Goal: Task Accomplishment & Management: Manage account settings

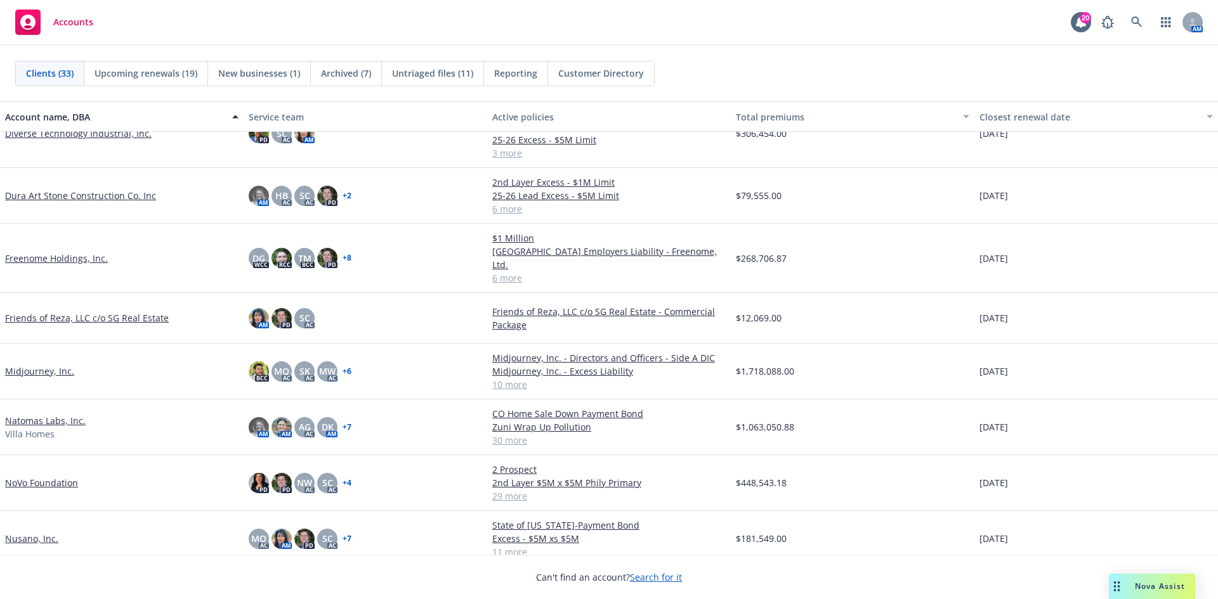
scroll to position [254, 0]
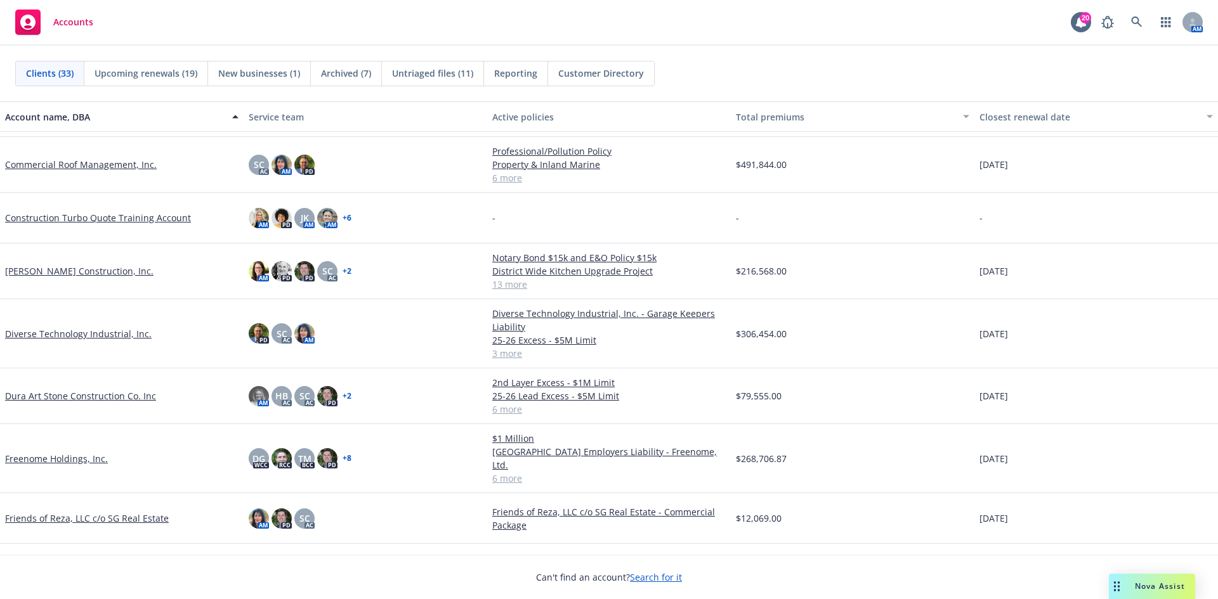
drag, startPoint x: 65, startPoint y: 394, endPoint x: 72, endPoint y: 395, distance: 7.1
click at [66, 395] on link "Dura Art Stone Construction Co. Inc" at bounding box center [80, 395] width 151 height 13
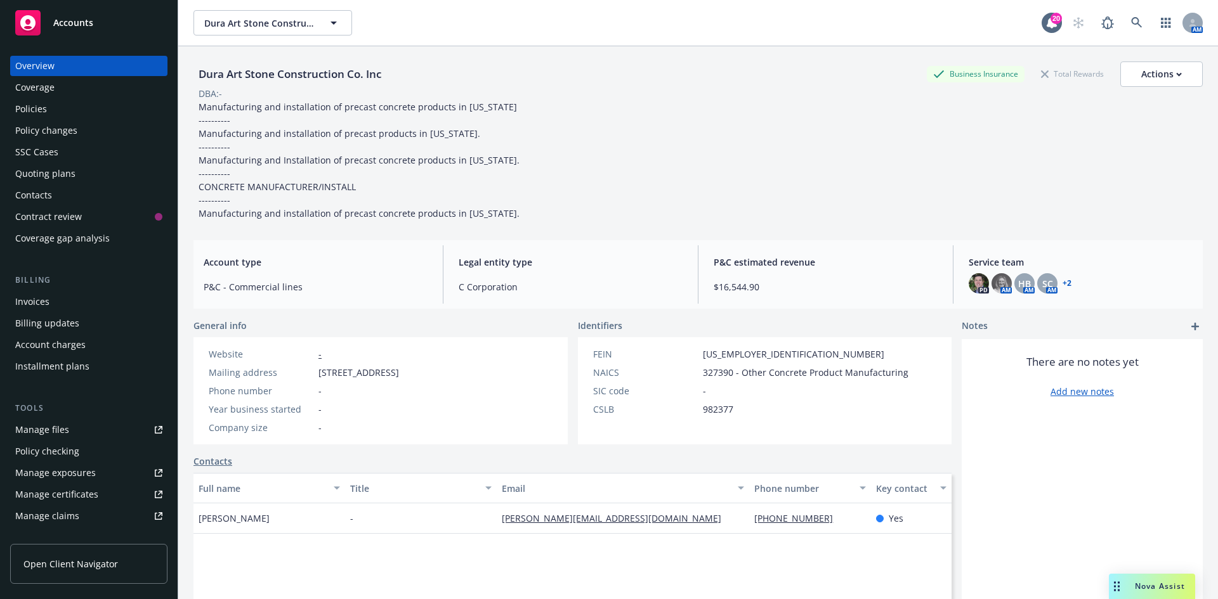
click at [38, 298] on div "Invoices" at bounding box center [32, 302] width 34 height 20
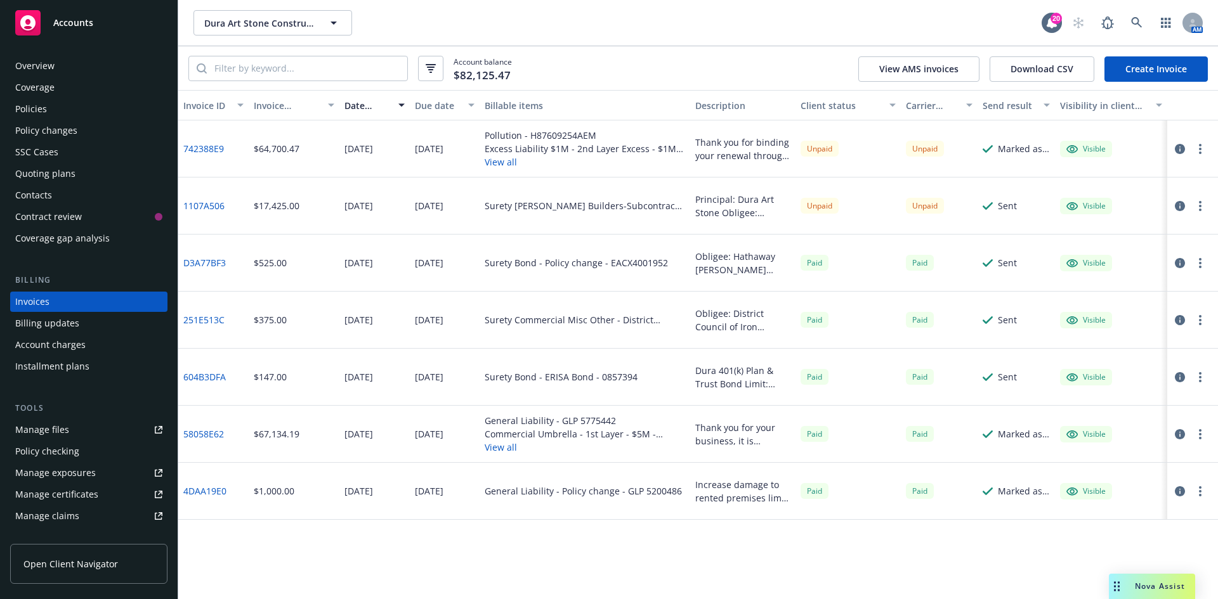
click at [90, 25] on span "Accounts" at bounding box center [73, 23] width 40 height 10
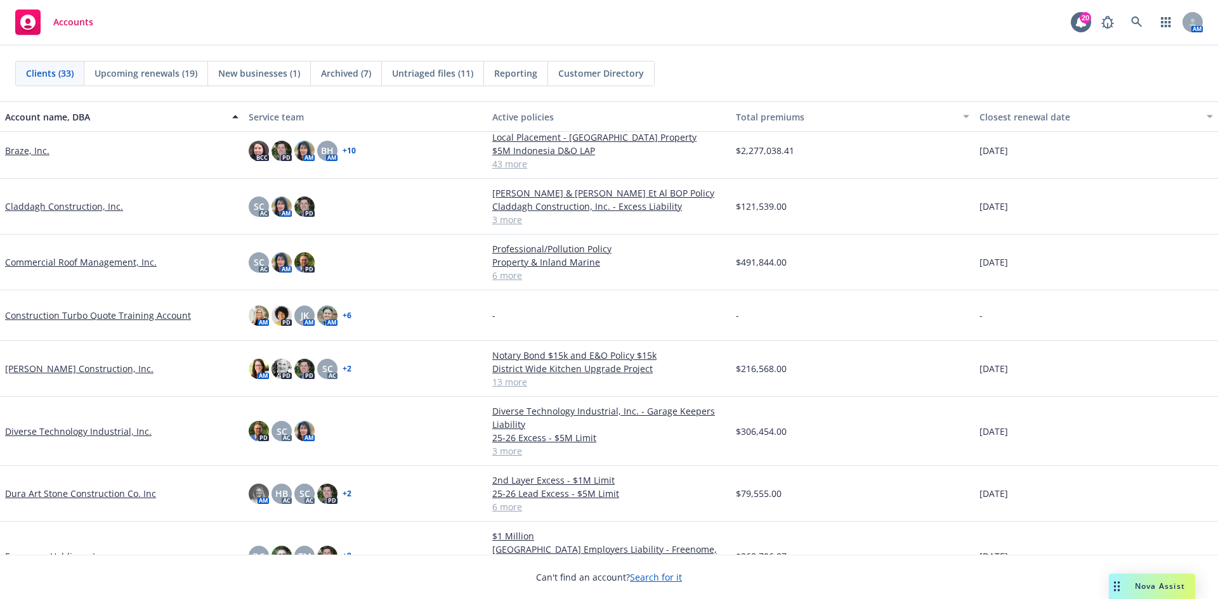
scroll to position [190, 0]
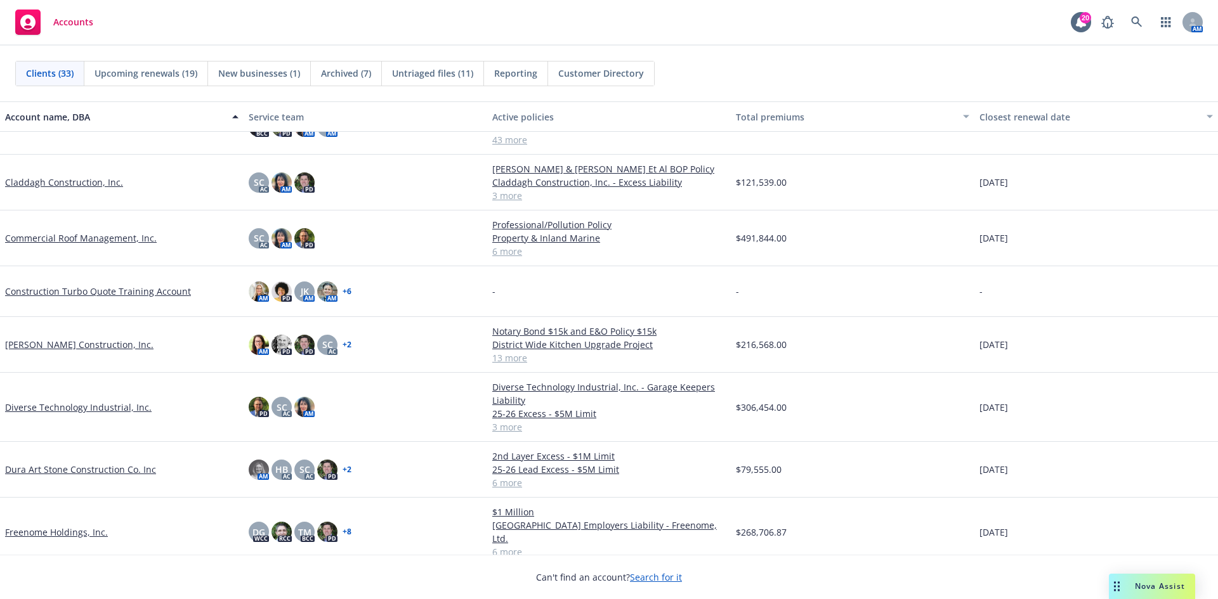
click at [59, 476] on div "Dura Art Stone Construction Co. Inc" at bounding box center [122, 470] width 244 height 56
click at [64, 471] on link "Dura Art Stone Construction Co. Inc" at bounding box center [80, 469] width 151 height 13
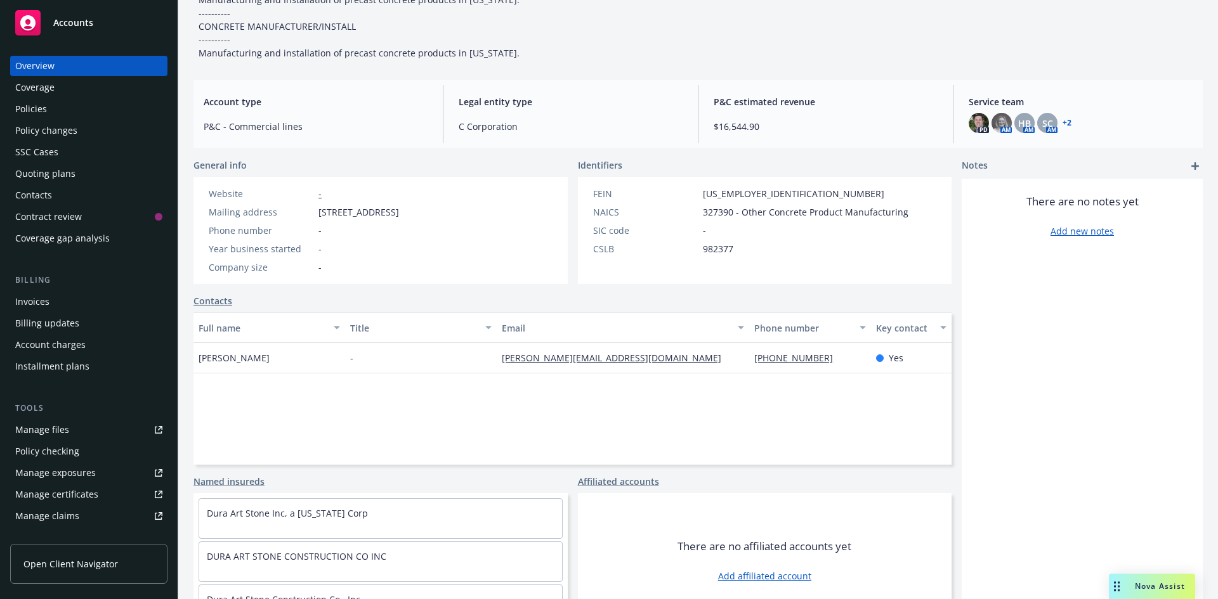
scroll to position [189, 0]
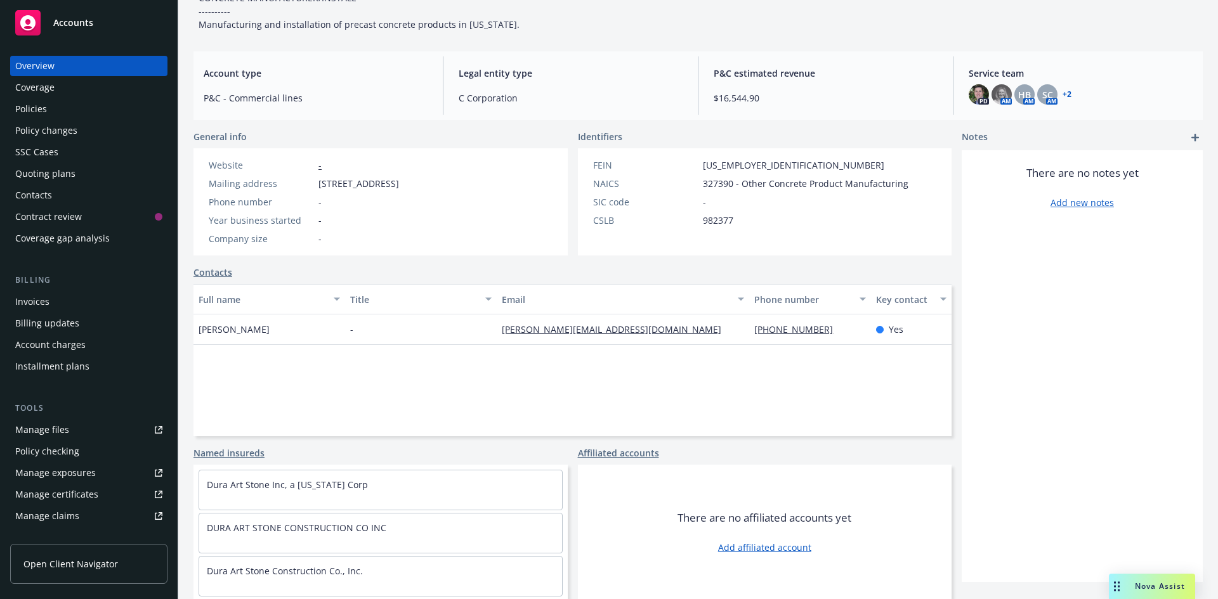
click at [36, 107] on div "Policies" at bounding box center [31, 109] width 32 height 20
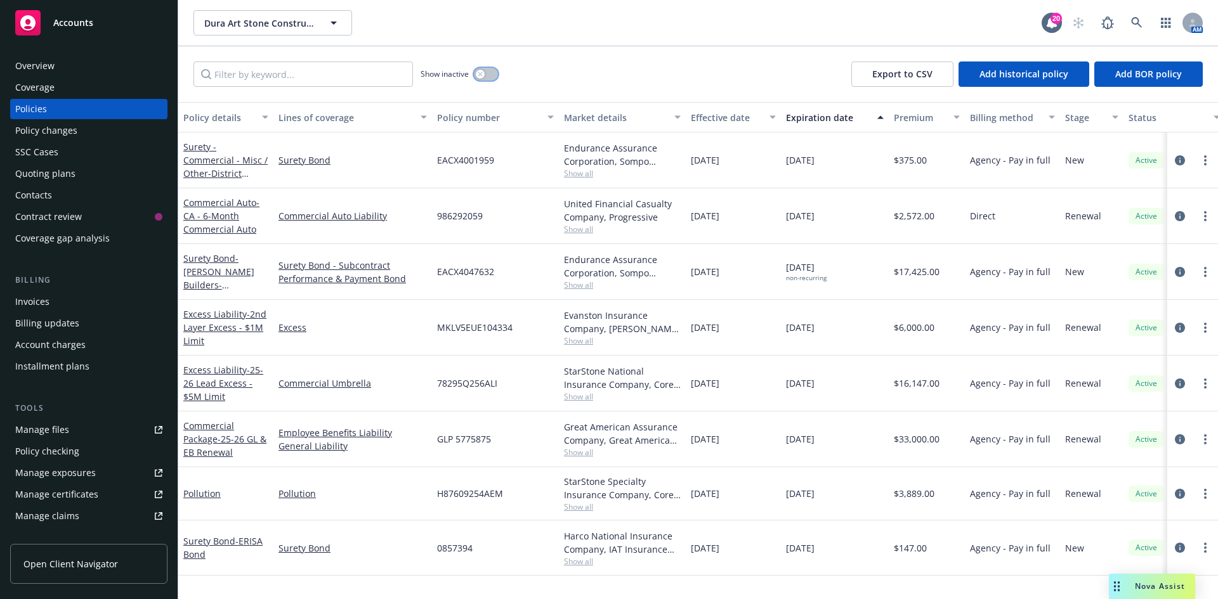
click at [494, 77] on button "button" at bounding box center [486, 74] width 24 height 13
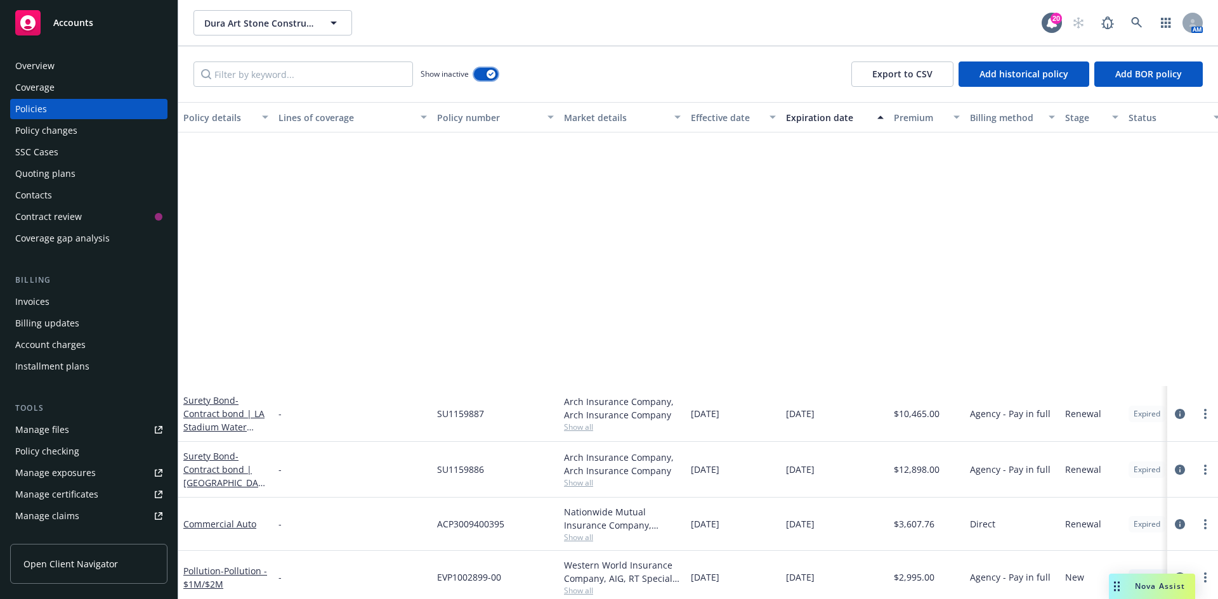
scroll to position [317, 0]
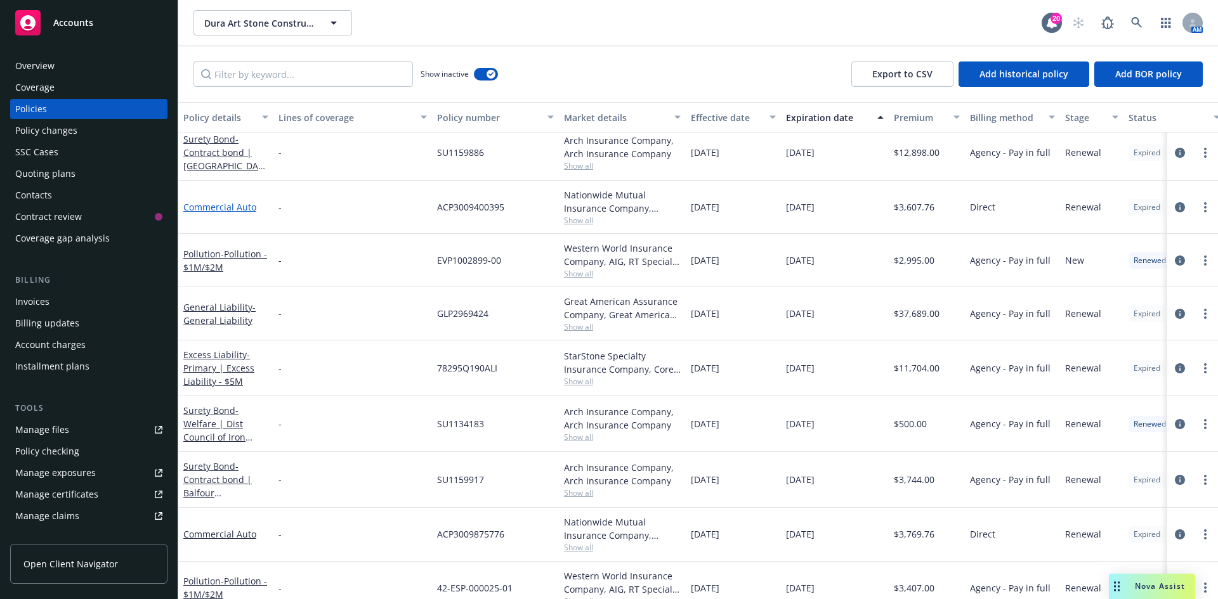
click at [222, 204] on link "Commercial Auto" at bounding box center [219, 207] width 73 height 12
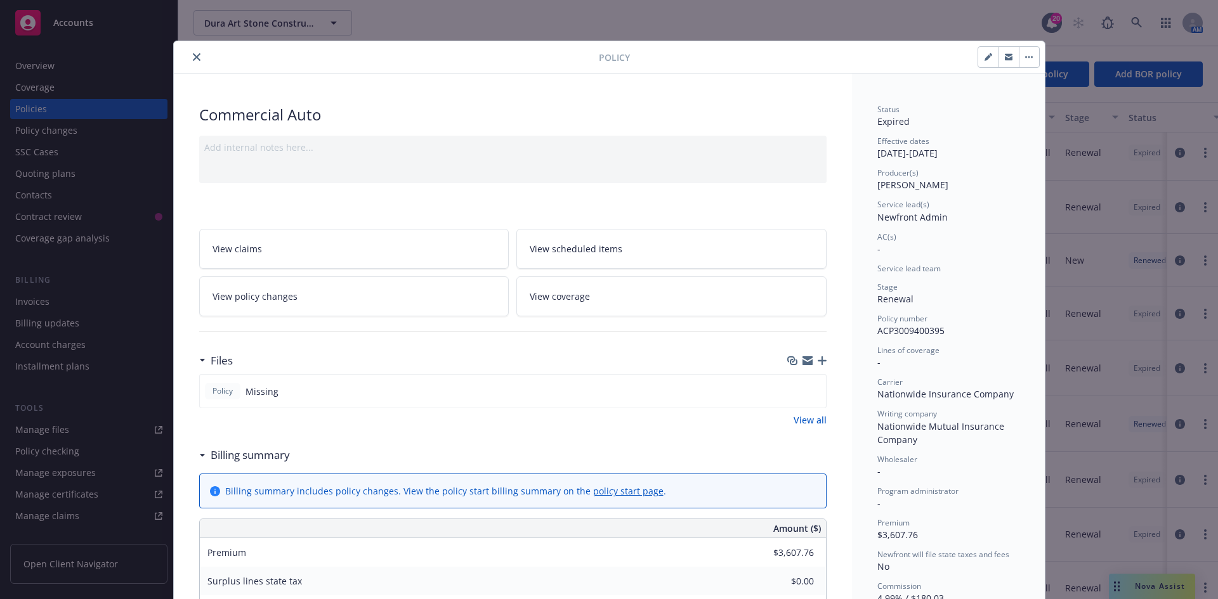
click at [189, 53] on button "close" at bounding box center [196, 56] width 15 height 15
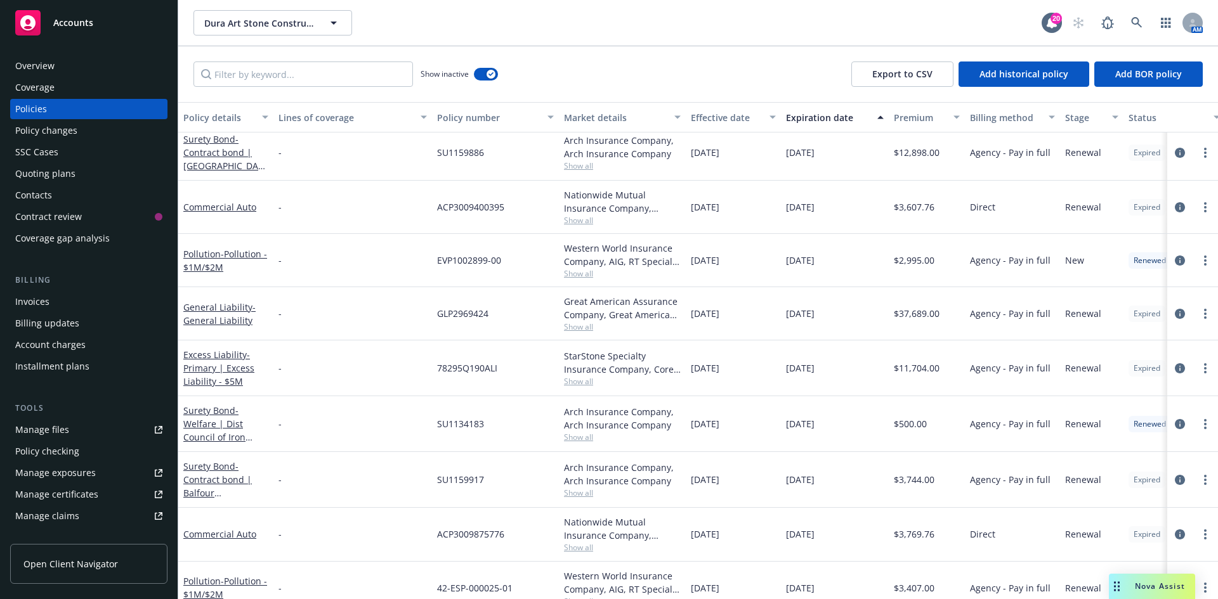
click at [66, 18] on span "Accounts" at bounding box center [73, 23] width 40 height 10
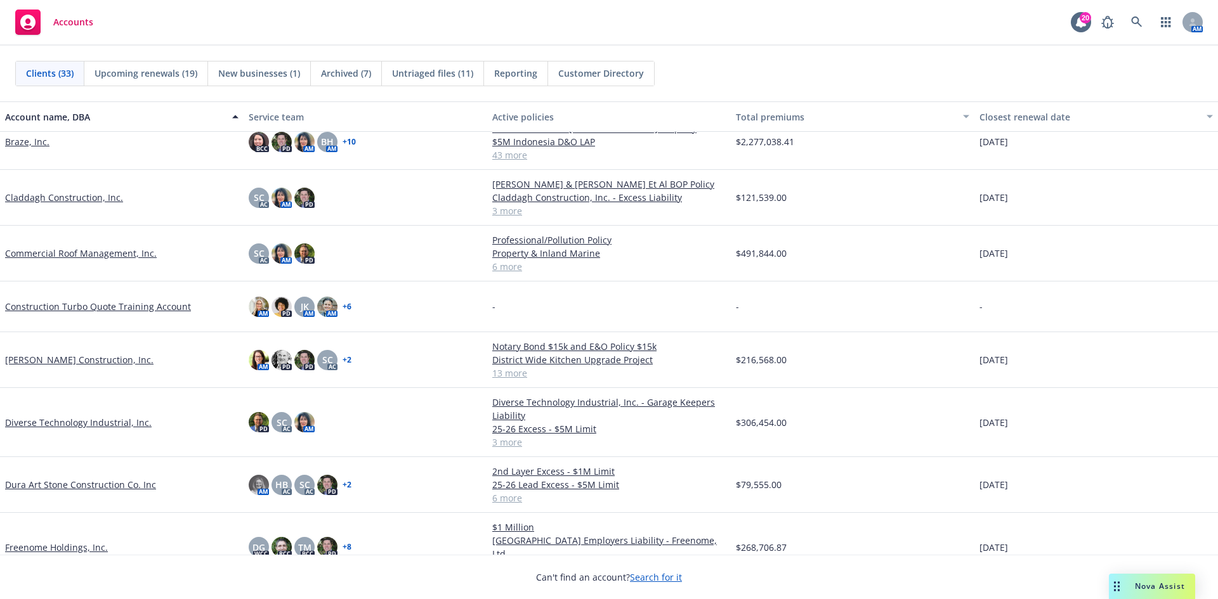
scroll to position [190, 0]
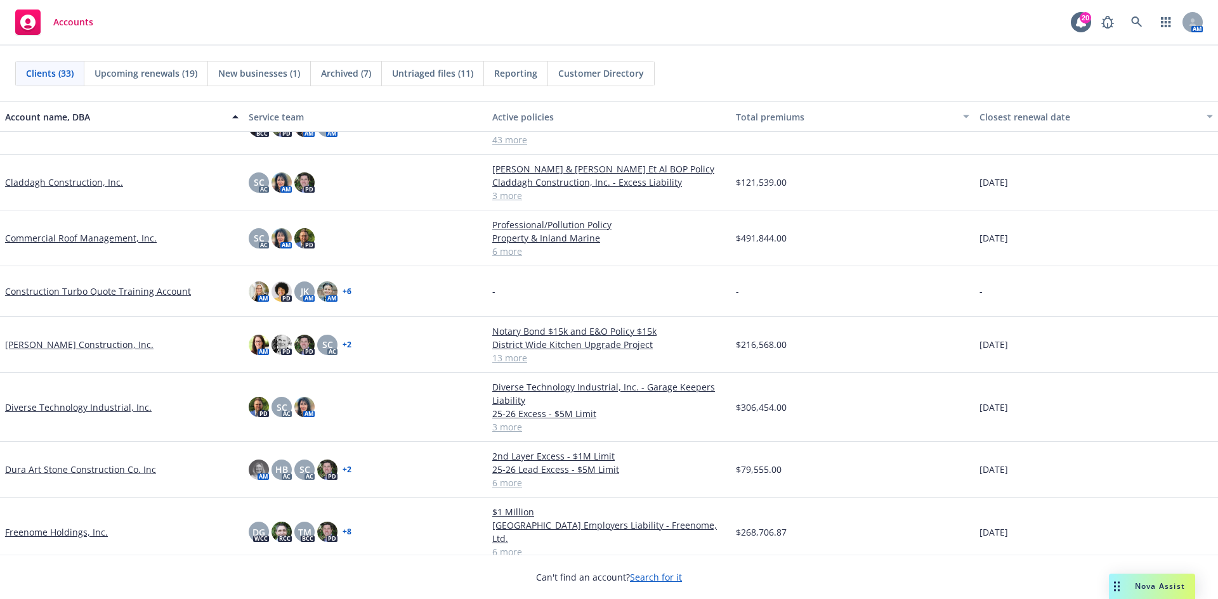
click at [22, 473] on link "Dura Art Stone Construction Co. Inc" at bounding box center [80, 469] width 151 height 13
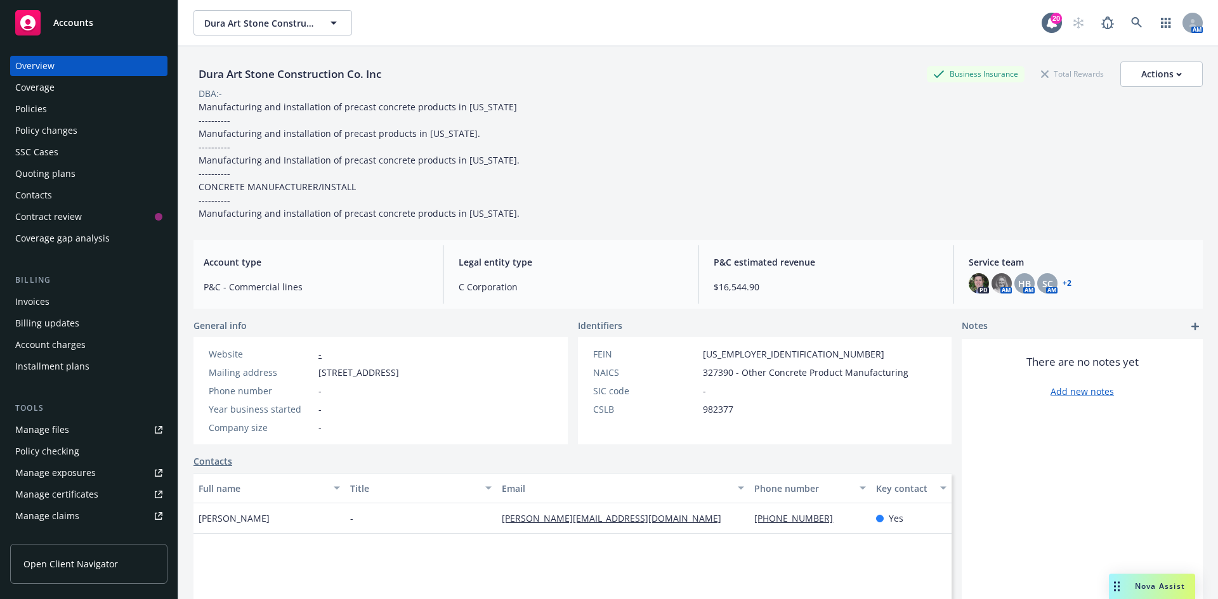
click at [95, 108] on div "Policies" at bounding box center [88, 109] width 147 height 20
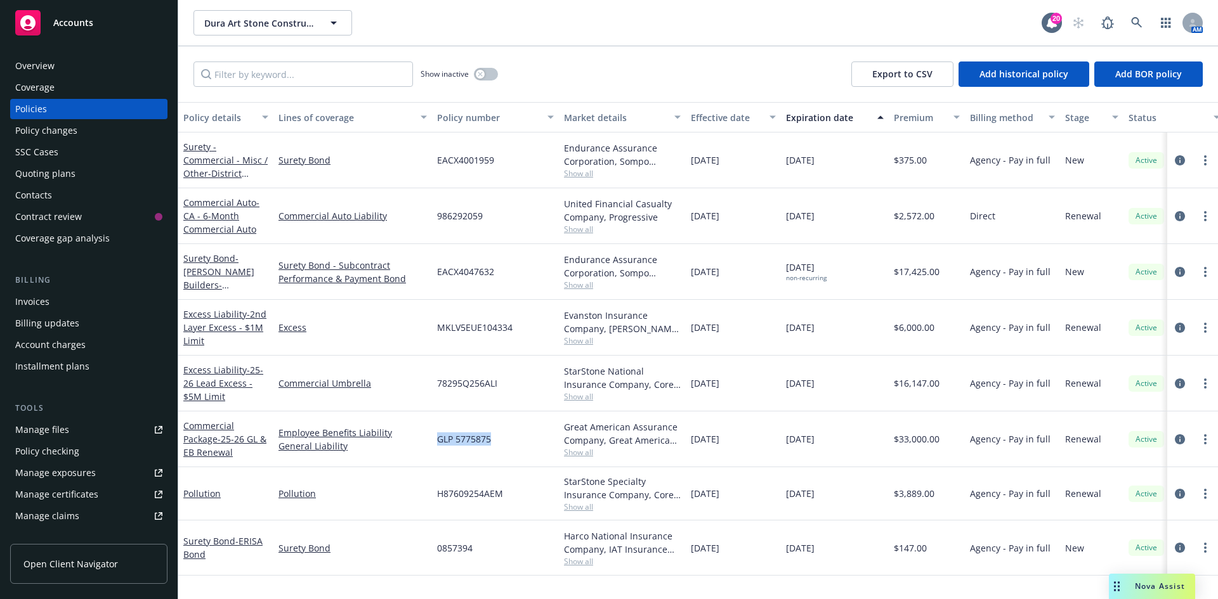
drag, startPoint x: 438, startPoint y: 438, endPoint x: 498, endPoint y: 441, distance: 59.7
click at [498, 441] on div "GLP 5775875" at bounding box center [495, 440] width 127 height 56
copy span "GLP 5775875"
drag, startPoint x: 561, startPoint y: 370, endPoint x: 648, endPoint y: 385, distance: 88.7
click at [648, 385] on div "StarStone National Insurance Company, Core Specialty, Amwins Show all" at bounding box center [622, 384] width 127 height 56
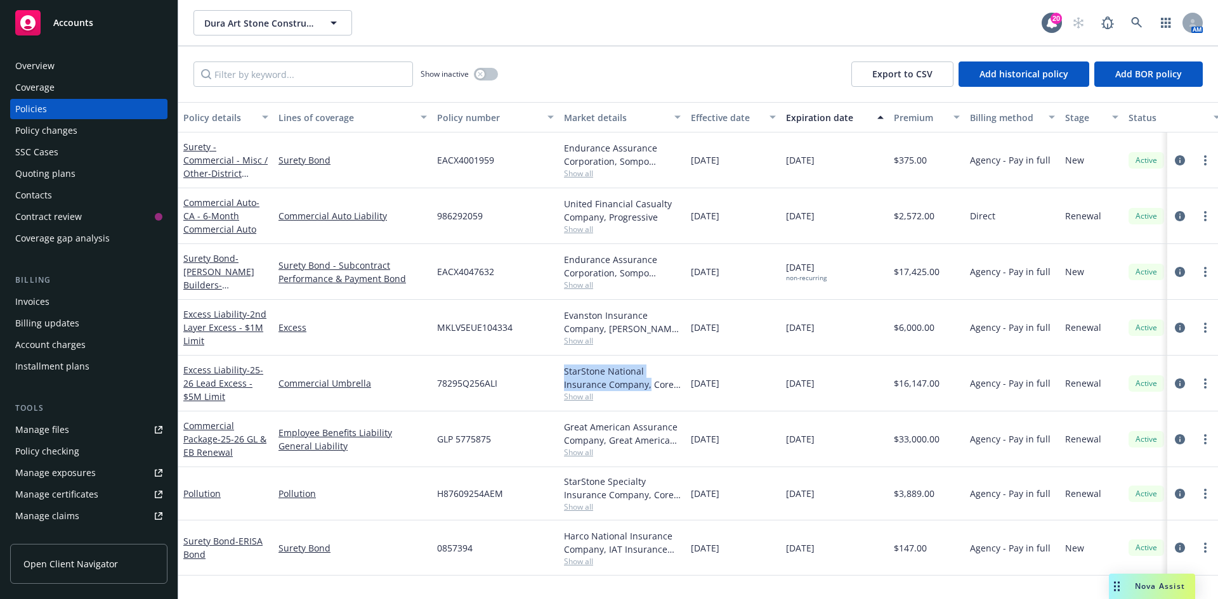
copy div "StarStone National Insurance Company,"
click at [448, 392] on div "78295Q256ALI" at bounding box center [495, 384] width 127 height 56
drag, startPoint x: 438, startPoint y: 382, endPoint x: 498, endPoint y: 394, distance: 61.3
click at [498, 394] on div "78295Q256ALI" at bounding box center [495, 384] width 127 height 56
copy span "78295Q256ALI"
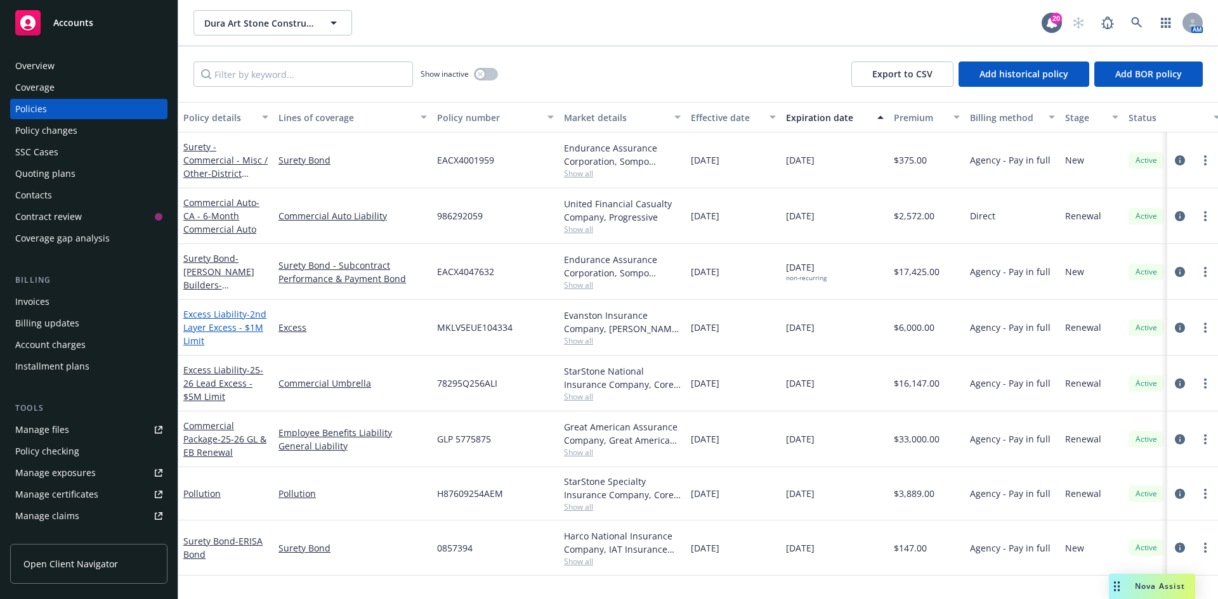
click at [226, 318] on link "Excess Liability - 2nd Layer Excess - $1M Limit" at bounding box center [224, 327] width 83 height 39
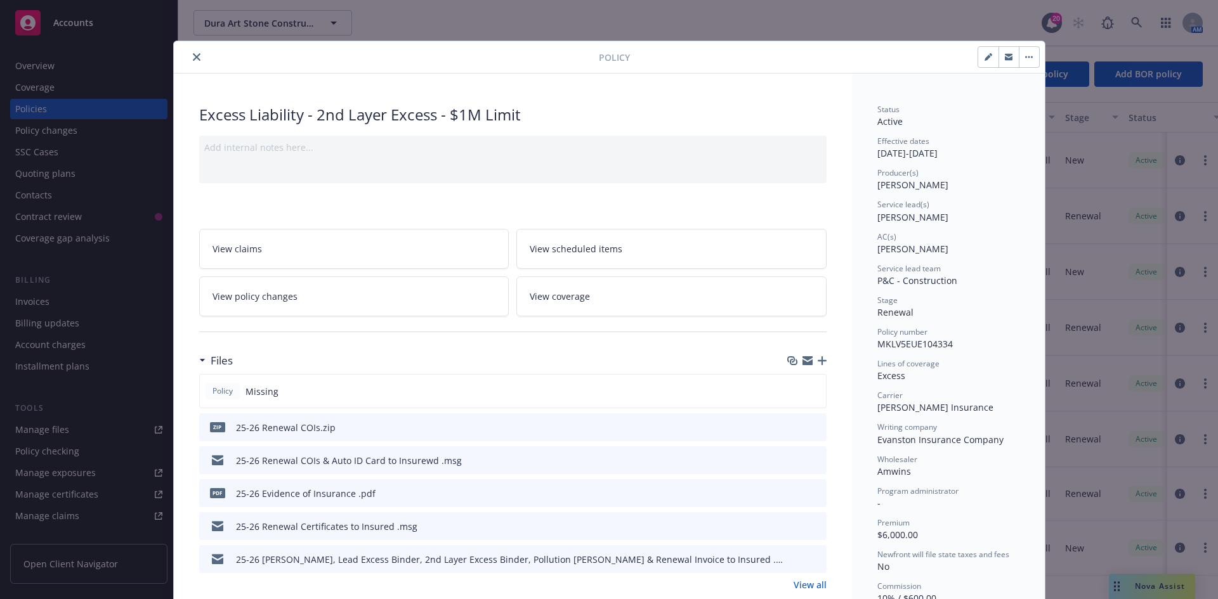
click at [193, 55] on icon "close" at bounding box center [197, 57] width 8 height 8
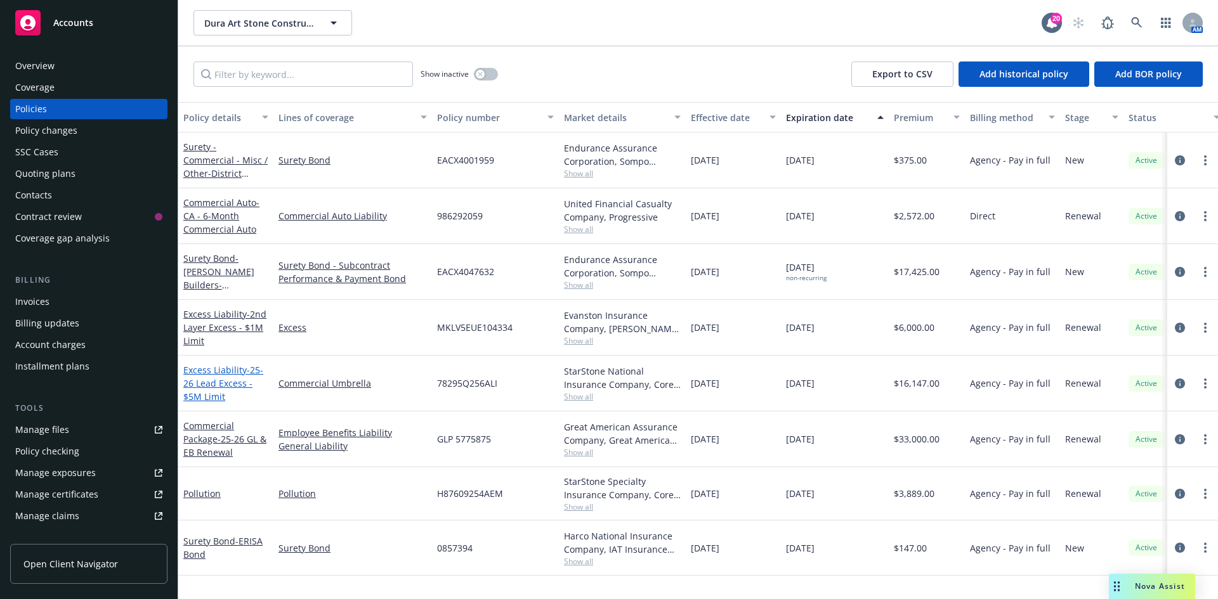
click at [208, 384] on span "- 25-26 Lead Excess - $5M Limit" at bounding box center [223, 383] width 80 height 39
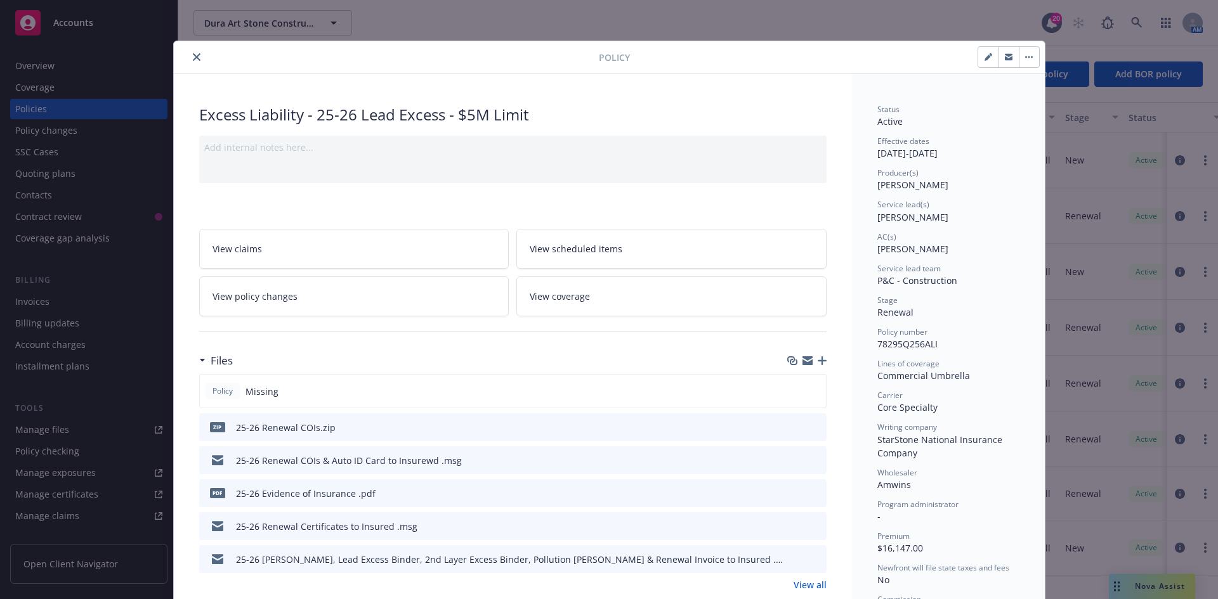
click at [193, 56] on icon "close" at bounding box center [197, 57] width 8 height 8
click at [192, 55] on div "Show inactive Export to CSV Add historical policy Add BOR policy" at bounding box center [698, 74] width 1040 height 56
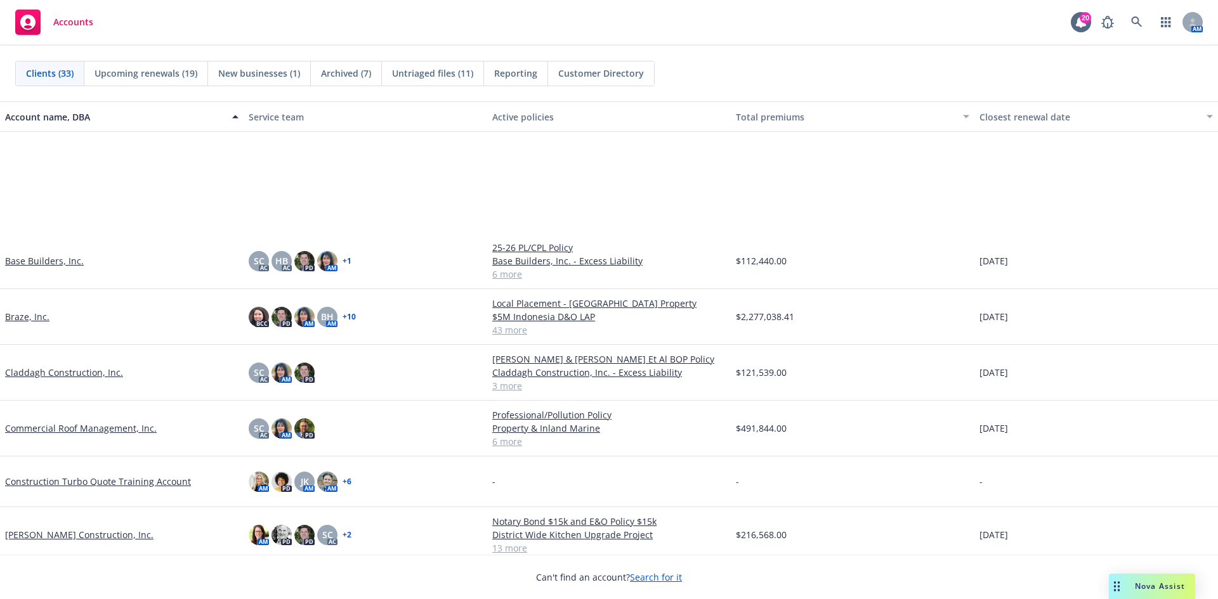
scroll to position [190, 0]
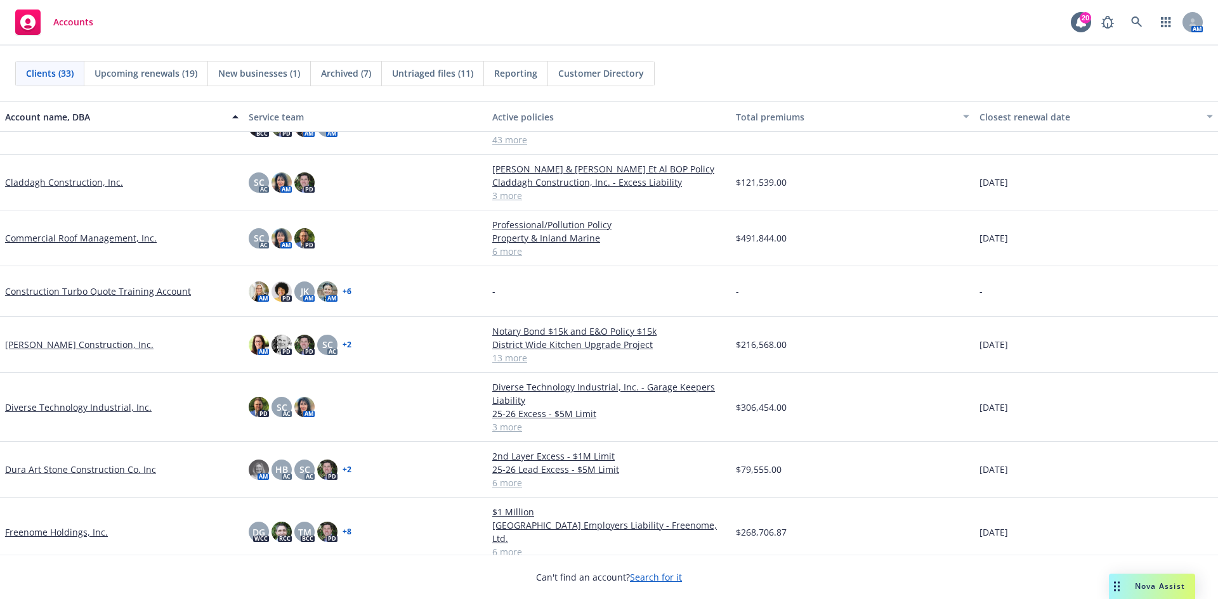
click at [106, 410] on link "Diverse Technology Industrial, Inc." at bounding box center [78, 407] width 147 height 13
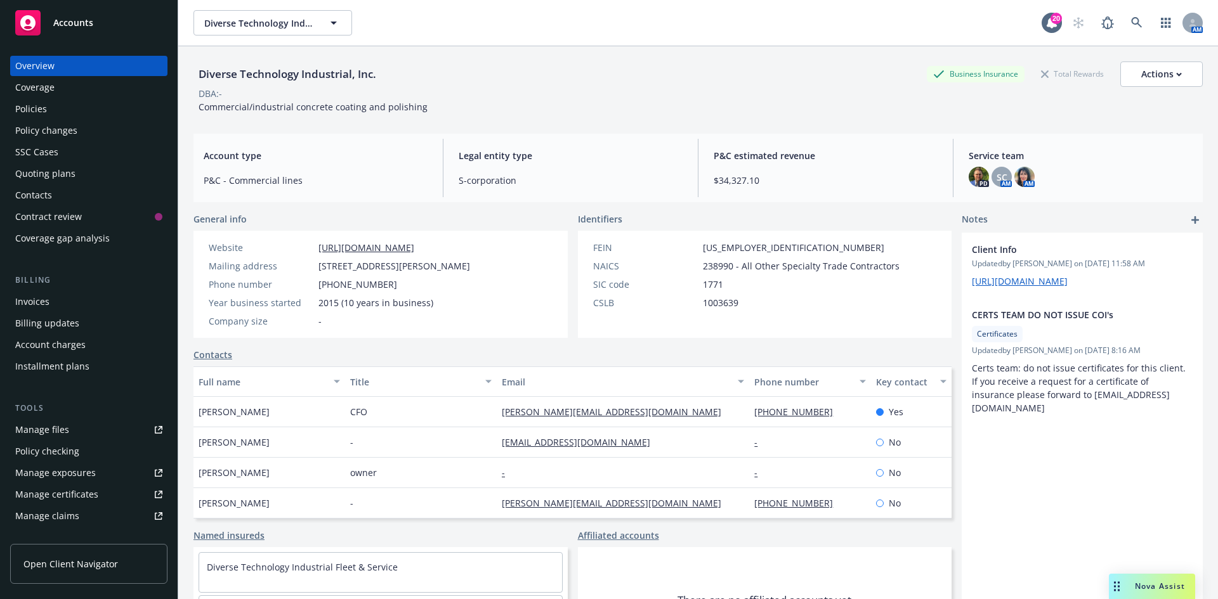
click at [61, 434] on div "Manage files" at bounding box center [42, 430] width 54 height 20
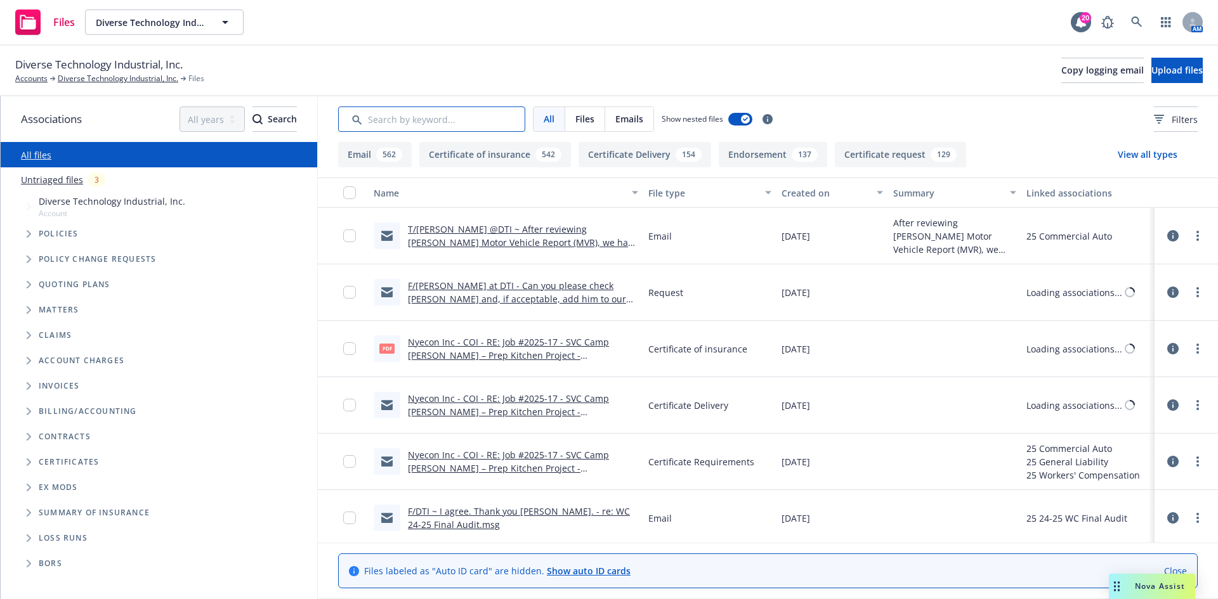
click at [362, 117] on input "Search by keyword..." at bounding box center [431, 119] width 187 height 25
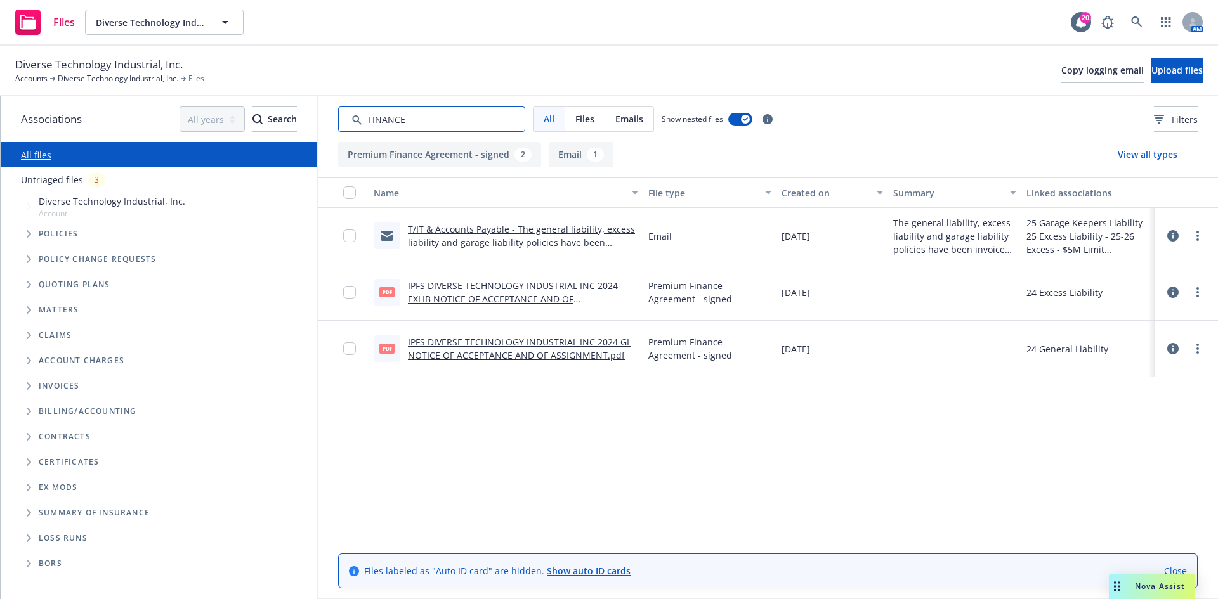
type input "FINANCE"
click at [493, 292] on div "IPFS DIVERSE TECHNOLOGY INDUSTRIAL INC 2024 EXLIB NOTICE OF ACCEPTANCE AND OF A…" at bounding box center [523, 292] width 230 height 27
click at [495, 294] on link "IPFS DIVERSE TECHNOLOGY INDUSTRIAL INC 2024 EXLIB NOTICE OF ACCEPTANCE AND OF A…" at bounding box center [513, 299] width 210 height 39
click at [443, 126] on input "Search by keyword..." at bounding box center [431, 119] width 187 height 25
click at [497, 341] on link "IPFS DIVERSE TECHNOLOGY INDUSTRIAL INC 2024 GL NOTICE OF ACCEPTANCE AND OF ASSI…" at bounding box center [519, 348] width 223 height 25
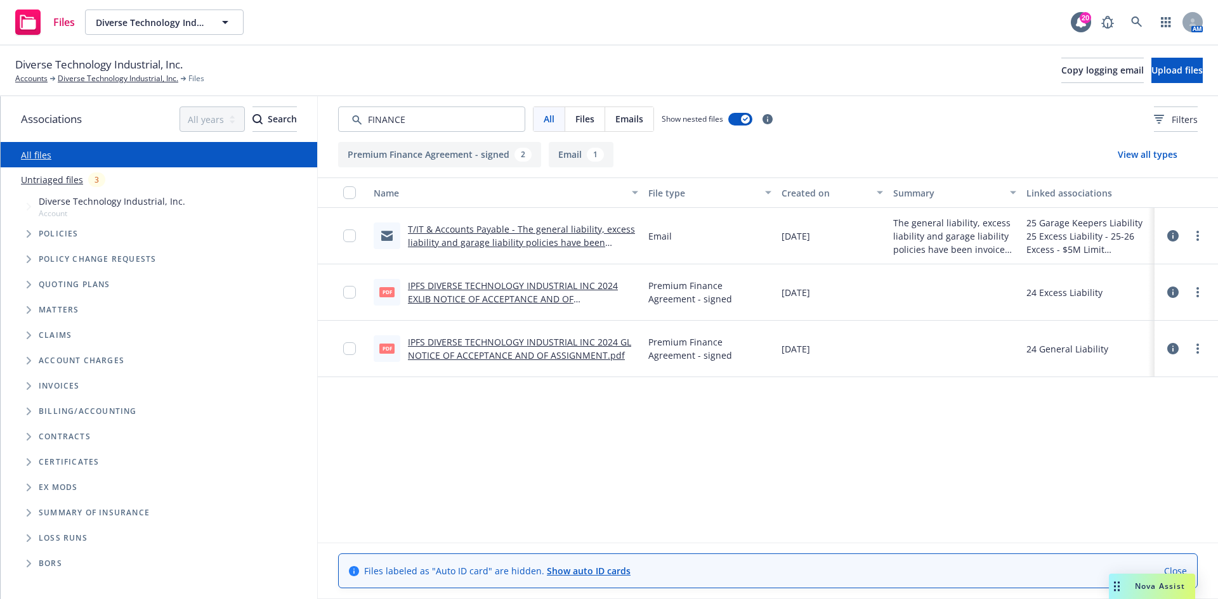
click at [497, 341] on link "IPFS DIVERSE TECHNOLOGY INDUSTRIAL INC 2024 GL NOTICE OF ACCEPTANCE AND OF ASSI…" at bounding box center [519, 348] width 223 height 25
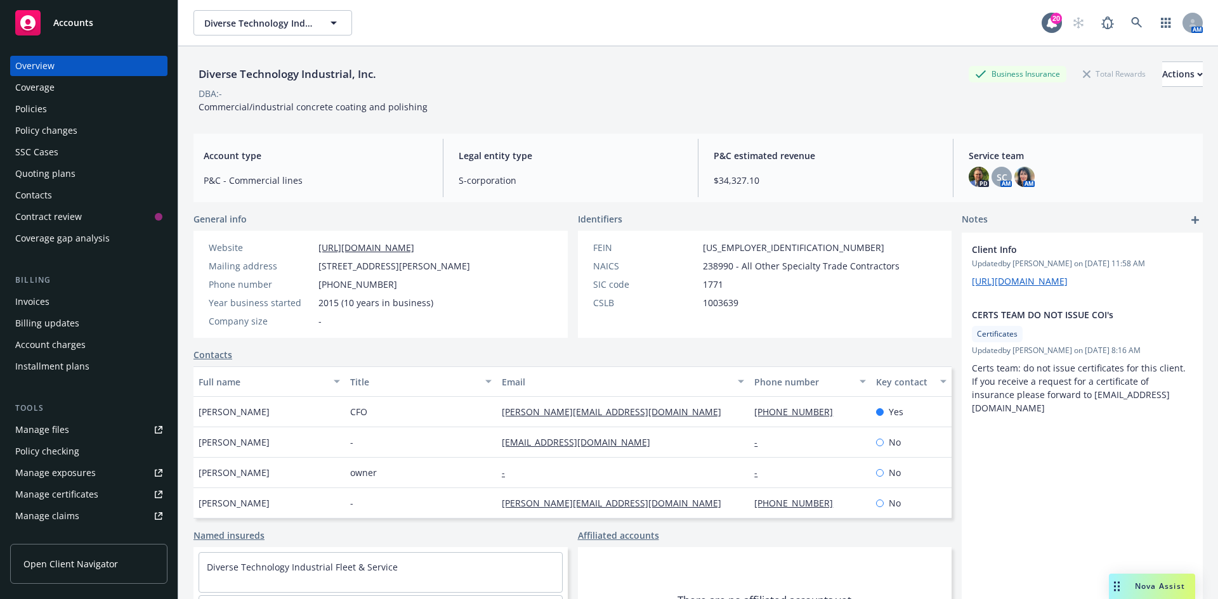
click at [55, 23] on span "Accounts" at bounding box center [73, 23] width 40 height 10
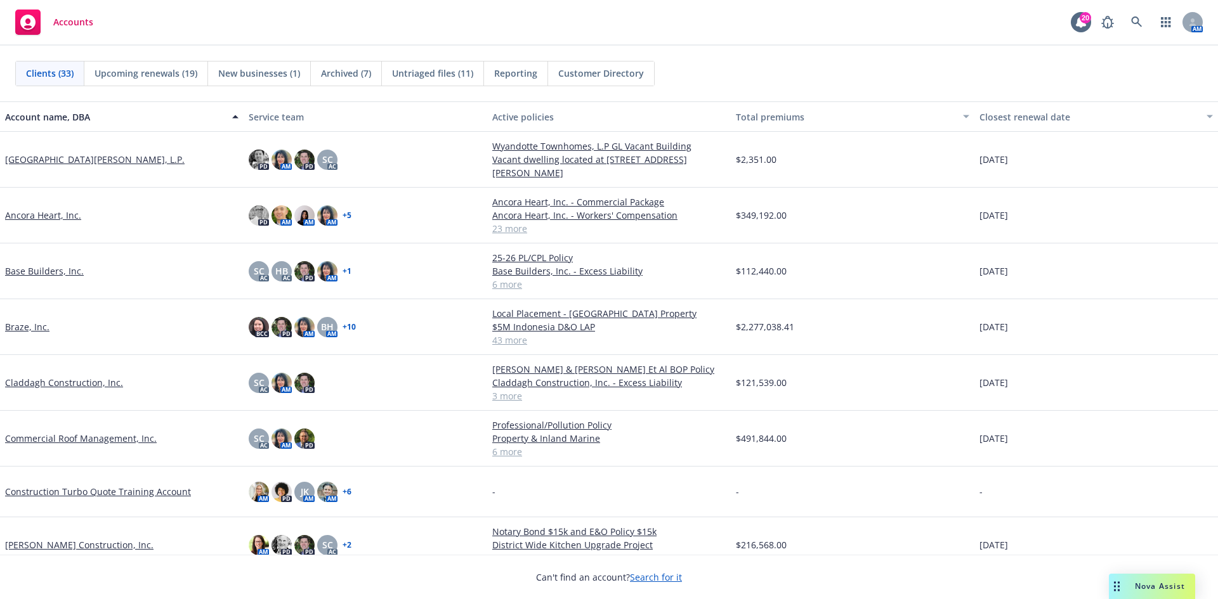
click at [48, 268] on link "Base Builders, Inc." at bounding box center [44, 270] width 79 height 13
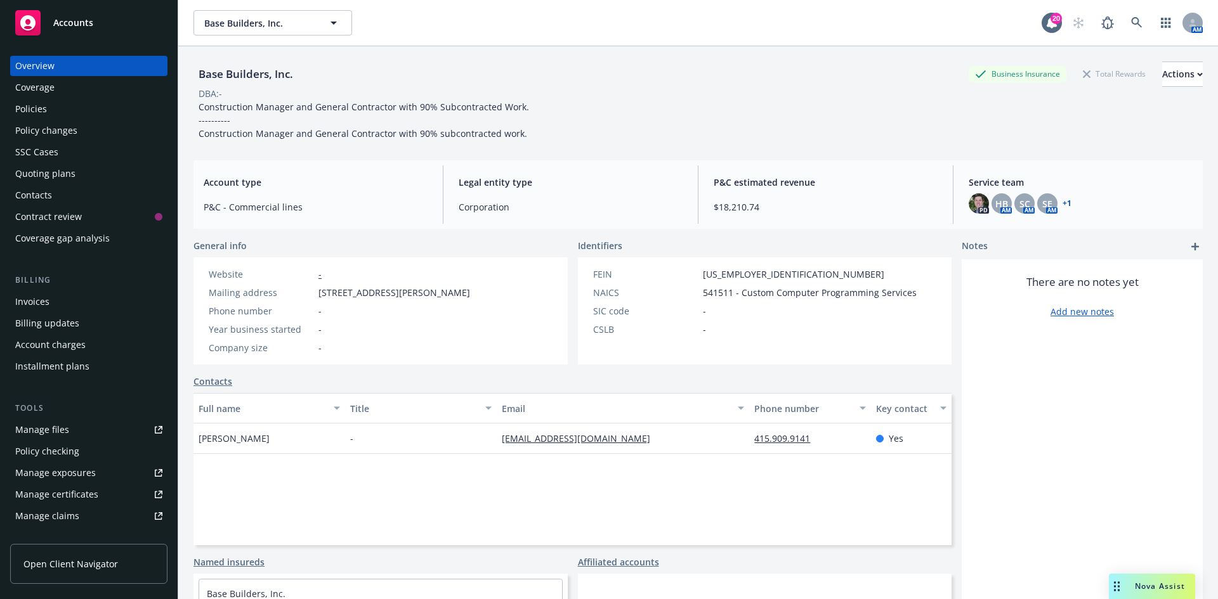
click at [63, 174] on div "Quoting plans" at bounding box center [45, 174] width 60 height 20
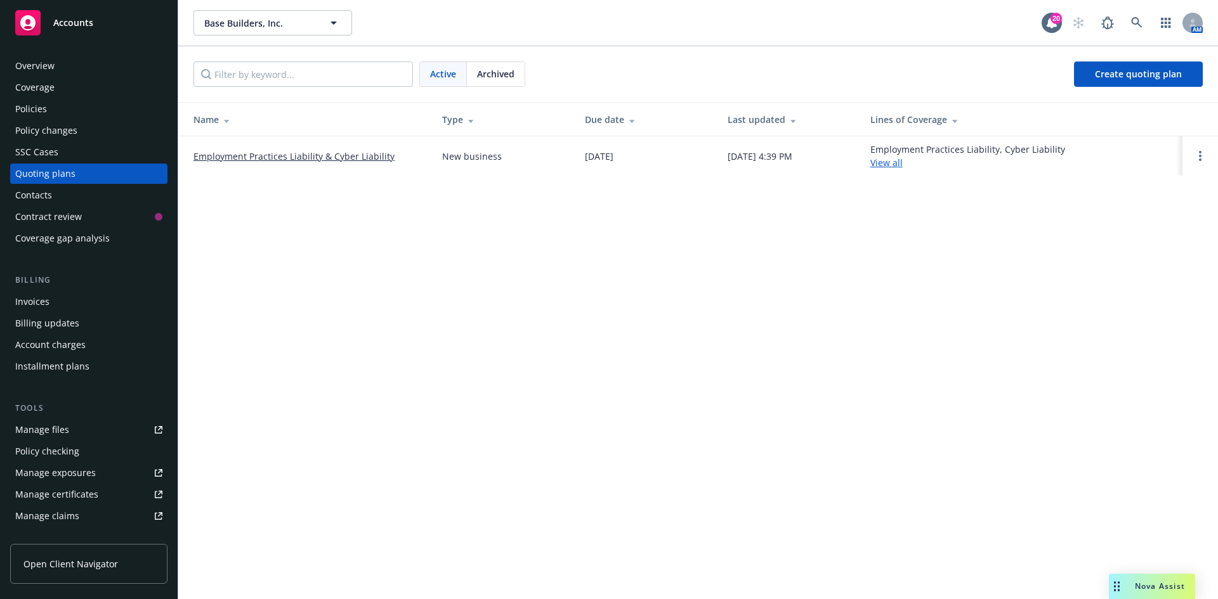
click at [331, 162] on link "Employment Practices Liability & Cyber Liability" at bounding box center [293, 156] width 201 height 13
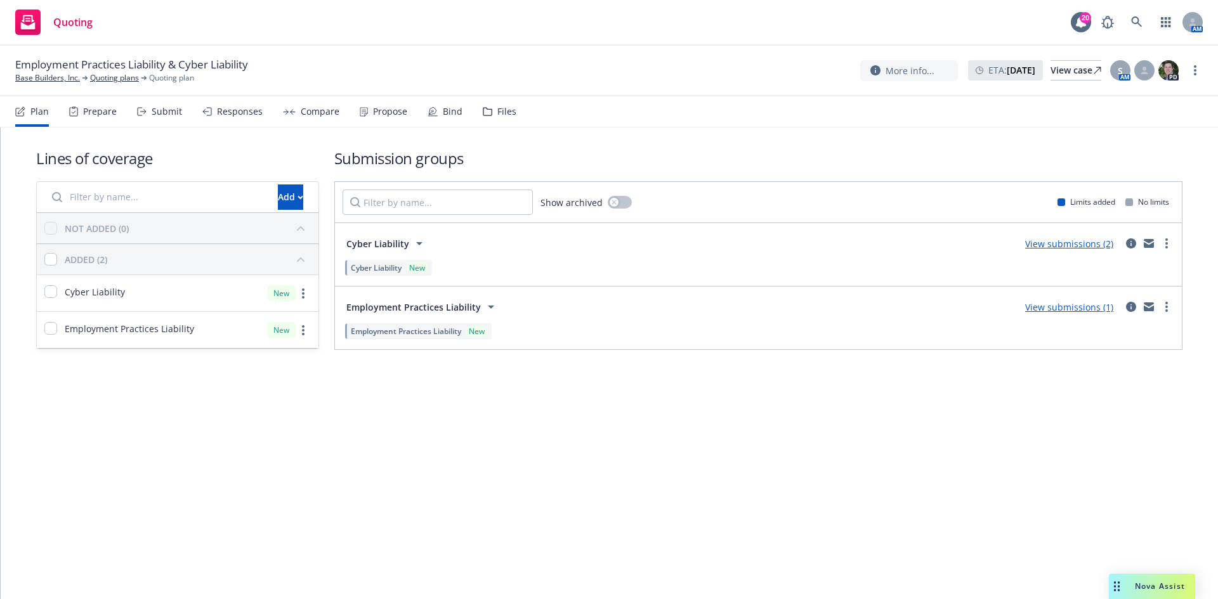
click at [377, 104] on div "Propose" at bounding box center [384, 111] width 48 height 30
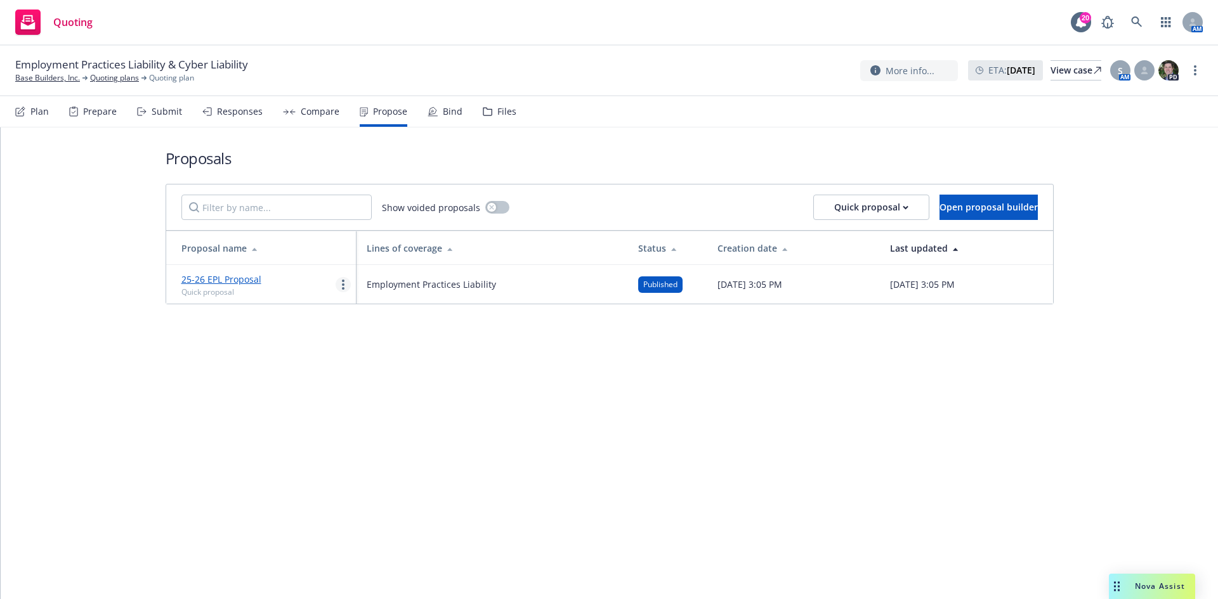
click at [347, 284] on link "more" at bounding box center [343, 284] width 15 height 15
click at [381, 363] on span "Log client response" at bounding box center [392, 366] width 113 height 12
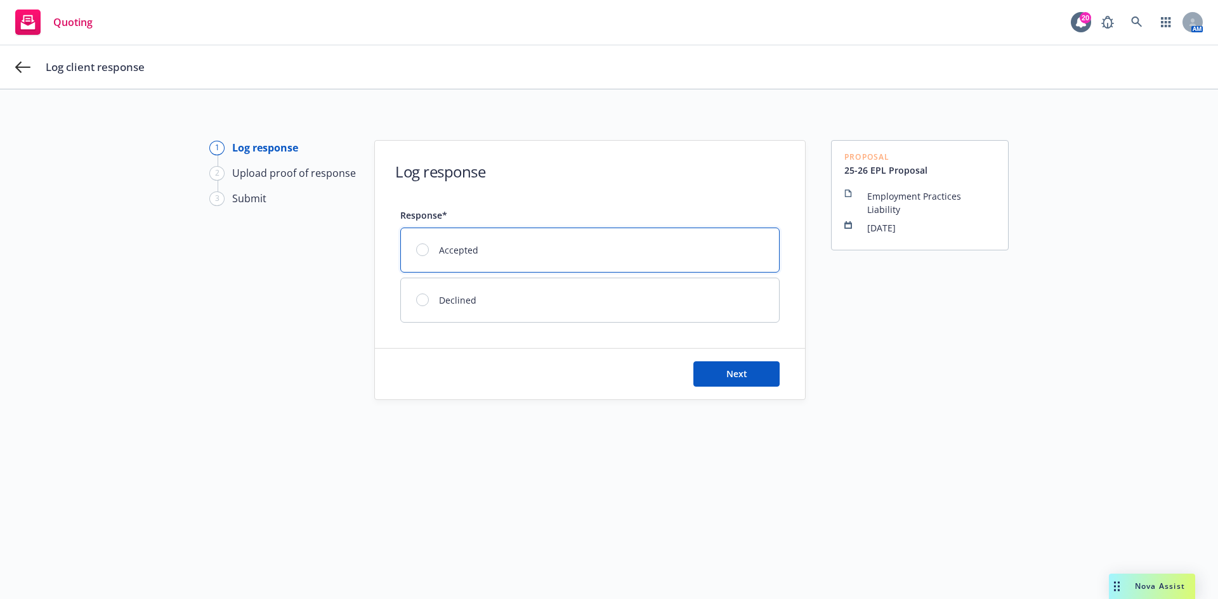
click at [416, 245] on div at bounding box center [422, 250] width 13 height 13
click at [729, 365] on button "Next" at bounding box center [736, 374] width 86 height 25
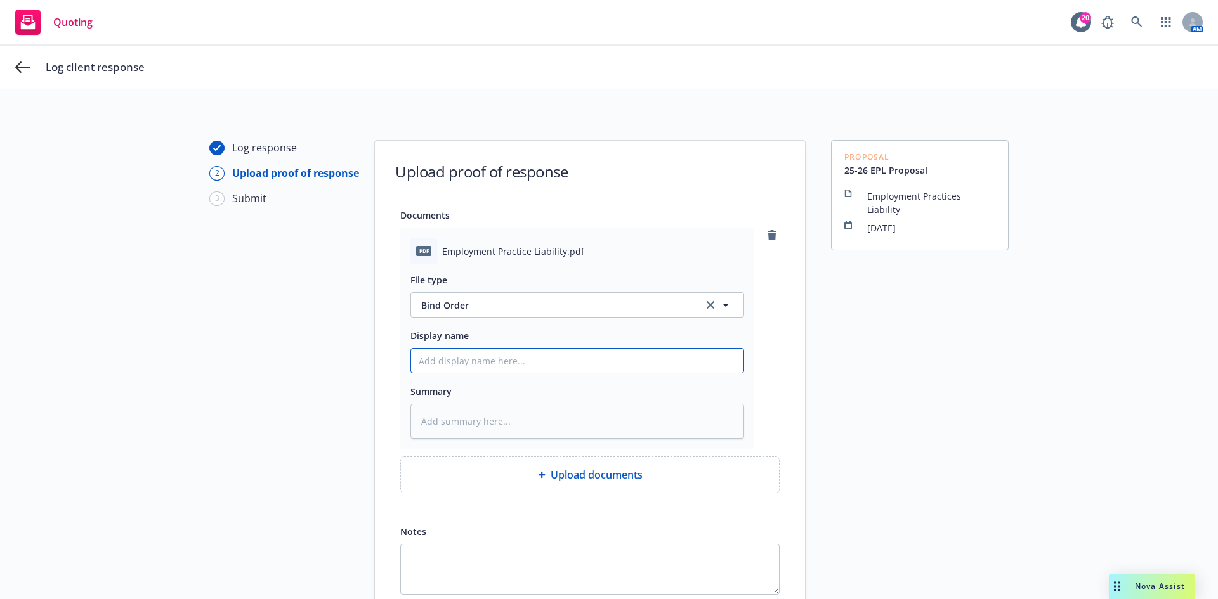
click at [478, 360] on input "Display name" at bounding box center [577, 361] width 332 height 24
type textarea "x"
type input "2"
type textarea "x"
type input "25"
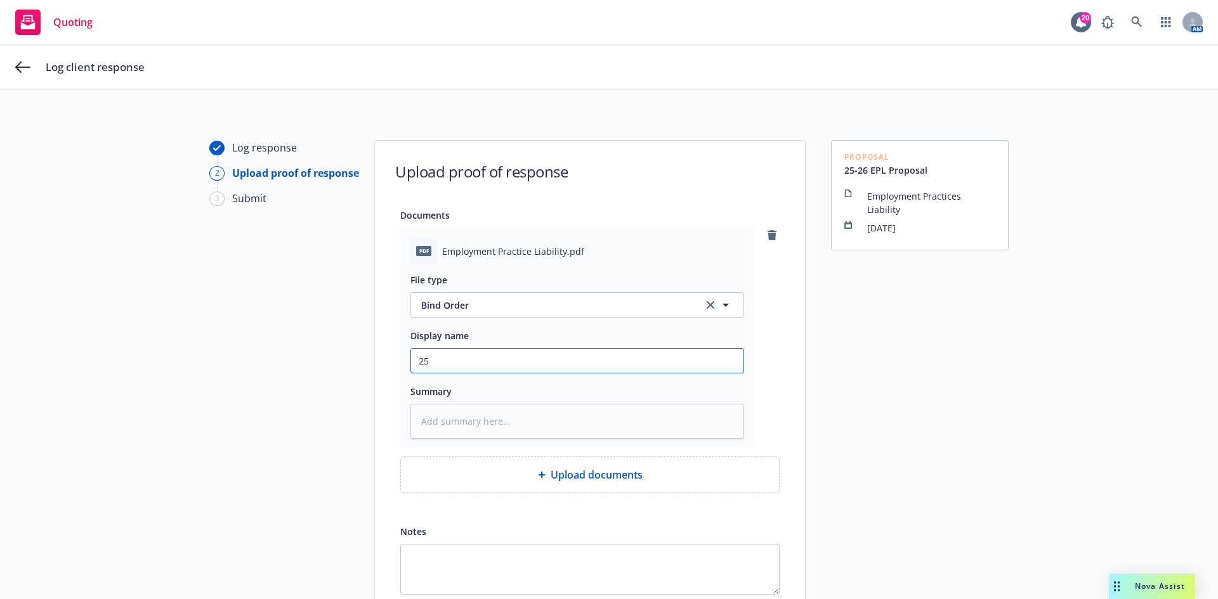
type textarea "x"
type input "25-"
type textarea "x"
type input "25-2"
type textarea "x"
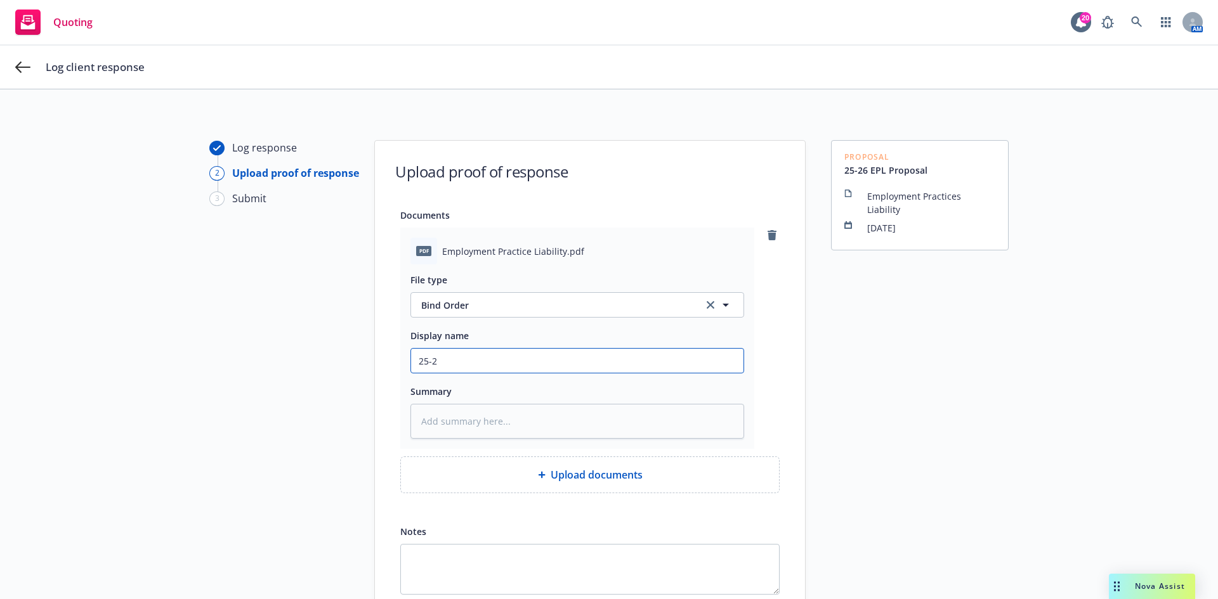
type input "25-26"
type textarea "x"
type input "25-26"
type textarea "x"
type input "25-26 E"
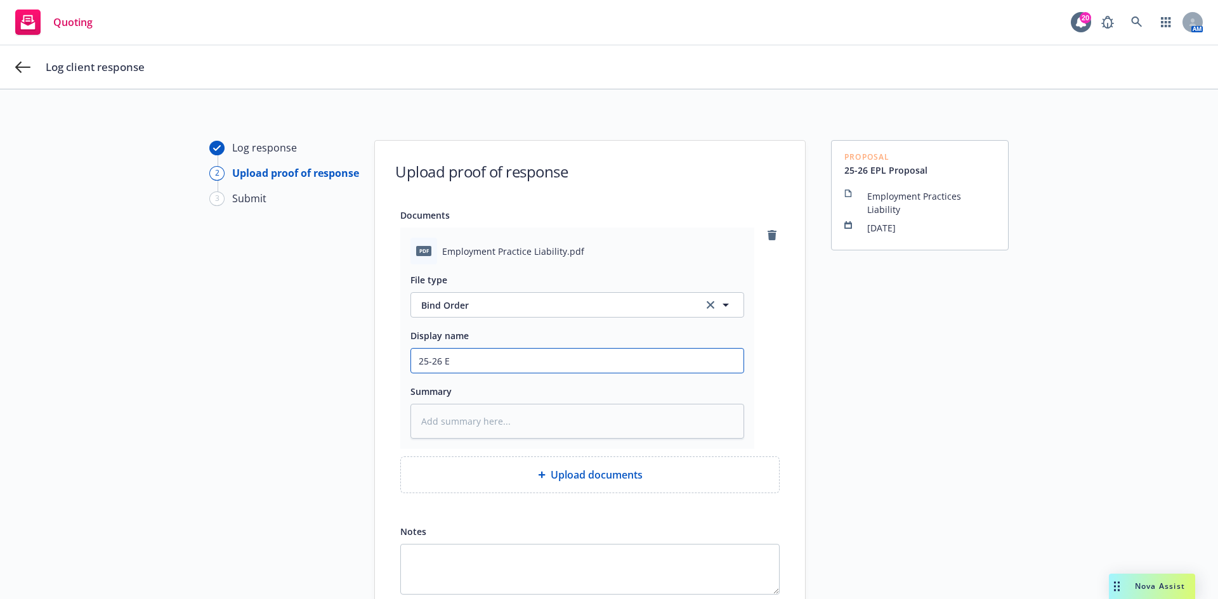
type textarea "x"
type input "25-26 EP"
type textarea "x"
type input "25-26 EPL"
type textarea "x"
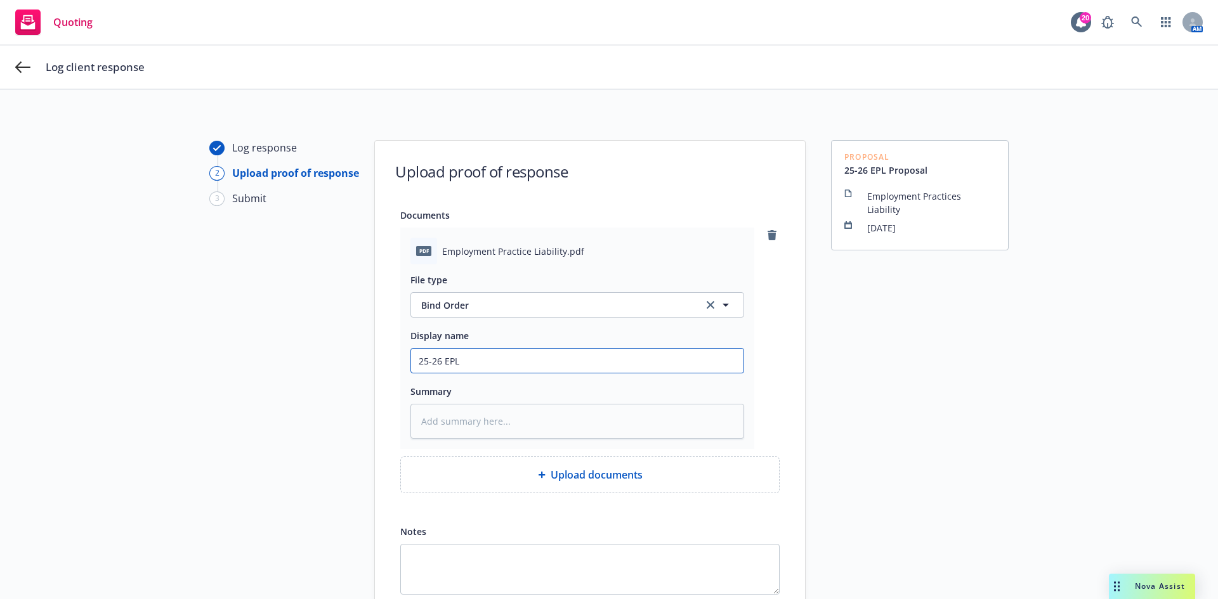
type input "25-26 EPLI"
type textarea "x"
type input "25-26 EPLI"
type textarea "x"
type input "25-26 EPLI B"
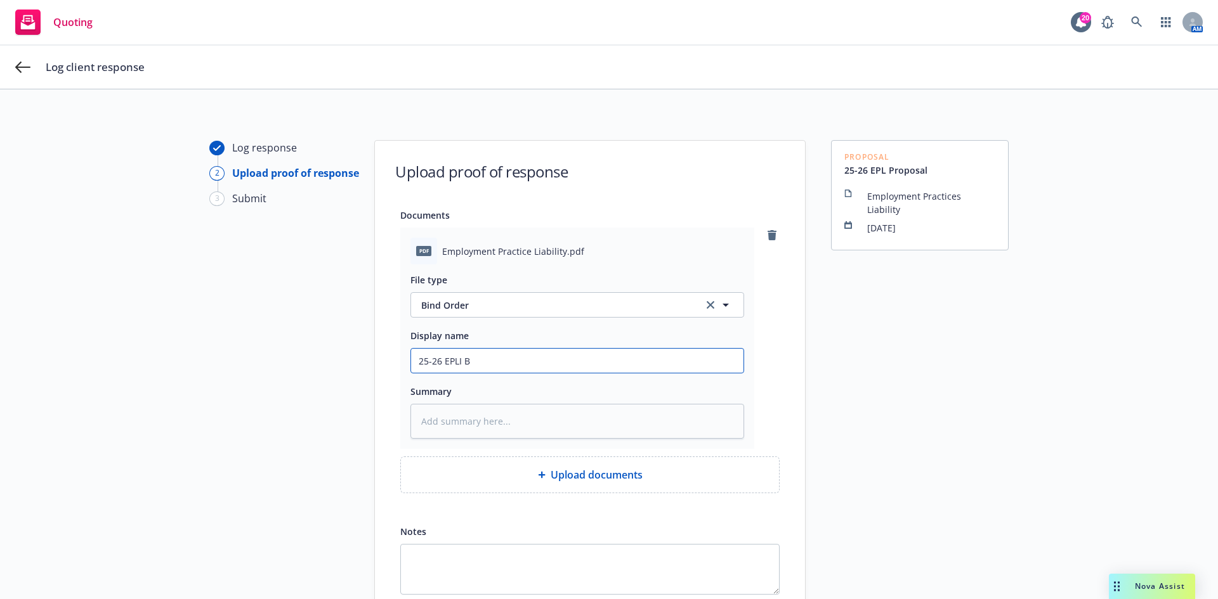
type textarea "x"
type input "25-26 EPLI Bi"
type textarea "x"
type input "25-26 EPLI Bin"
type textarea "x"
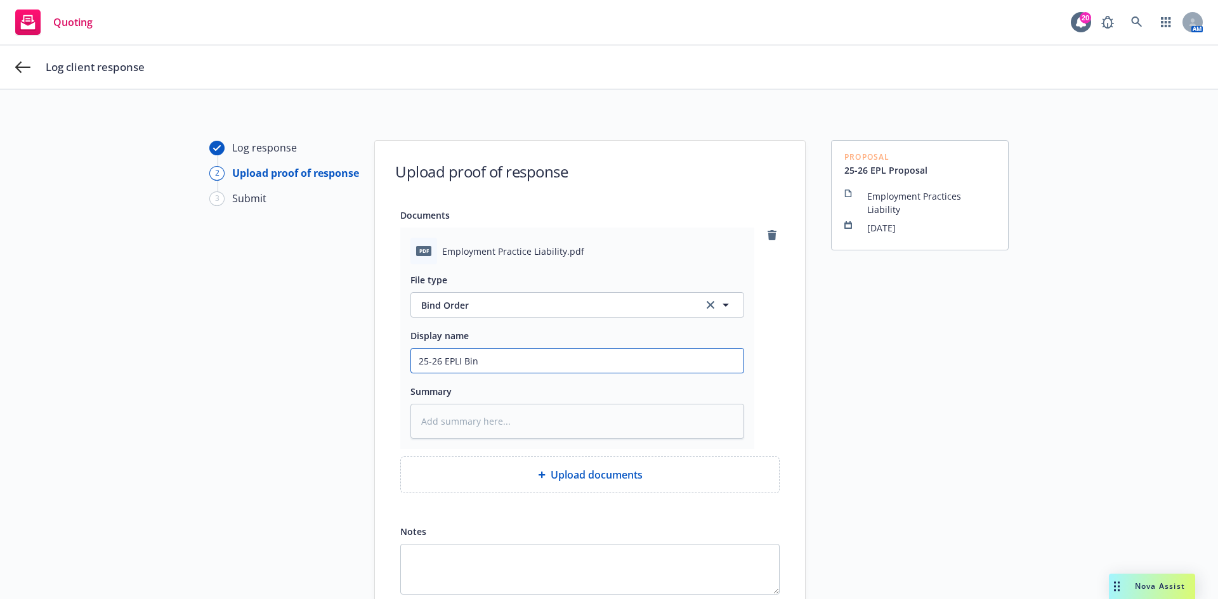
type input "25-26 EPLI Bind"
type textarea "x"
type input "25-26 EPLI Bind"
type textarea "x"
type input "25-26 EPLI Bind O"
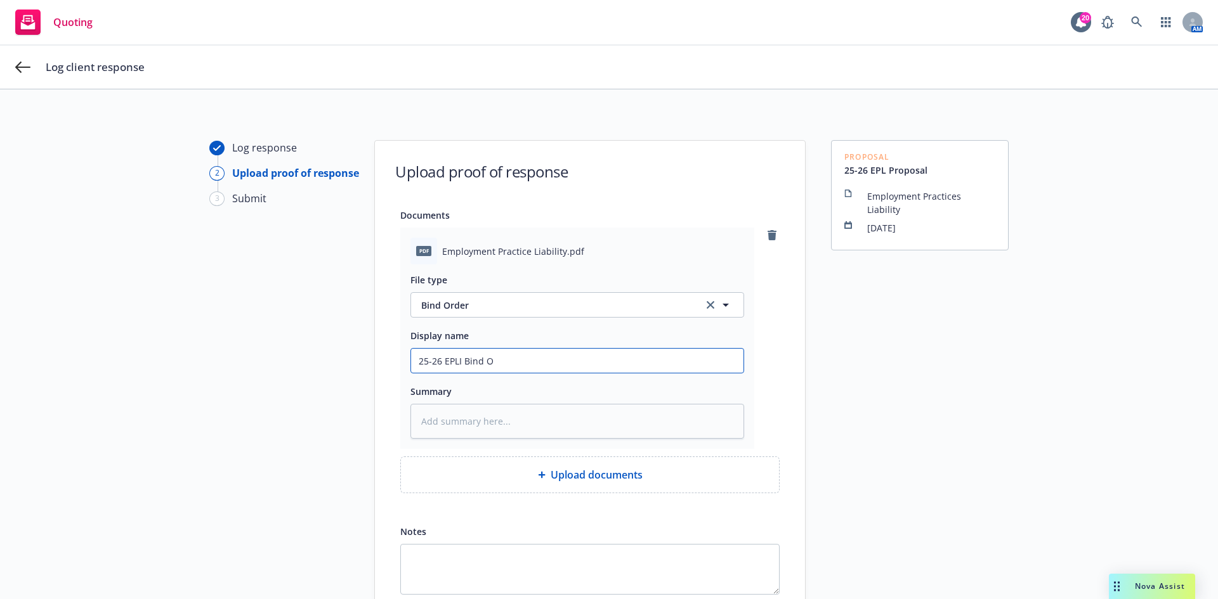
type textarea "x"
type input "25-26 EPLI Bind Or"
type textarea "x"
type input "25-26 EPLI Bind Ord"
type textarea "x"
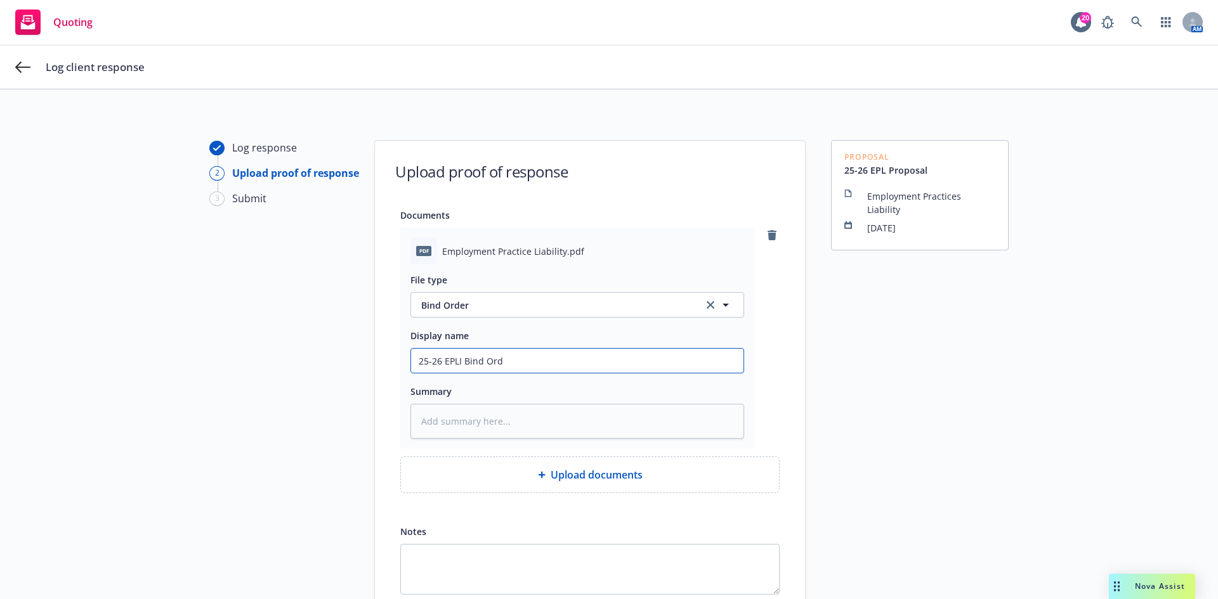
type input "25-26 EPLI Bind Orde"
type textarea "x"
type input "25-26 EPLI Bind Order"
type textarea "x"
type input "25-26 EPLI Bind Order"
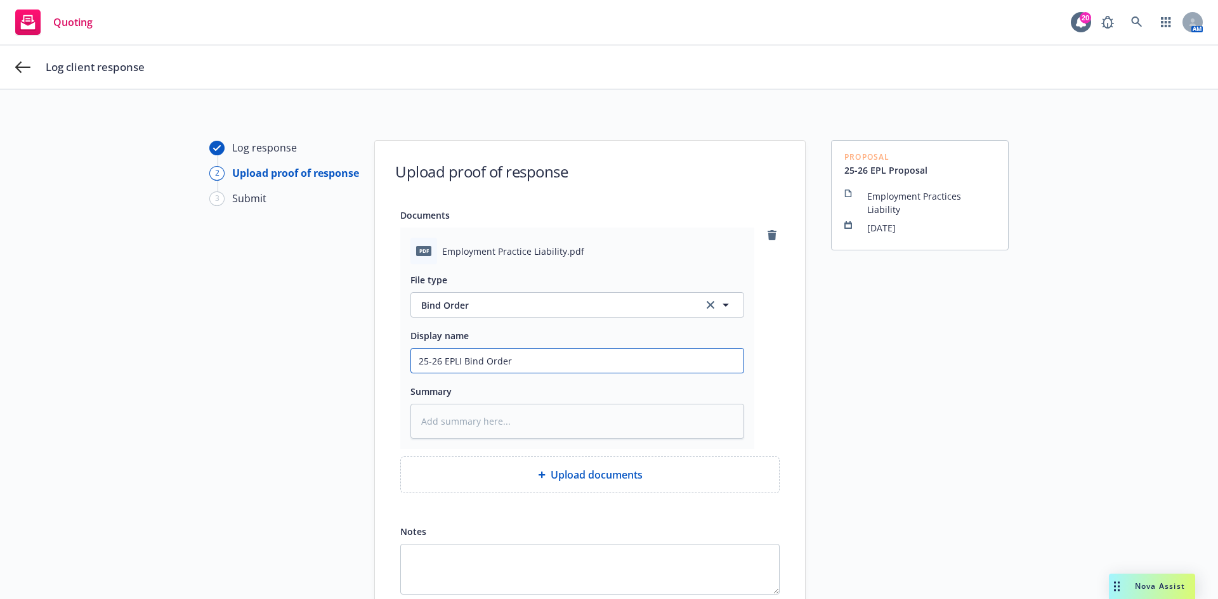
type textarea "x"
type input "25-26 EPLI Bind Order r"
type textarea "x"
type input "25-26 EPLI Bind Order re"
type textarea "x"
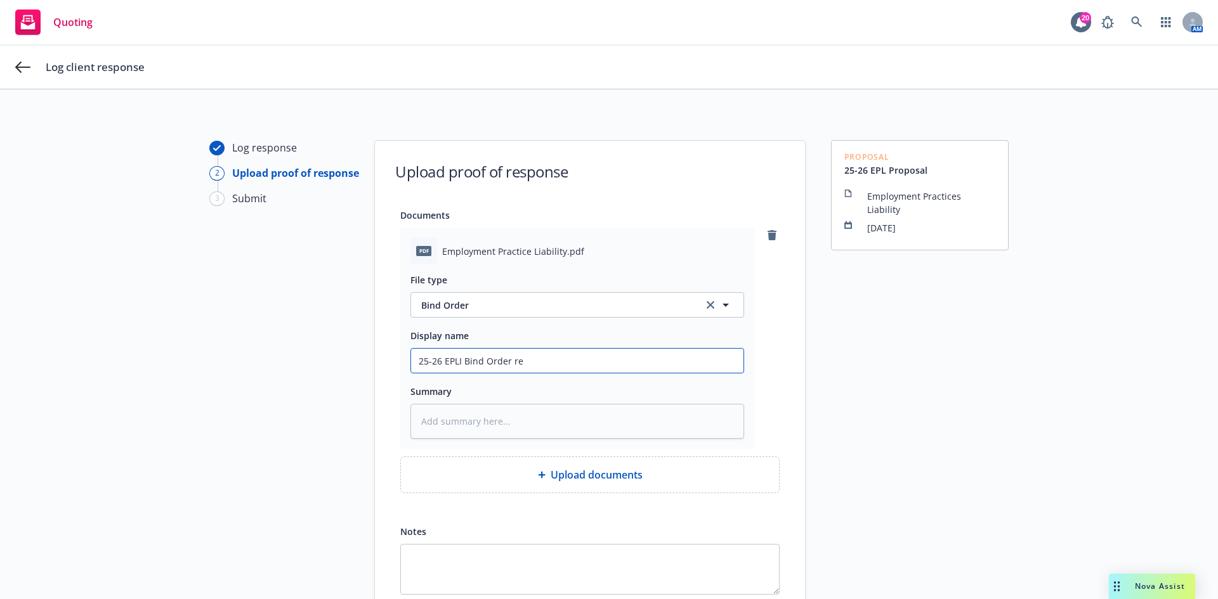
type input "25-26 EPLI Bind Order rec"
type textarea "x"
type input "25-26 EPLI Bind Order rec'"
type textarea "x"
type input "25-26 EPLI Bind Order rec'v"
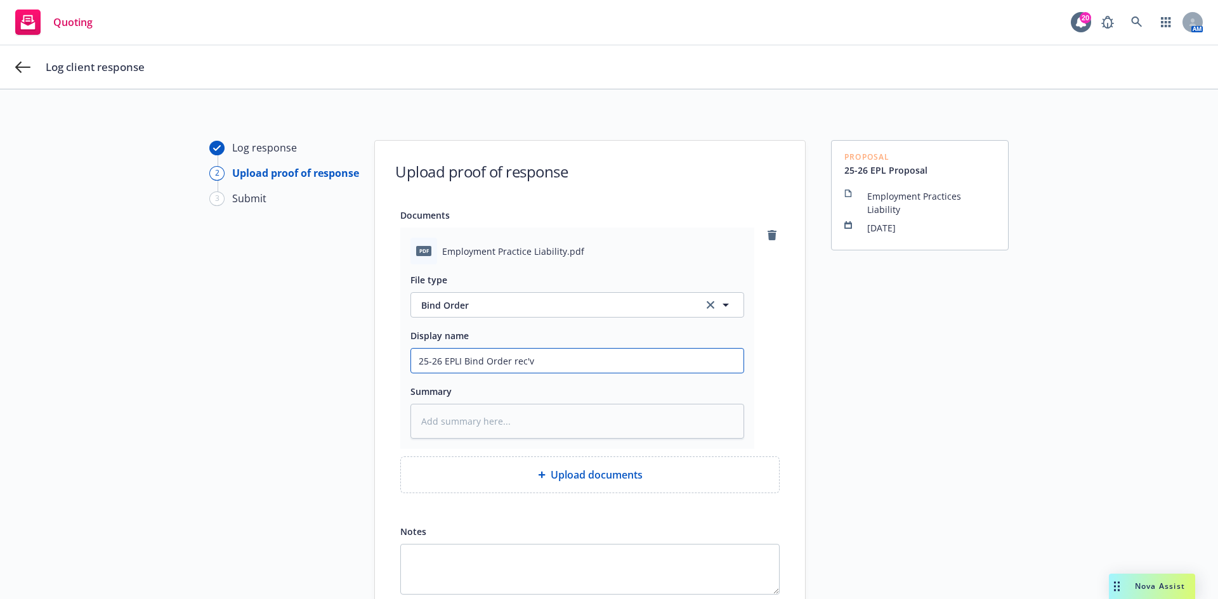
type textarea "x"
type input "25-26 EPLI Bind Order rec'vd"
type textarea "x"
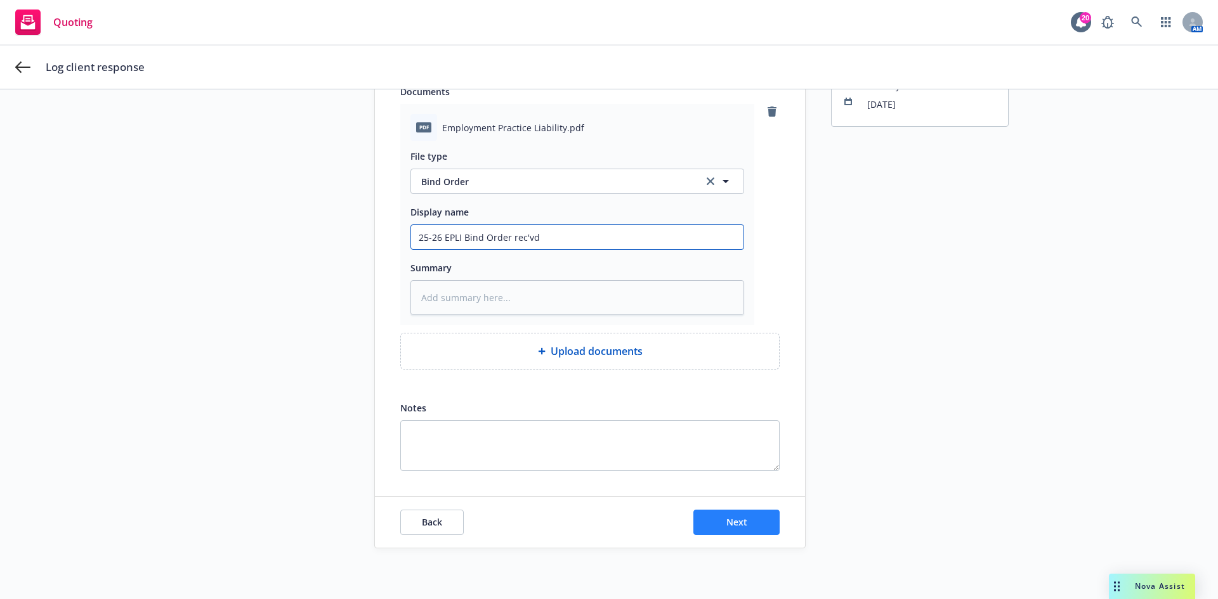
type input "25-26 EPLI Bind Order rec'vd"
click at [747, 525] on button "Next" at bounding box center [736, 522] width 86 height 25
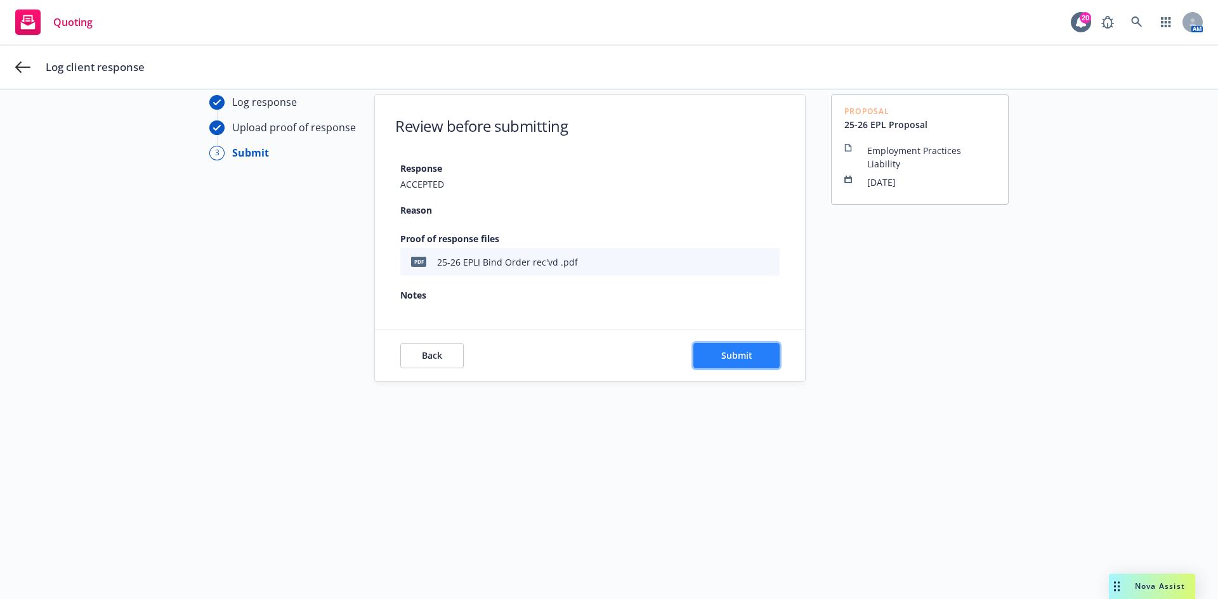
click at [709, 346] on button "Submit" at bounding box center [736, 355] width 86 height 25
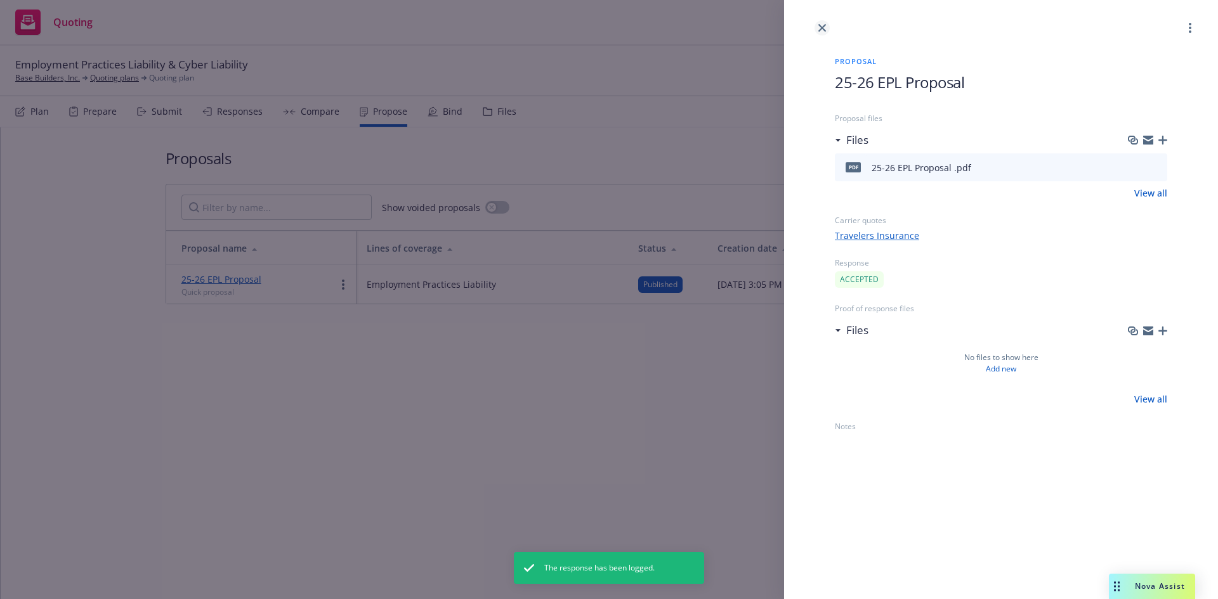
click at [822, 29] on icon "close" at bounding box center [822, 28] width 8 height 8
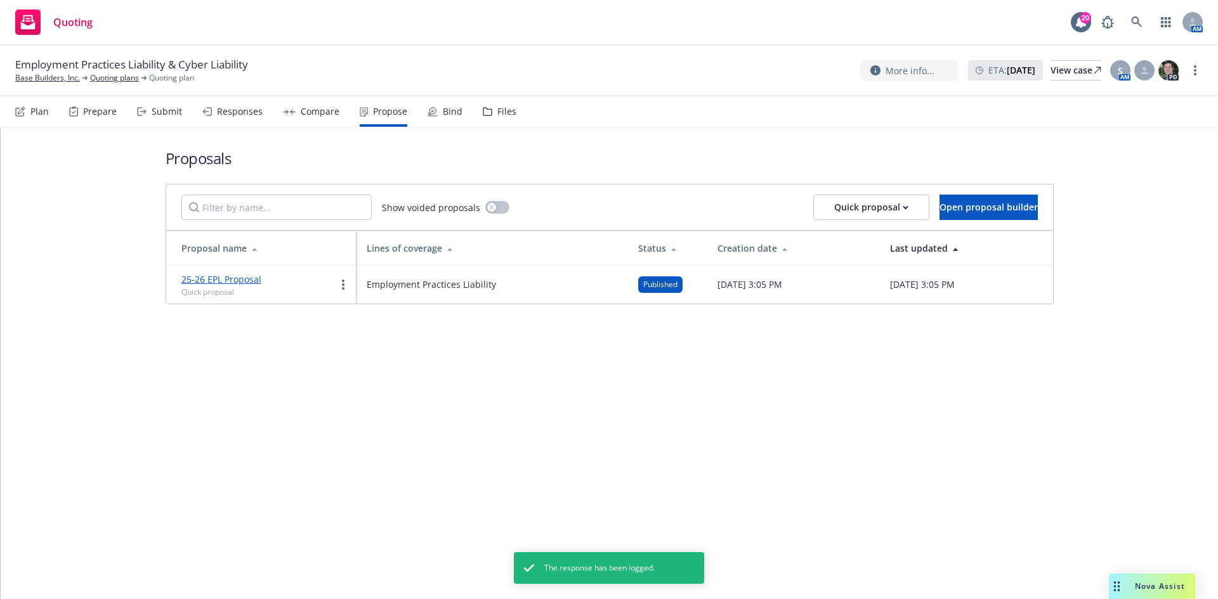
click at [443, 108] on div "Bind" at bounding box center [453, 112] width 20 height 10
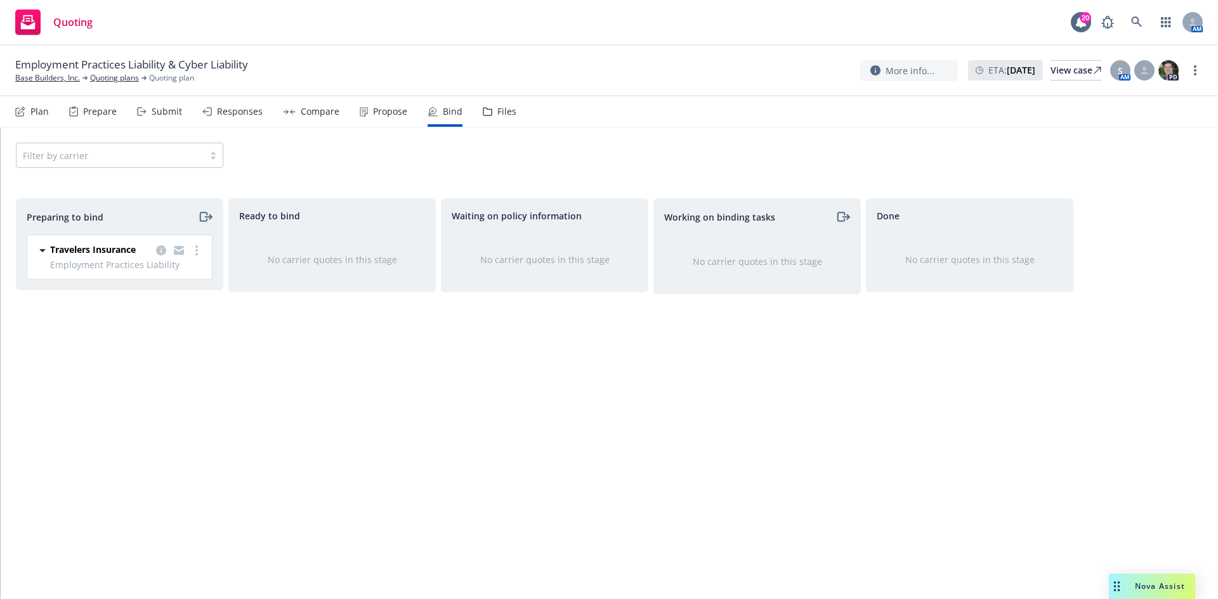
click at [249, 107] on div "Responses" at bounding box center [240, 112] width 46 height 10
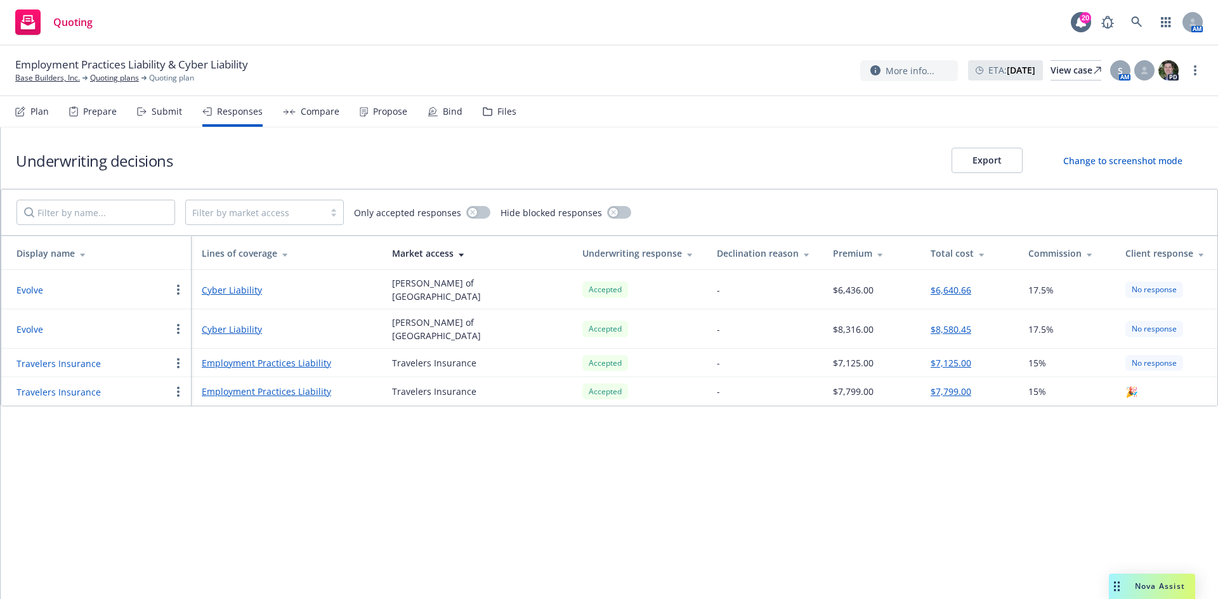
click at [448, 103] on div "Bind" at bounding box center [445, 111] width 35 height 30
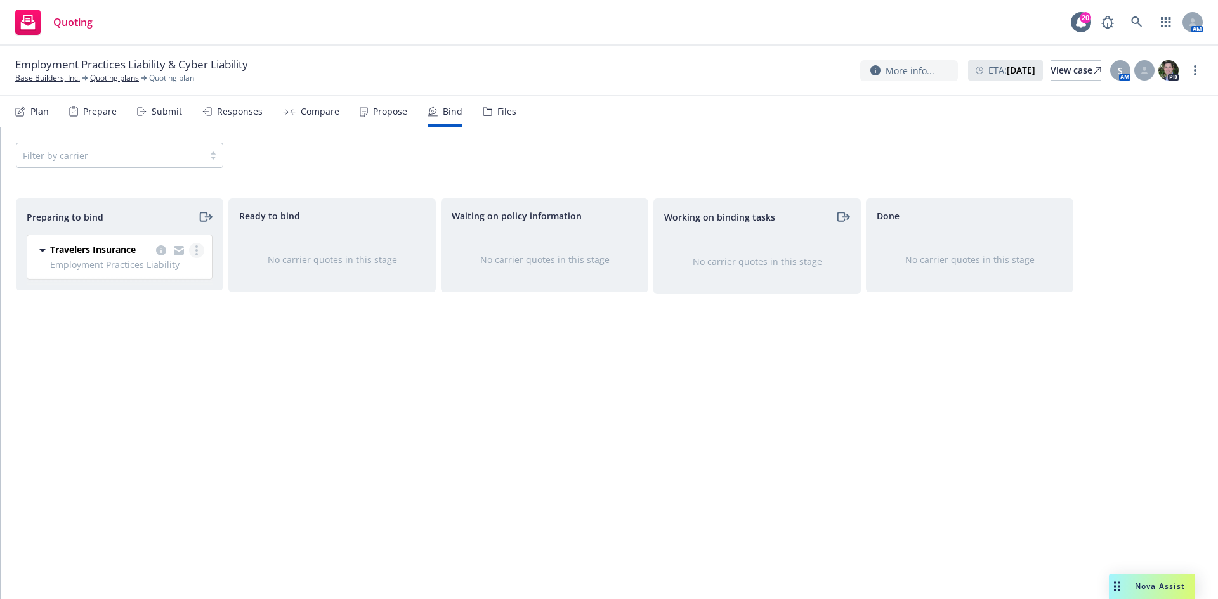
click at [195, 245] on link "more" at bounding box center [196, 250] width 15 height 15
click at [134, 300] on span "Log bind order" at bounding box center [125, 302] width 93 height 12
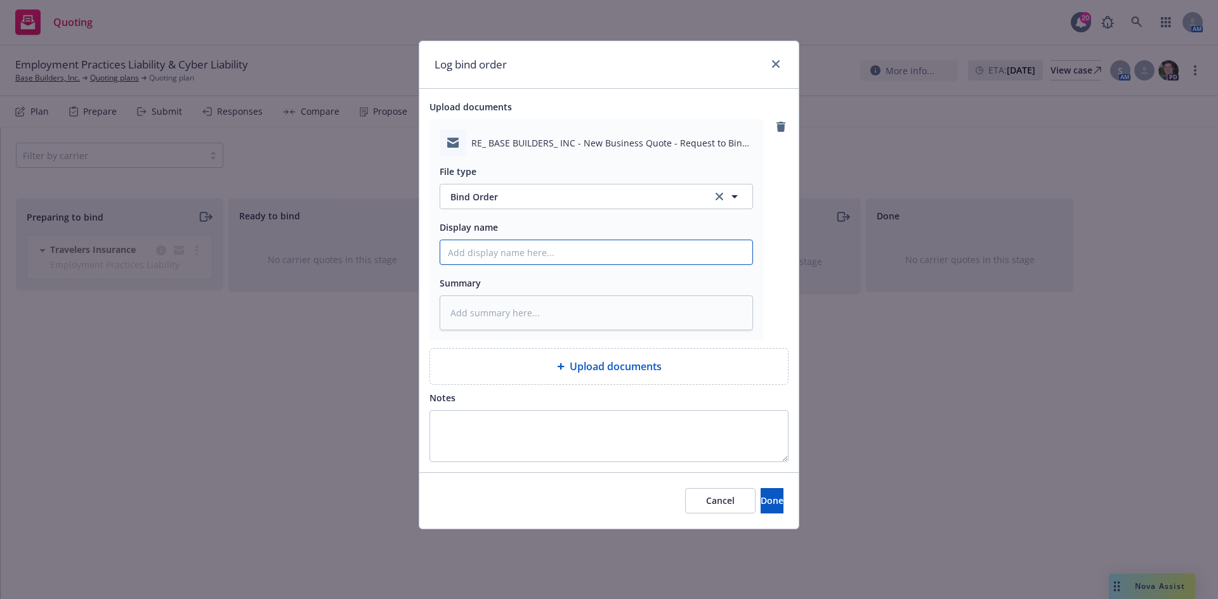
click at [591, 251] on input "Display name" at bounding box center [596, 252] width 312 height 24
type textarea "x"
type input "T"
type textarea "x"
type input "T/"
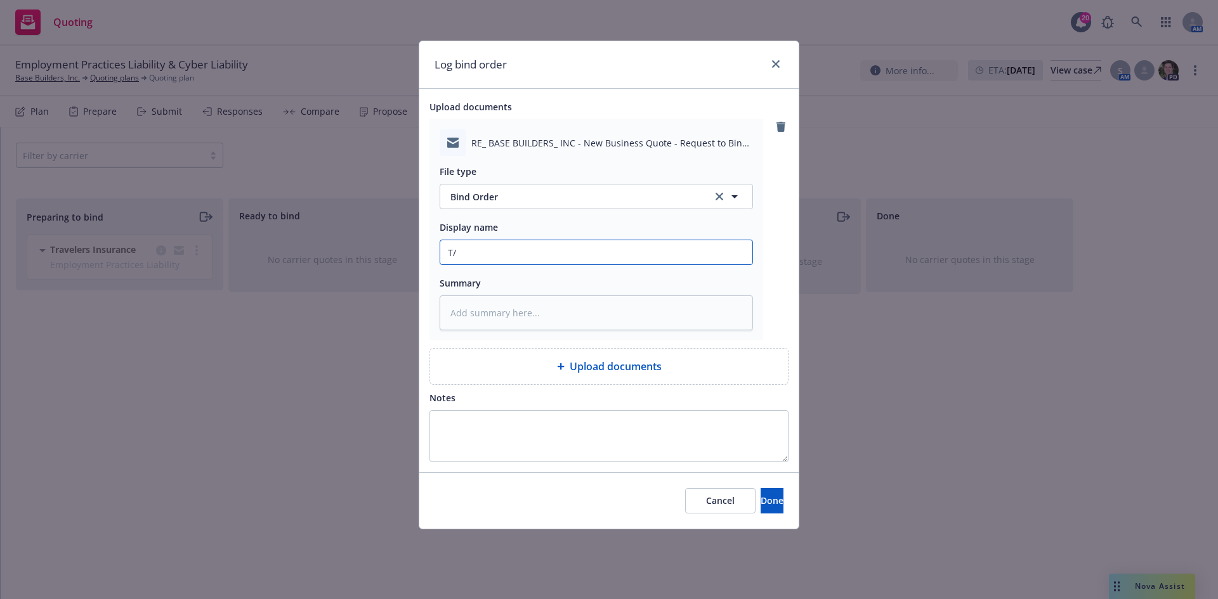
type textarea "x"
type input "T/A"
type textarea "x"
type input "T/Ar"
type textarea "x"
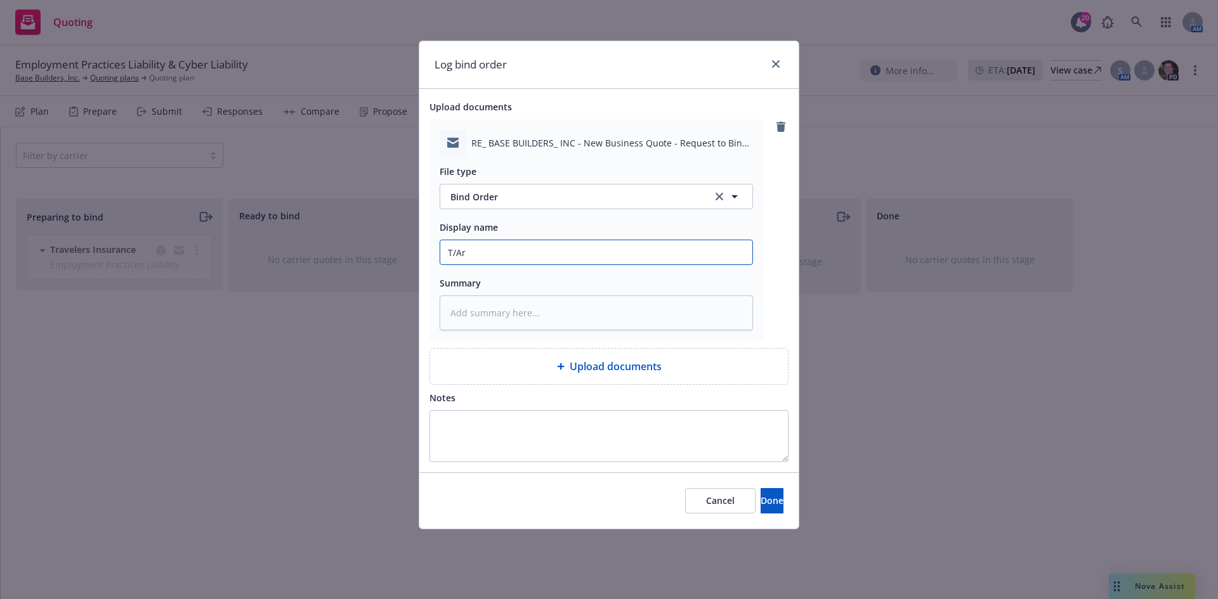
type input "T/Ary"
type textarea "x"
type input "T/Arya"
type textarea "x"
type input "T/Aryan"
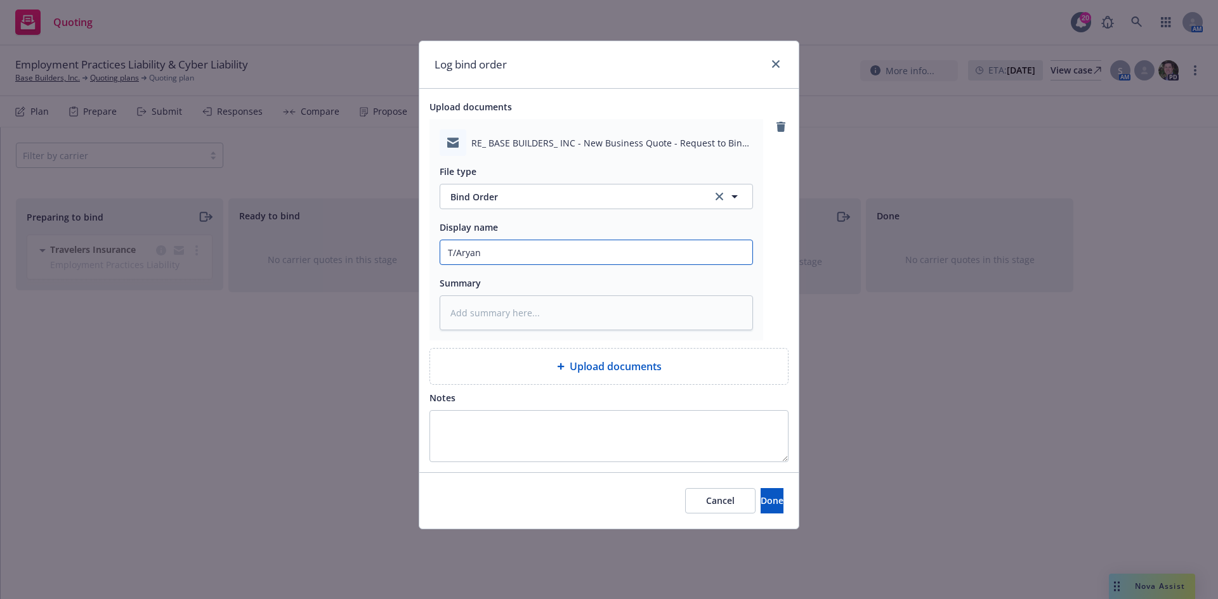
type textarea "x"
type input "T/Aryan"
type textarea "x"
type input "T/Aryan B"
type textarea "x"
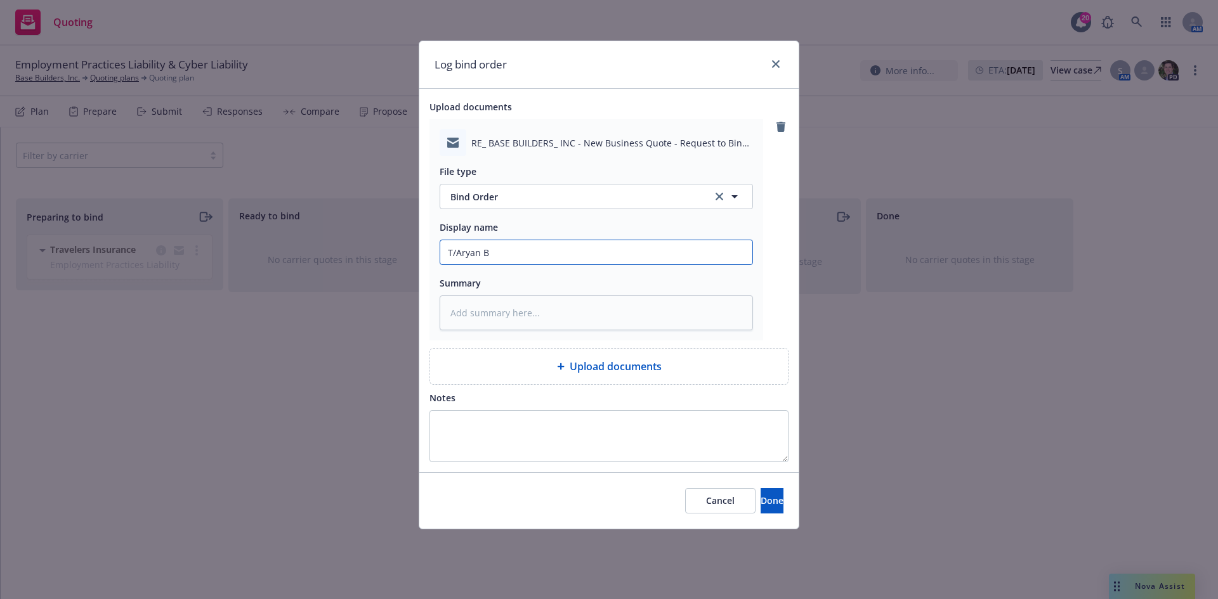
type input "T/Aryan Bi"
type textarea "x"
type input "T/Aryan Bim"
type textarea "x"
type input "T/Aryan Bimar"
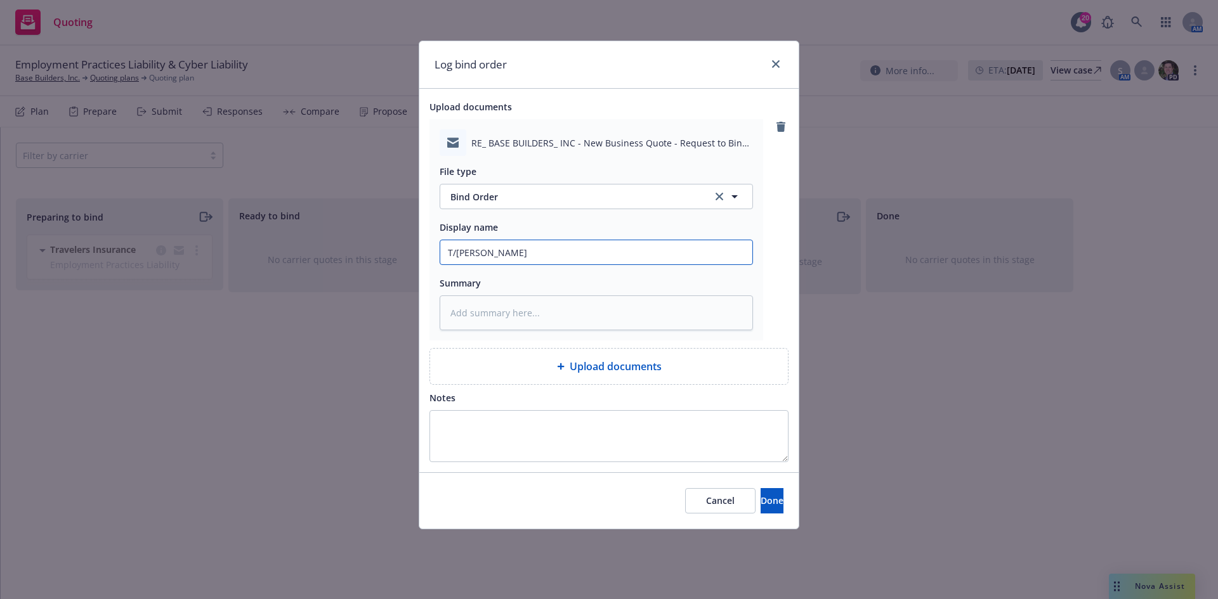
type textarea "x"
type input "T/Aryan Bimar"
type textarea "x"
type input "T/Aryan Bimar a"
type textarea "x"
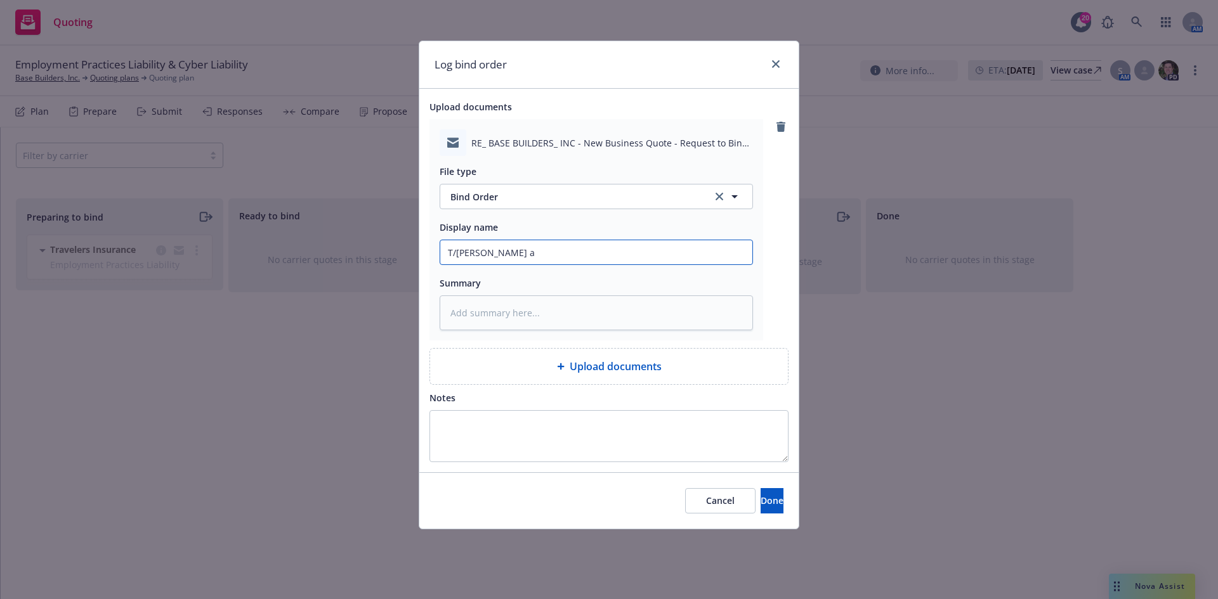
type input "T/Aryan Bimar at"
type textarea "x"
type input "T/Aryan Bimar at"
type textarea "x"
type input "T/Aryan Bimar at T"
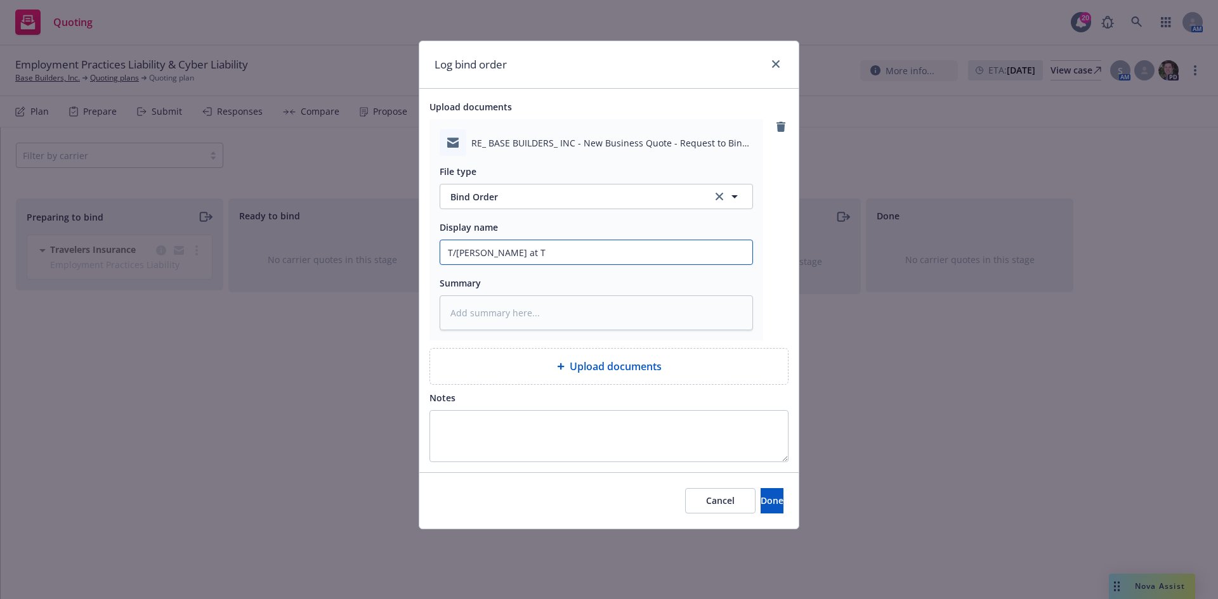
type textarea "x"
type input "T/Aryan Bimar at Tr"
type textarea "x"
type input "T/Aryan Bimar at Tra"
type textarea "x"
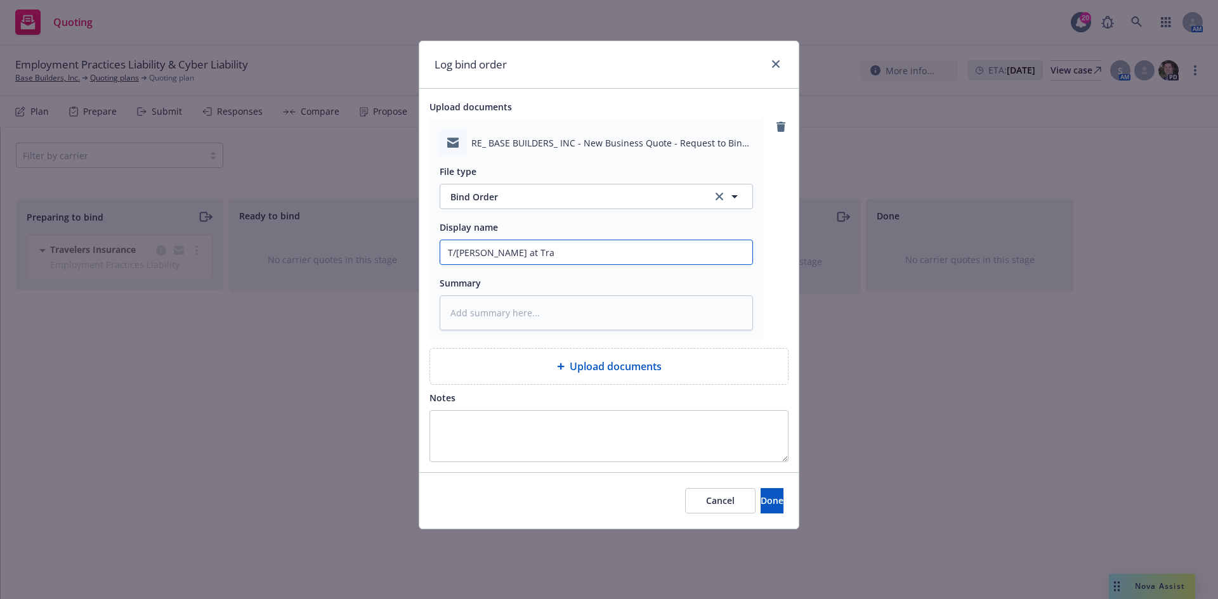
type input "T/Aryan Bimar at Trav"
type textarea "x"
type input "T/Aryan Bimar at Travl"
type textarea "x"
type input "T/Aryan Bimar at Travle"
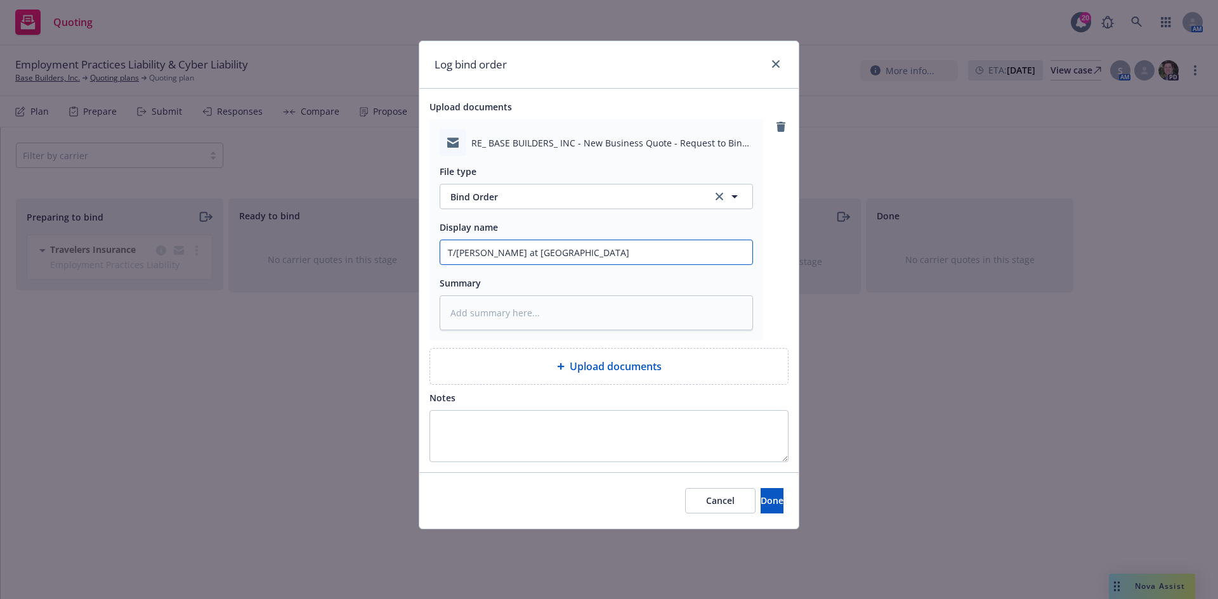
type textarea "x"
type input "T/Aryan Bimar at Travler"
type textarea "x"
type input "T/Aryan Bimar at Travle"
type textarea "x"
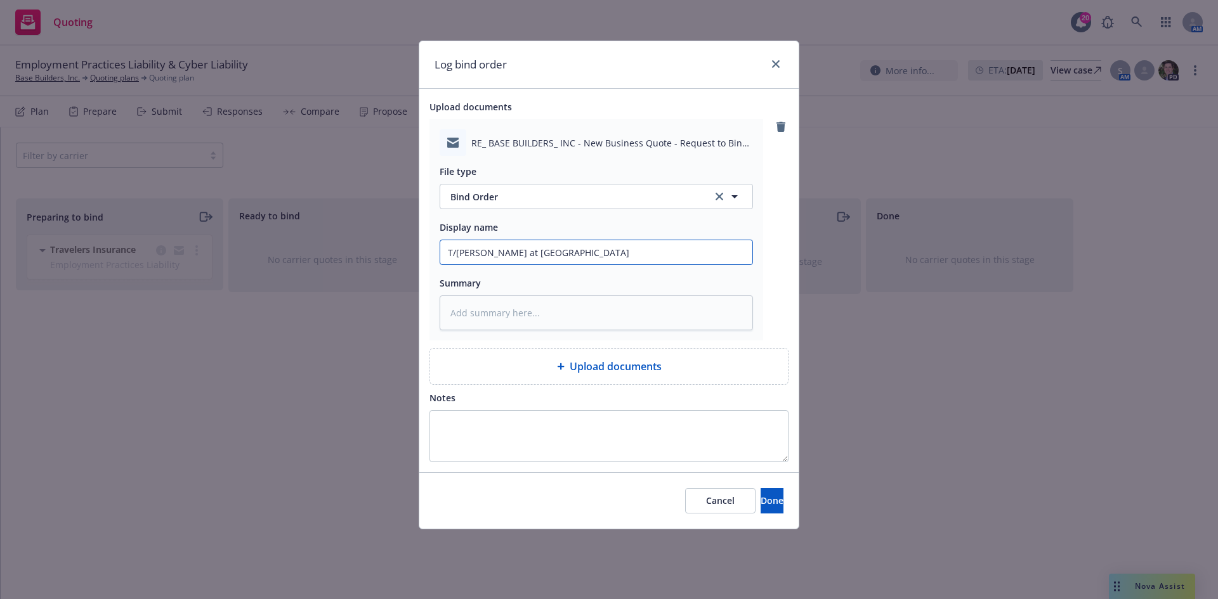
type input "T/Aryan Bimar at Travl"
type textarea "x"
type input "T/Aryan Bimar at Trav"
type textarea "x"
type input "T/Aryan Bimar at Trave"
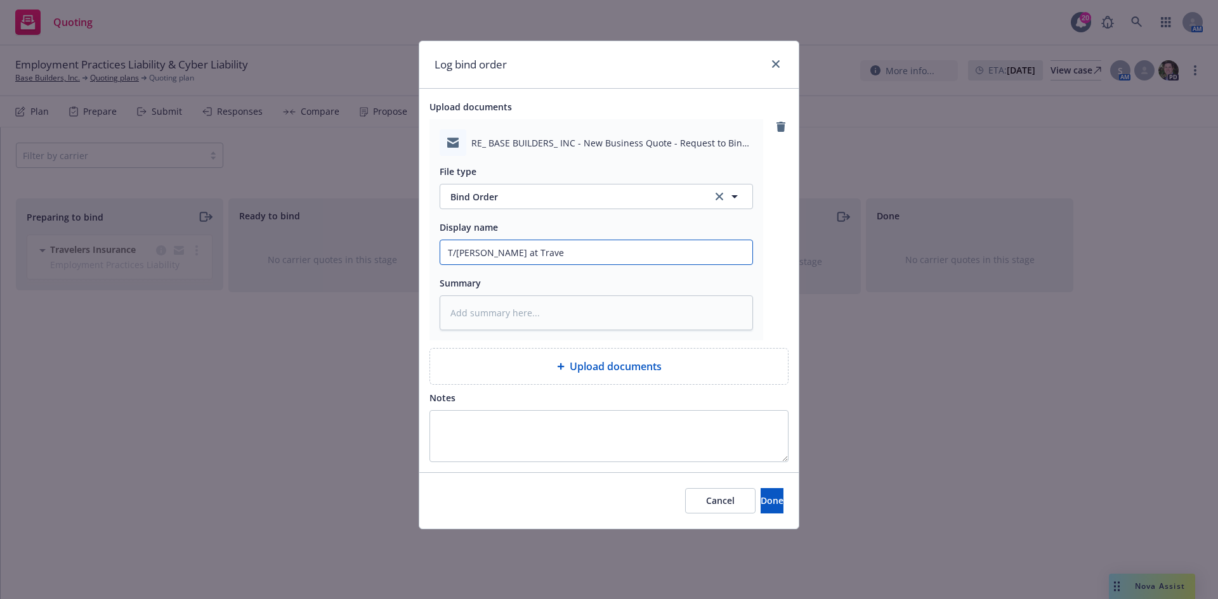
type textarea "x"
type input "T/Aryan Bimar at Travel"
type textarea "x"
type input "T/Aryan Bimar at Travele"
type textarea "x"
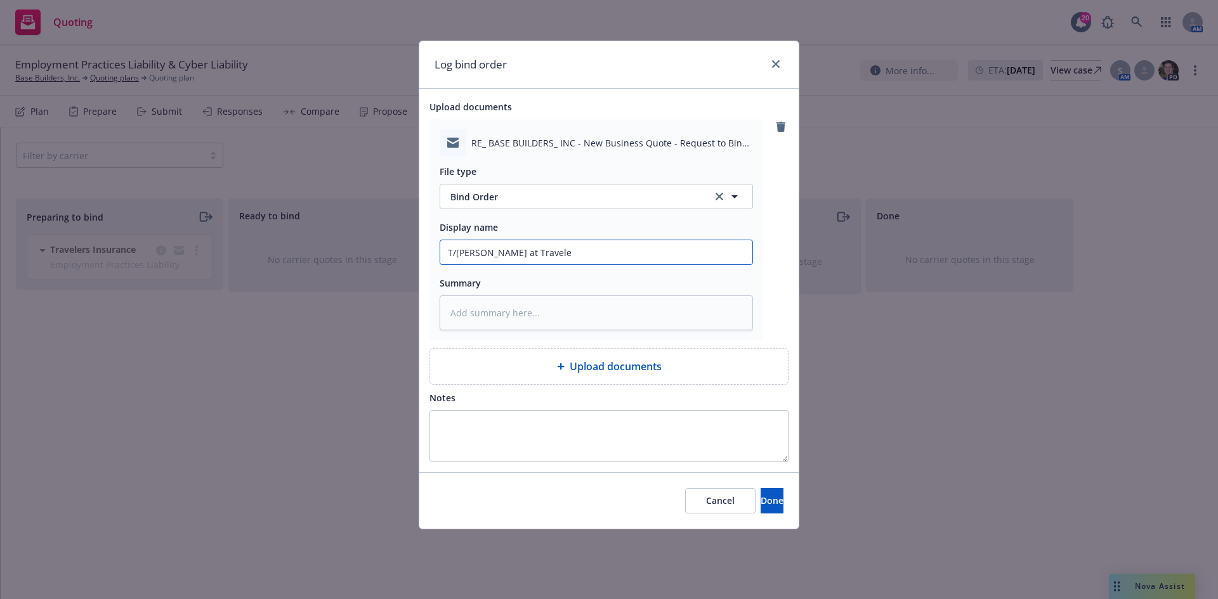
type input "T/Aryan Bimar at Traveler"
type textarea "x"
type input "T/Aryan Bimar at Travelers"
type textarea "x"
type input "T/Aryan Bimar at Travelers"
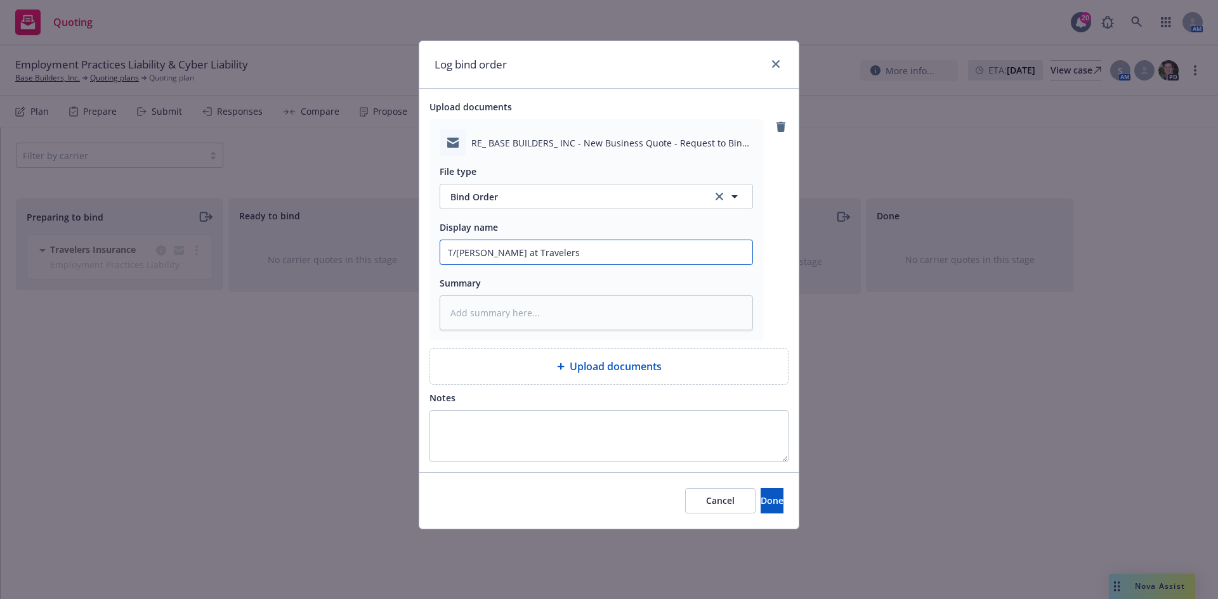
type textarea "x"
type input "T/Aryan Bimar at Travelers ~"
type textarea "x"
type input "T/Aryan Bimar at Travelers ~"
click at [584, 249] on input "T/Aryan Bimar at Travelers ~" at bounding box center [596, 252] width 312 height 24
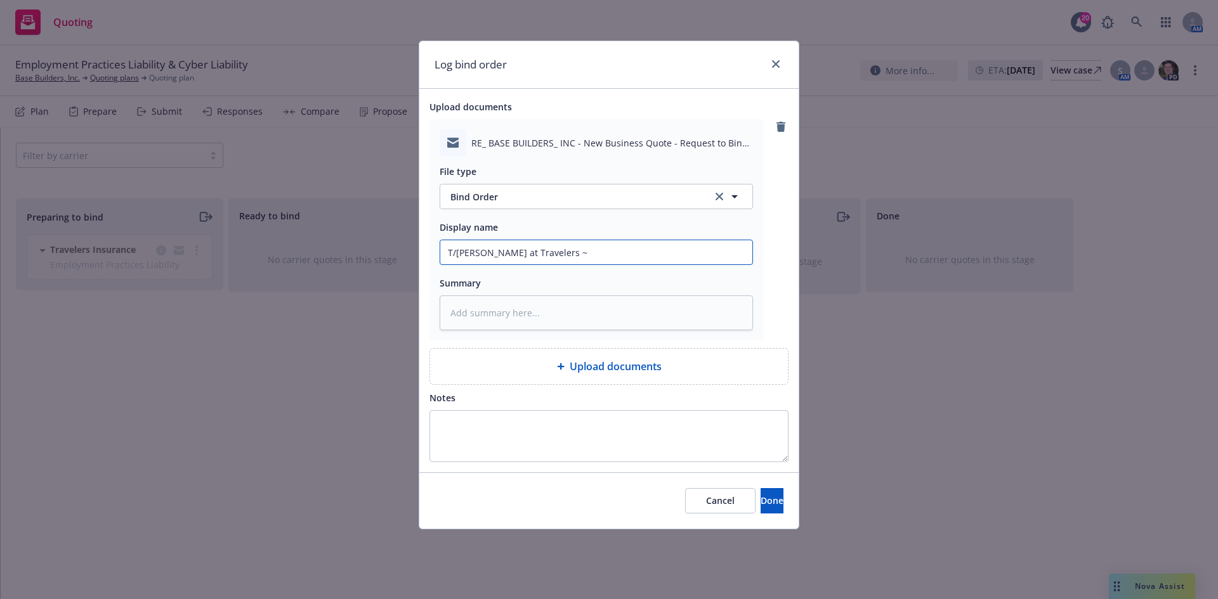
type textarea "x"
type input "T/Aryan Bimar at Travelers ~ R"
type textarea "x"
type input "T/Aryan Bimar at Travelers ~ Re"
type textarea "x"
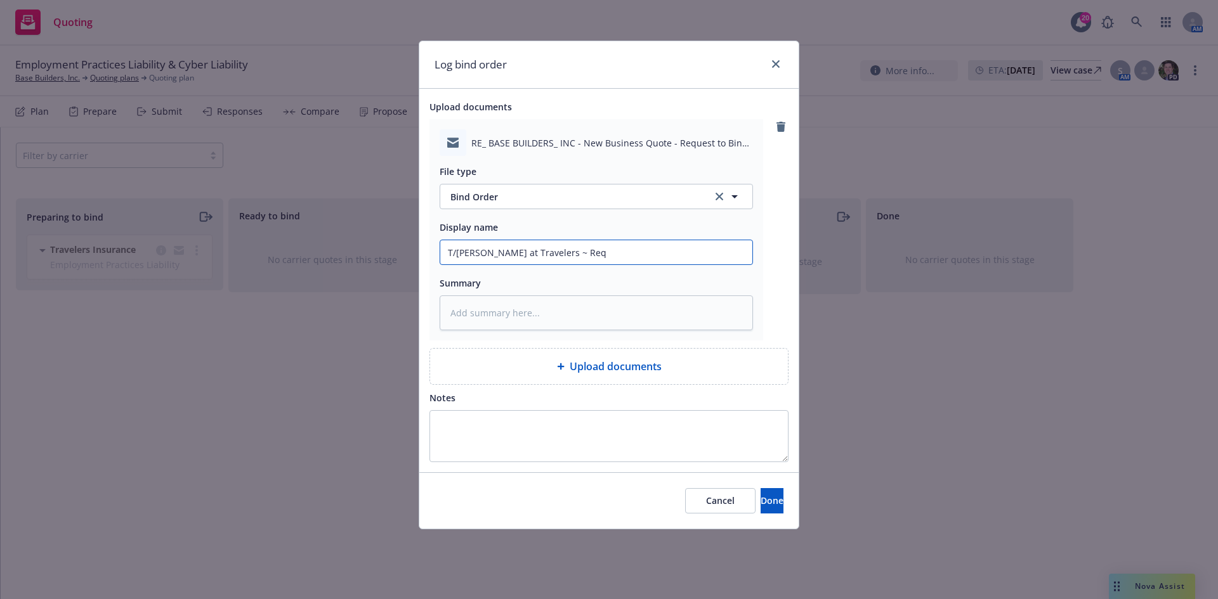
type input "T/Aryan Bimar at Travelers ~ Requ"
type textarea "x"
type input "T/Aryan Bimar at Travelers ~ Reque"
type textarea "x"
type input "T/Aryan Bimar at Travelers ~ Reques"
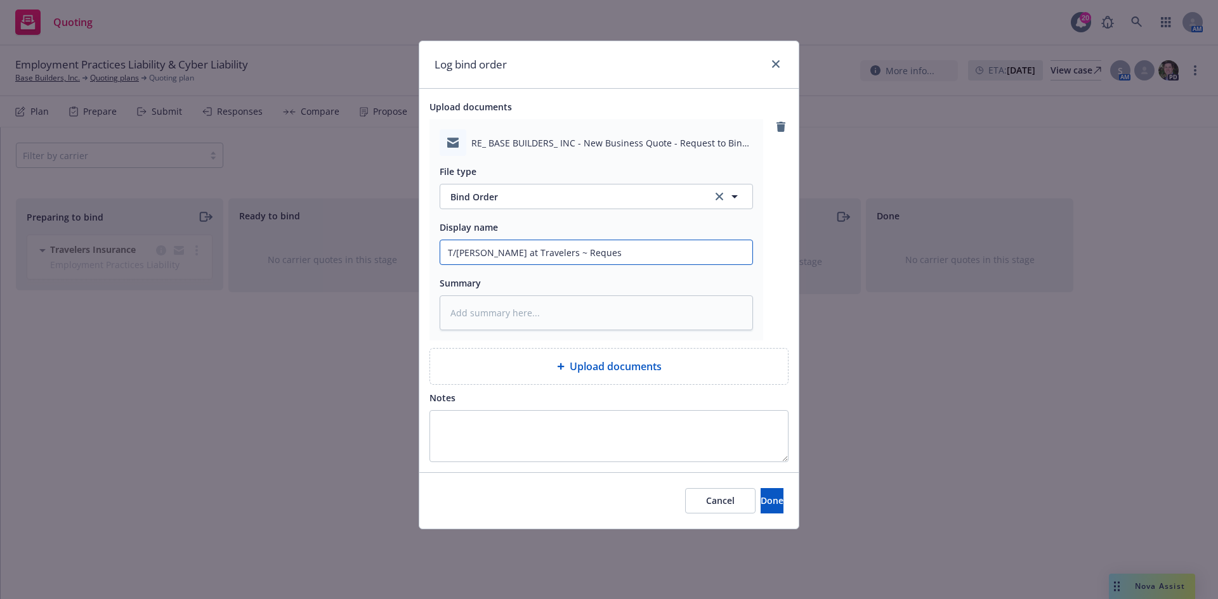
type textarea "x"
type input "T/Aryan Bimar at Travelers ~ Request"
type textarea "x"
type input "T/Aryan Bimar at Travelers ~ Request"
type textarea "x"
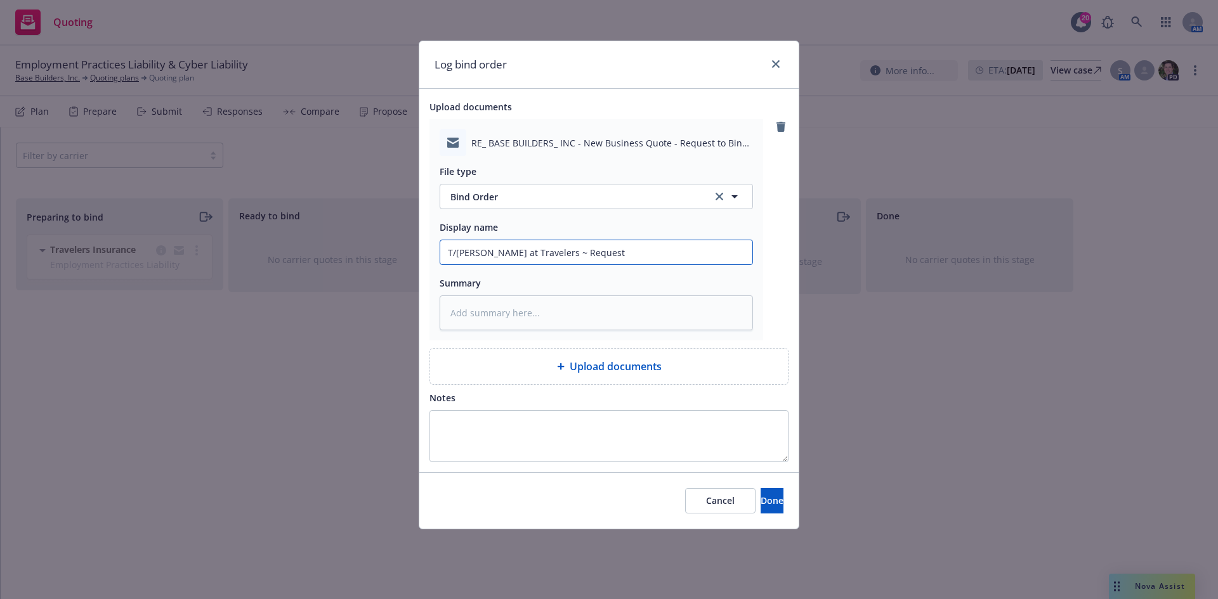
type input "T/Aryan Bimar at Travelers ~ Request t"
type textarea "x"
type input "T/Aryan Bimar at Travelers ~ Request to"
type textarea "x"
type input "T/Aryan Bimar at Travelers ~ Request to"
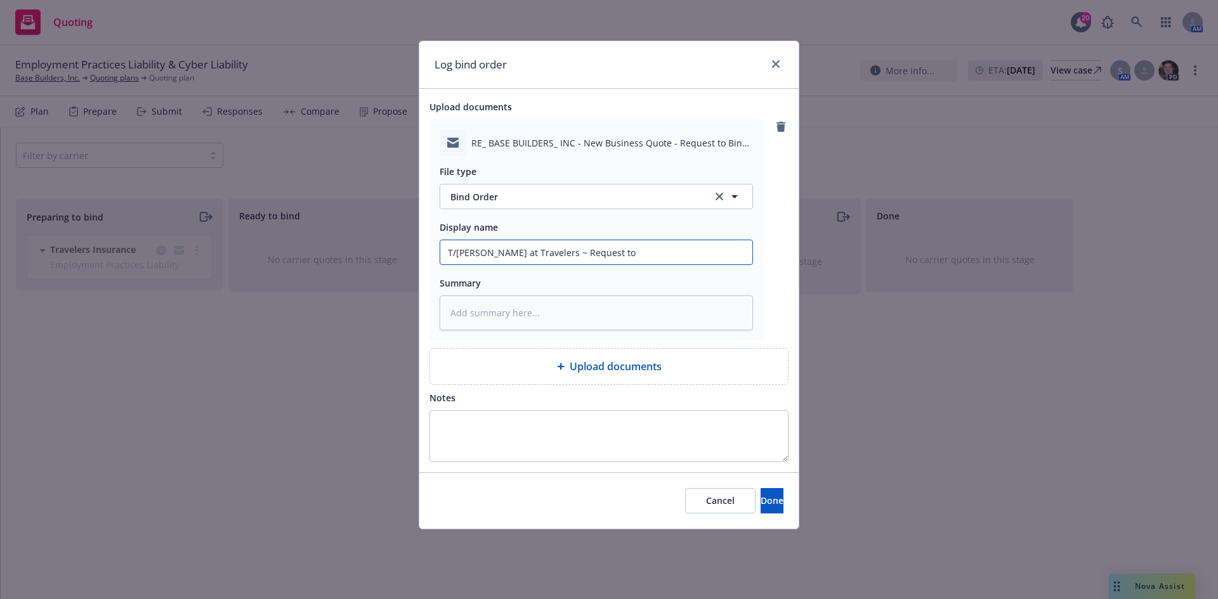
type textarea "x"
type input "T/Aryan Bimar at Travelers ~ Request to b"
type textarea "x"
type input "T/Aryan Bimar at Travelers ~ Request to bi"
type textarea "x"
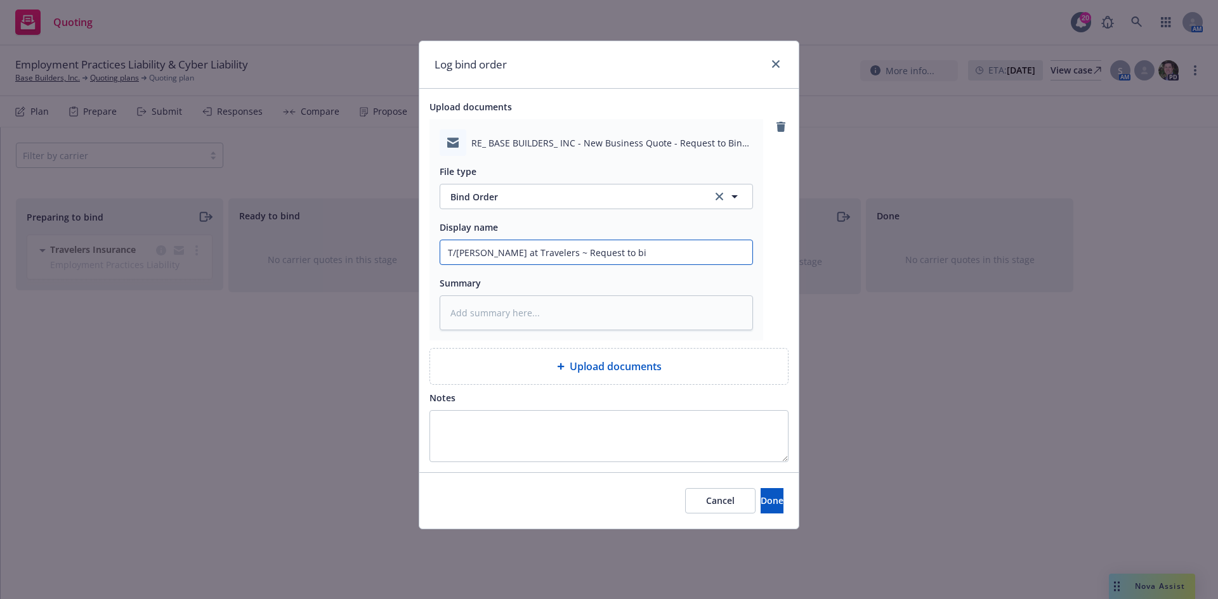
type input "T/Aryan Bimar at Travelers ~ Request to bin"
type textarea "x"
type input "T/Aryan Bimar at Travelers ~ Request to bind"
type textarea "x"
type input "T/Aryan Bimar at Travelers ~ Request to bind"
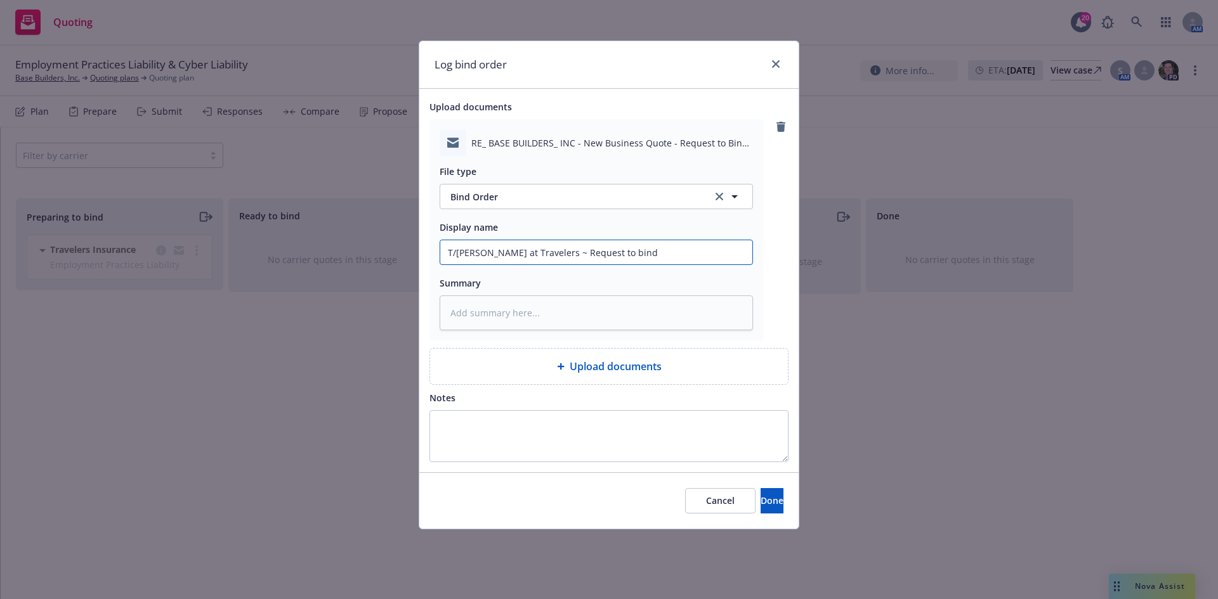
type textarea "x"
type input "T/Aryan Bimar at Travelers ~ Request to bind E"
type textarea "x"
type input "T/Aryan Bimar at Travelers ~ Request to bind EP"
type textarea "x"
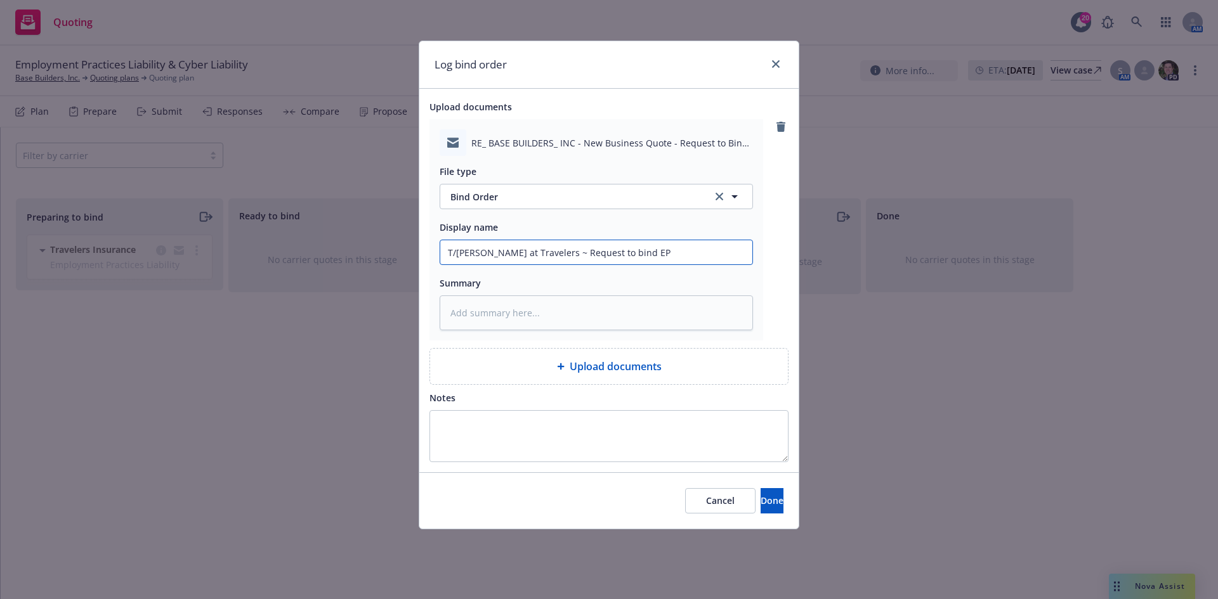
type input "T/Aryan Bimar at Travelers ~ Request to bind EPL"
type textarea "x"
type input "T/Aryan Bimar at Travelers ~ Request to bind EPLI"
type textarea "x"
type input "T/Aryan Bimar at Travelers ~ Request to bind EPLI"
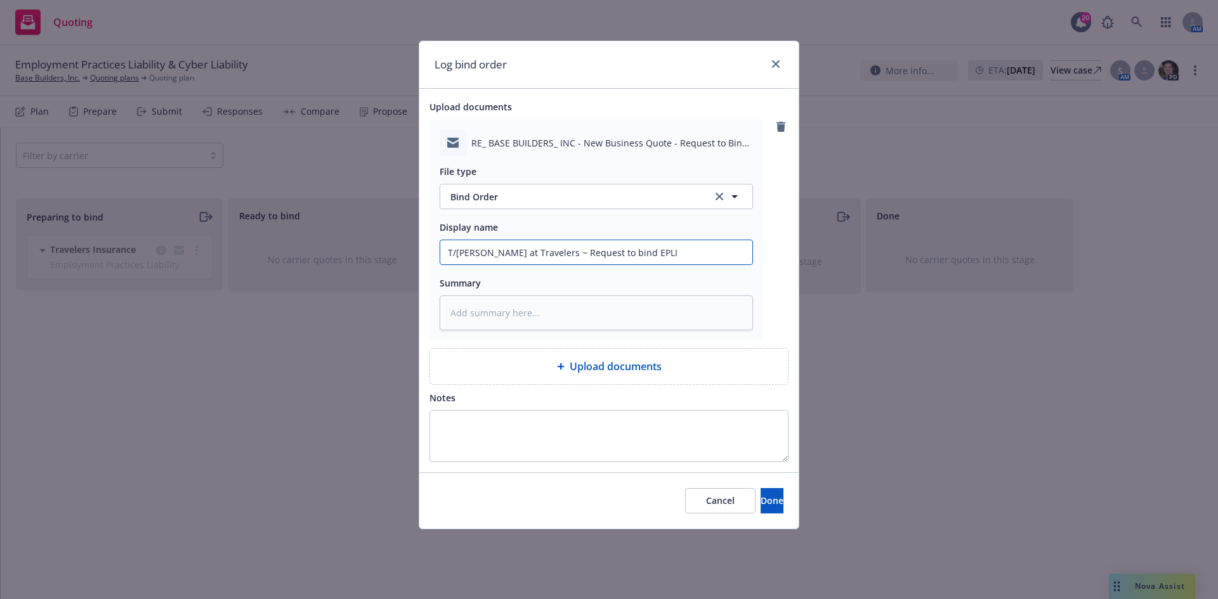
type textarea "x"
type input "T/Aryan Bimar at Travelers ~ Request to bind EPLI e"
type textarea "x"
type input "T/Aryan Bimar at Travelers ~ Request to bind EPLI"
type textarea "x"
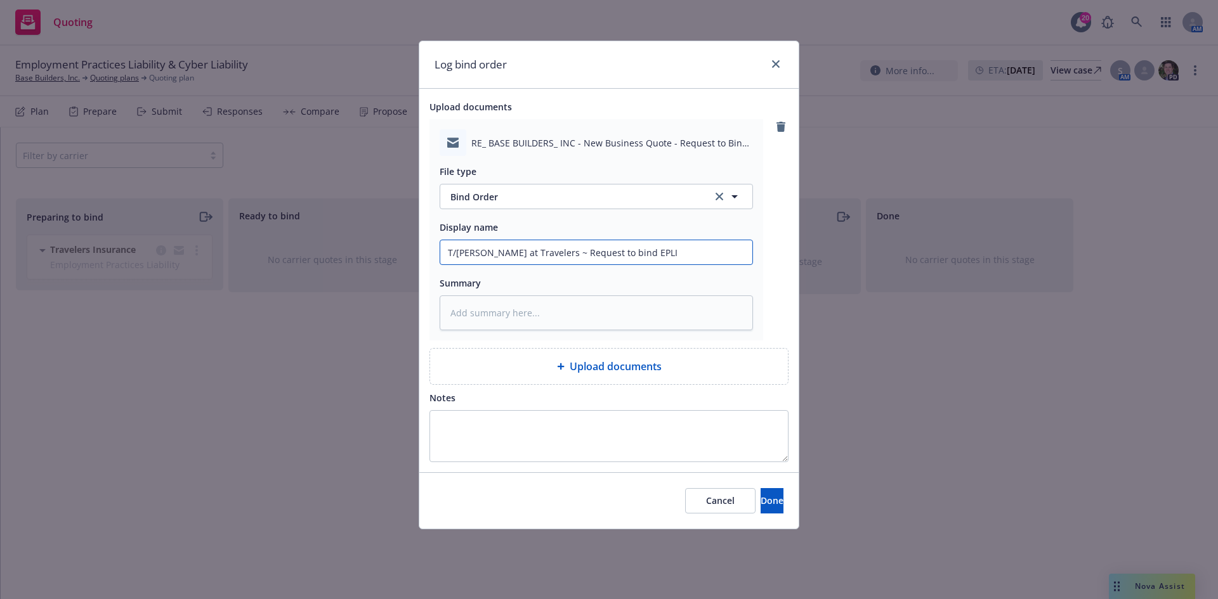
type input "T/Aryan Bimar at Travelers ~ Request to bind EPLI e"
type textarea "x"
type input "T/Aryan Bimar at Travelers ~ Request to bind EPLI ef"
type textarea "x"
type input "T/Aryan Bimar at Travelers ~ Request to bind EPLI eff"
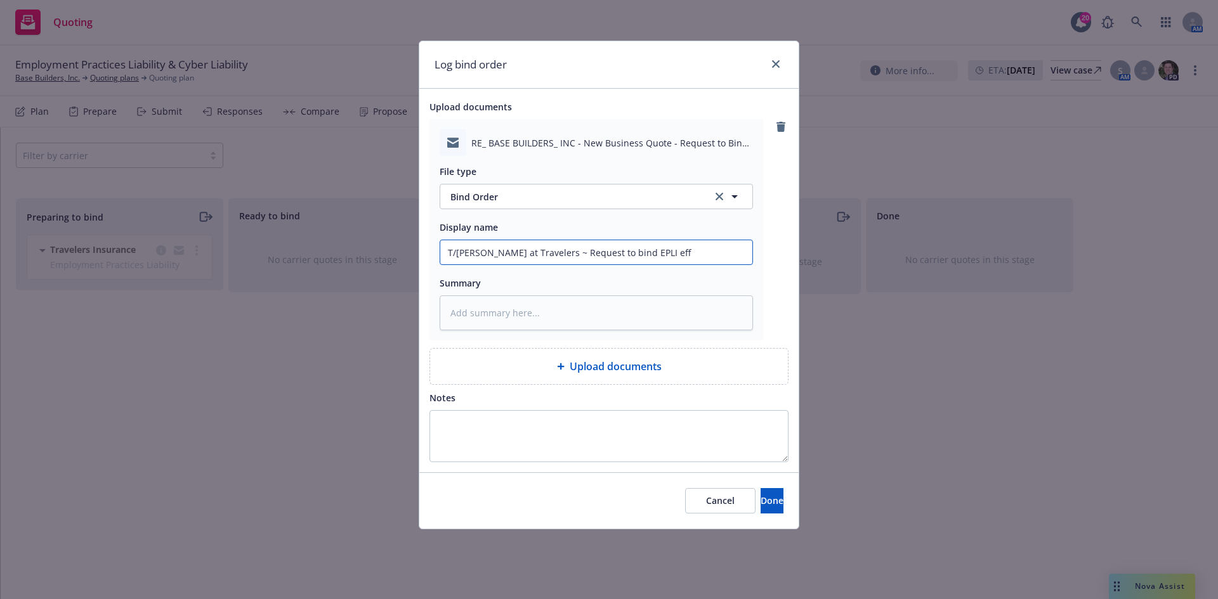
type textarea "x"
type input "T/Aryan Bimar at Travelers ~ Request to bind EPLI effe"
type textarea "x"
type input "T/Aryan Bimar at Travelers ~ Request to bind EPLI effec"
type textarea "x"
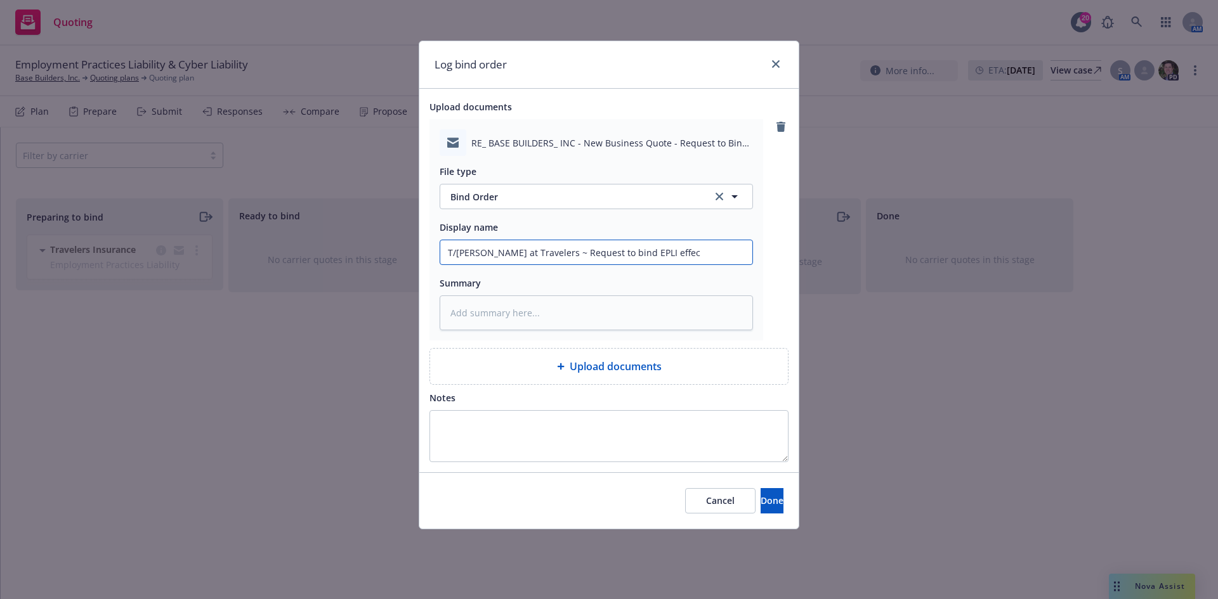
type input "T/Aryan Bimar at Travelers ~ Request to bind EPLI effe"
type textarea "x"
type input "T/Aryan Bimar at Travelers ~ Request to bind EPLI eff"
type textarea "x"
type input "T/Aryan Bimar at Travelers ~ Request to bind EPLI ef"
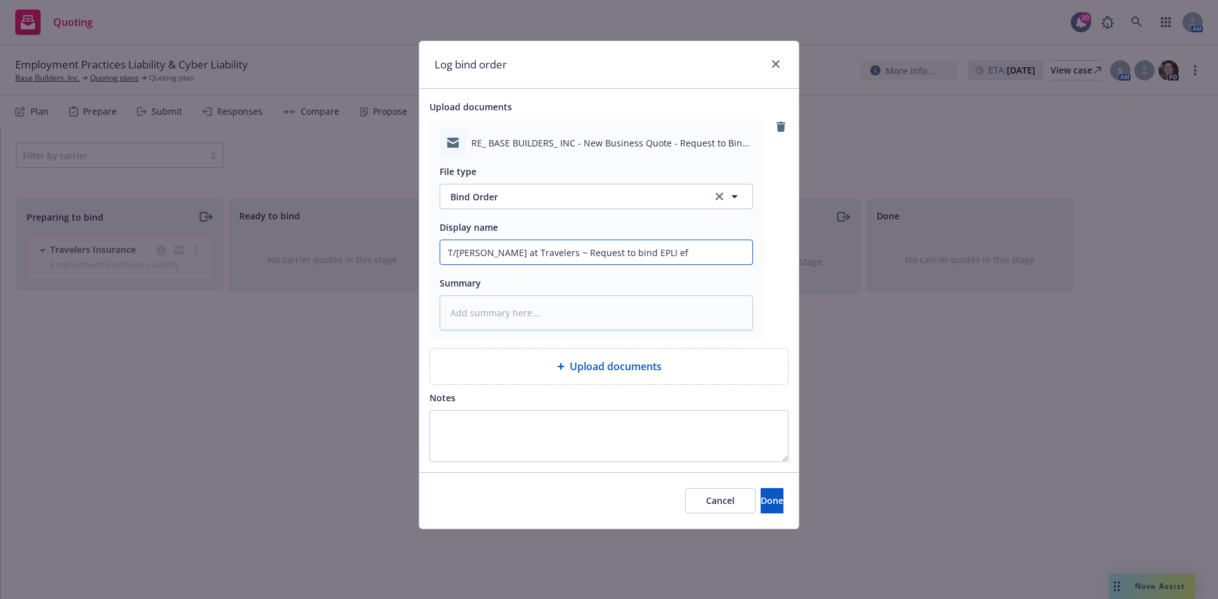
type textarea "x"
type input "T/Aryan Bimar at Travelers ~ Request to bind EPLI e"
type textarea "x"
type input "T/Aryan Bimar at Travelers ~ Request to bind EPLI"
type textarea "x"
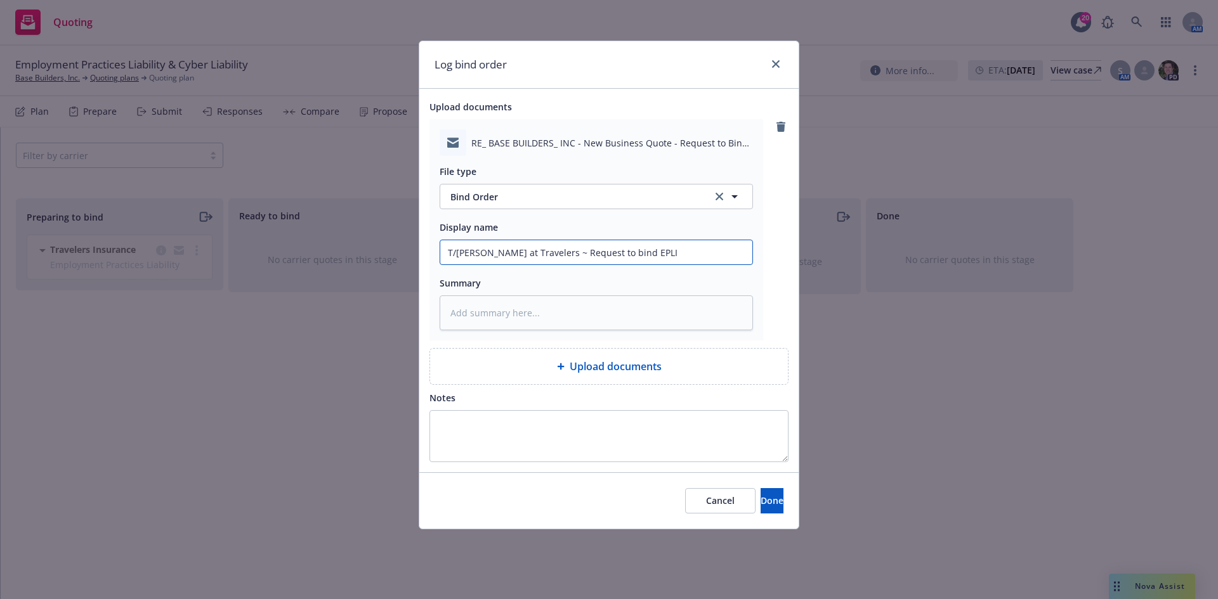
type input "T/Aryan Bimar at Travelers ~ Request to bind EPLI"
type textarea "x"
type input "T/Aryan Bimar at Travelers ~ Request to bind EPLI"
type textarea "x"
type input "T/Aryan Bimar at Travelers ~ ERequest to bind EPLI"
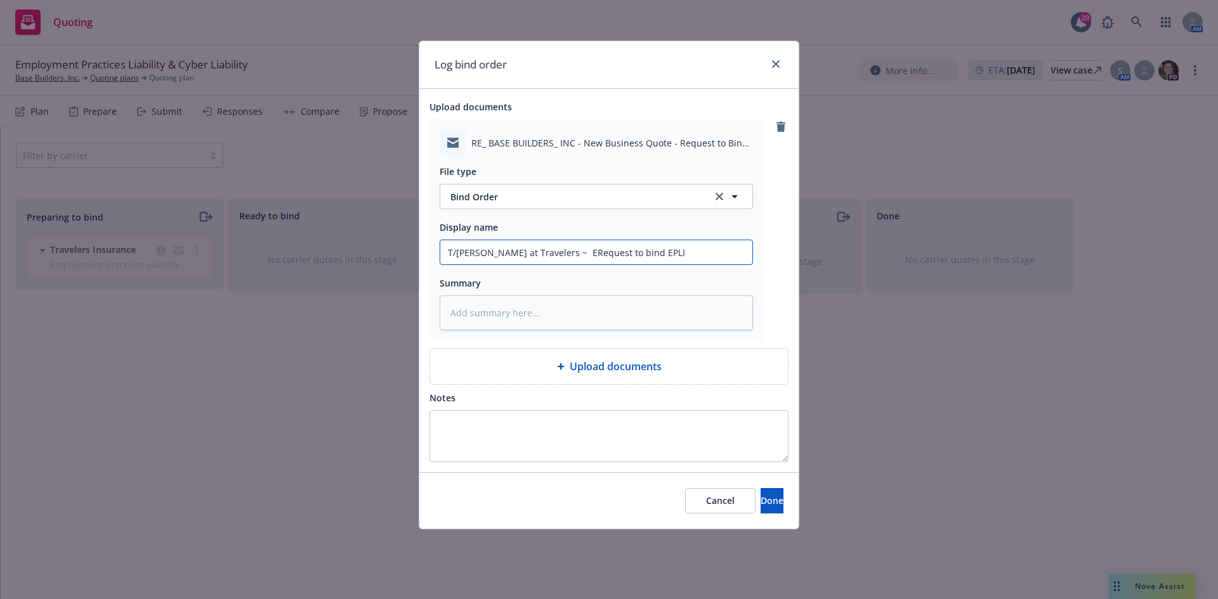
type textarea "x"
type input "T/Aryan Bimar at Travelers ~ EfRequest to bind EPLI"
type textarea "x"
type input "T/Aryan Bimar at Travelers ~ EffRequest to bind EPLI"
click at [662, 317] on textarea at bounding box center [596, 313] width 313 height 35
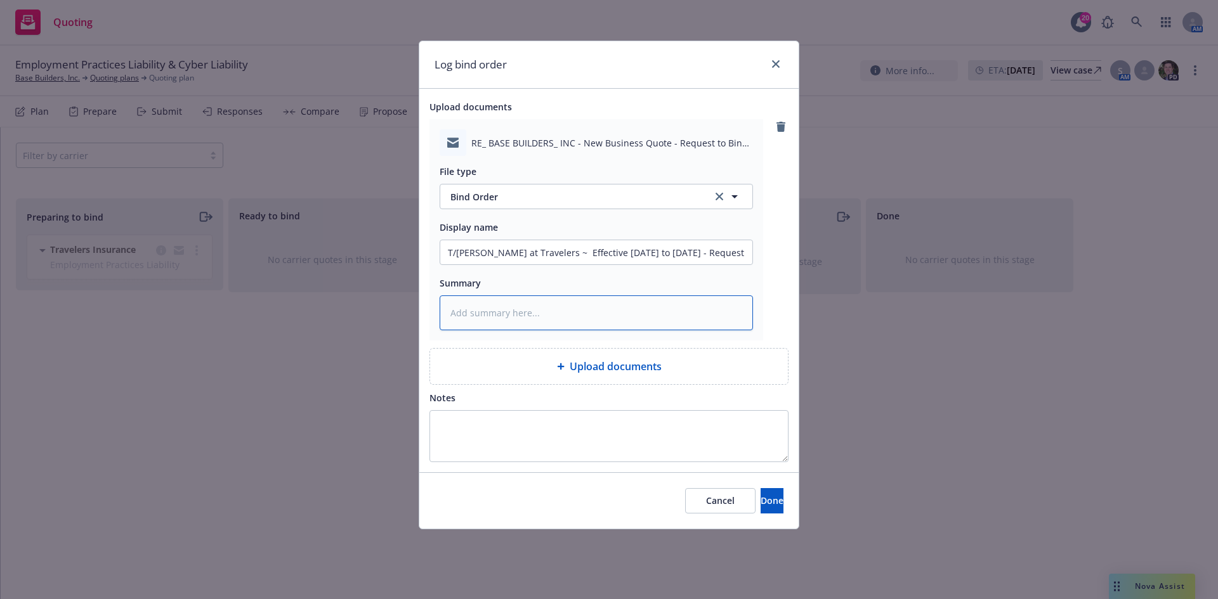
paste textarea "Effective 9/16/25 please bind the Employment Practice Liability at the $1M limi…"
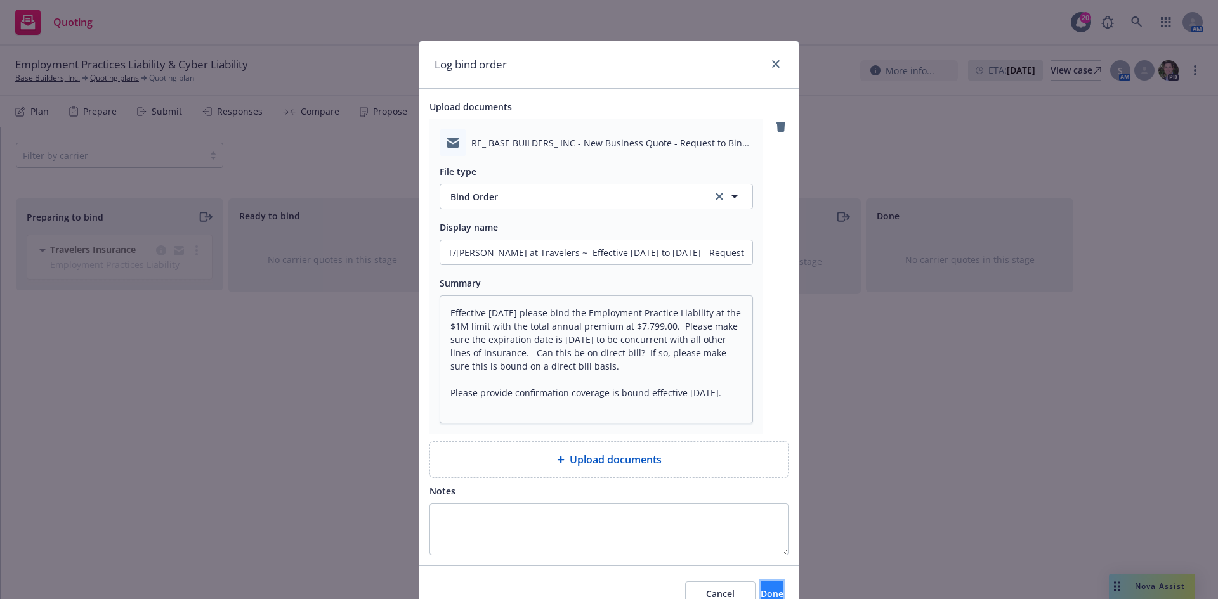
click at [761, 591] on span "Done" at bounding box center [772, 594] width 23 height 12
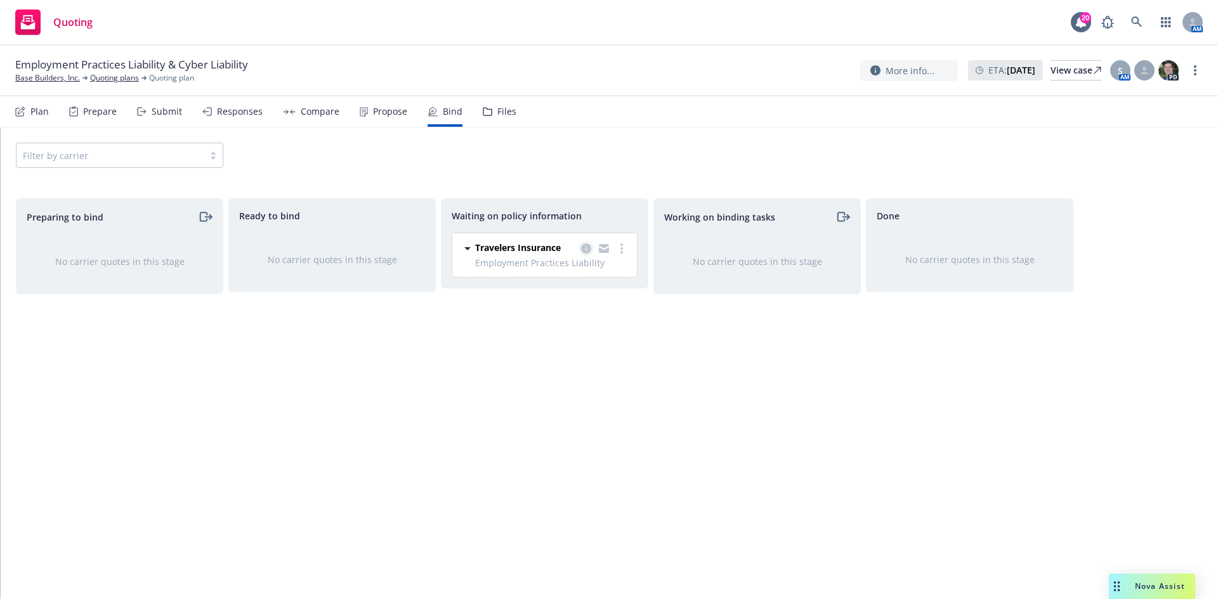
click at [587, 247] on icon "copy logging email" at bounding box center [586, 249] width 10 height 10
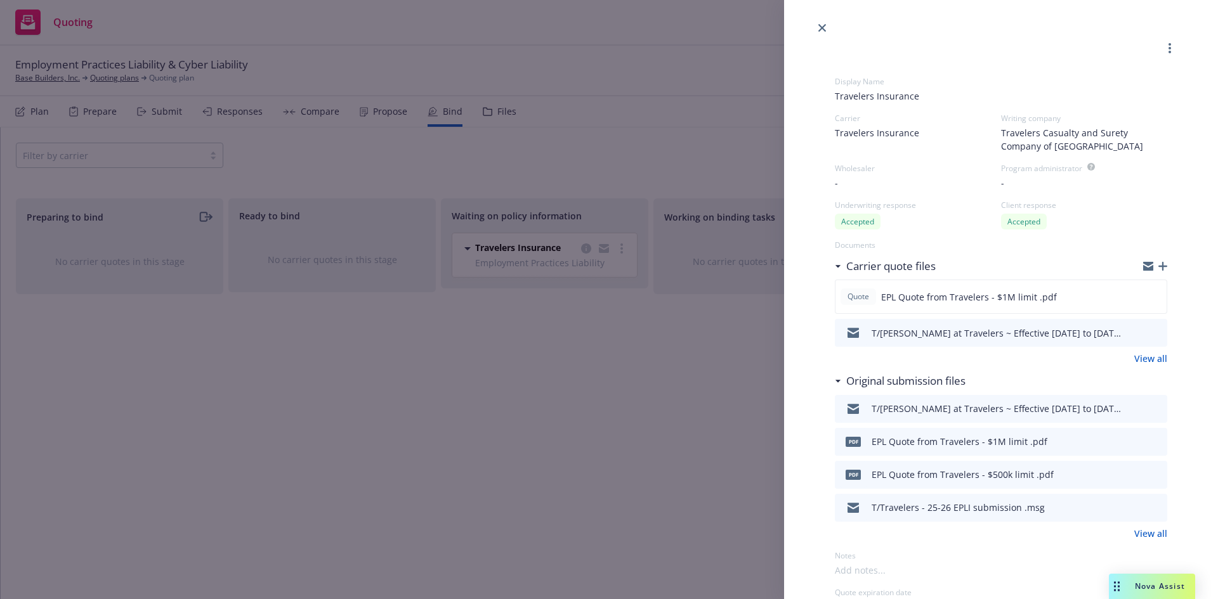
click at [1158, 263] on icon "button" at bounding box center [1162, 266] width 9 height 9
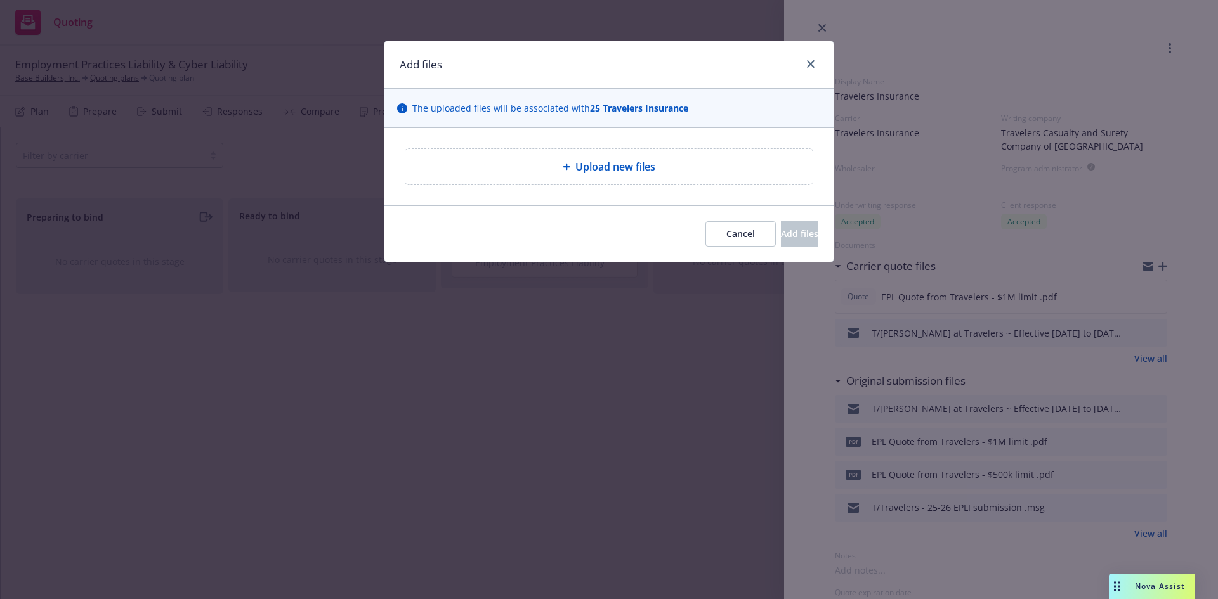
click at [826, 65] on div "Add files" at bounding box center [608, 65] width 449 height 48
click at [811, 70] on link "close" at bounding box center [810, 63] width 15 height 15
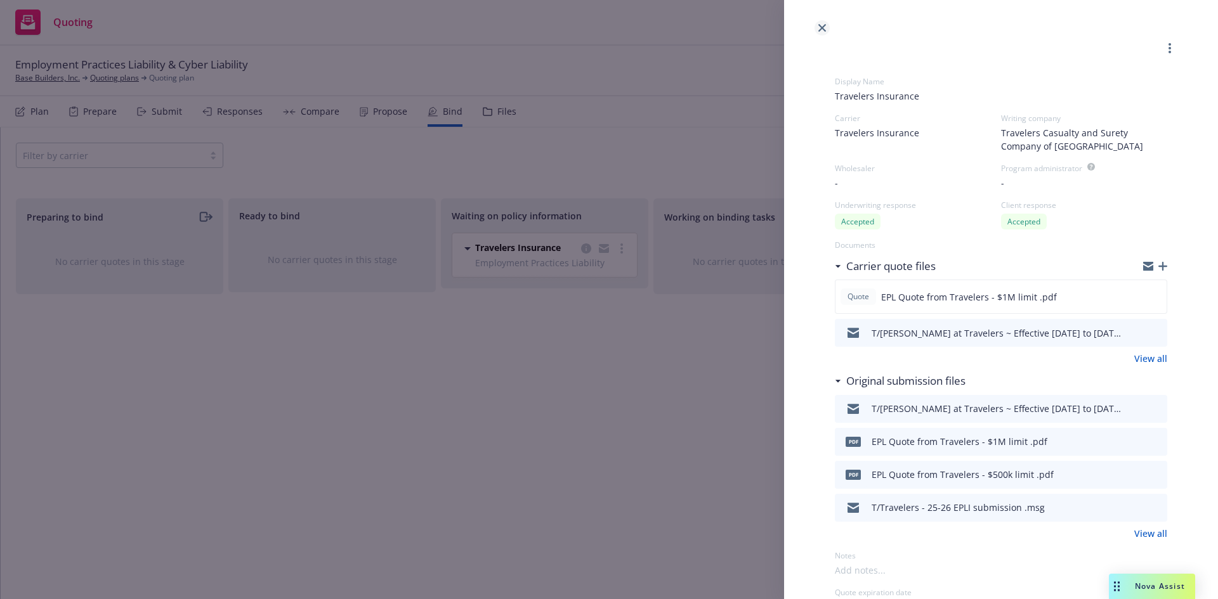
click at [823, 27] on icon "close" at bounding box center [822, 28] width 8 height 8
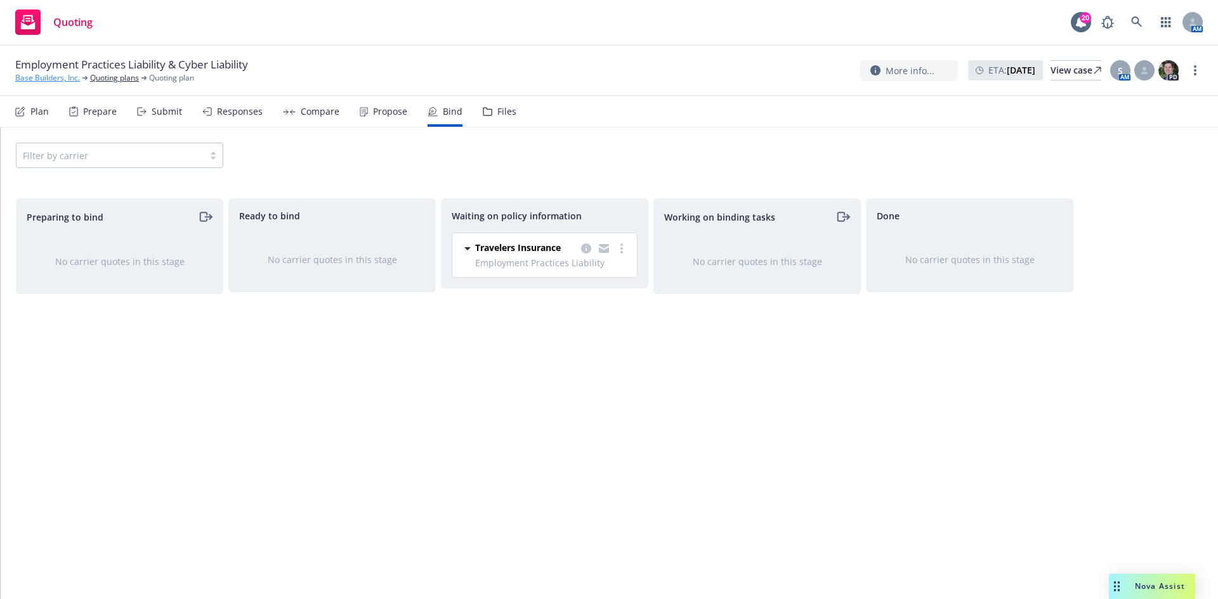
click at [44, 75] on link "Base Builders, Inc." at bounding box center [47, 77] width 65 height 11
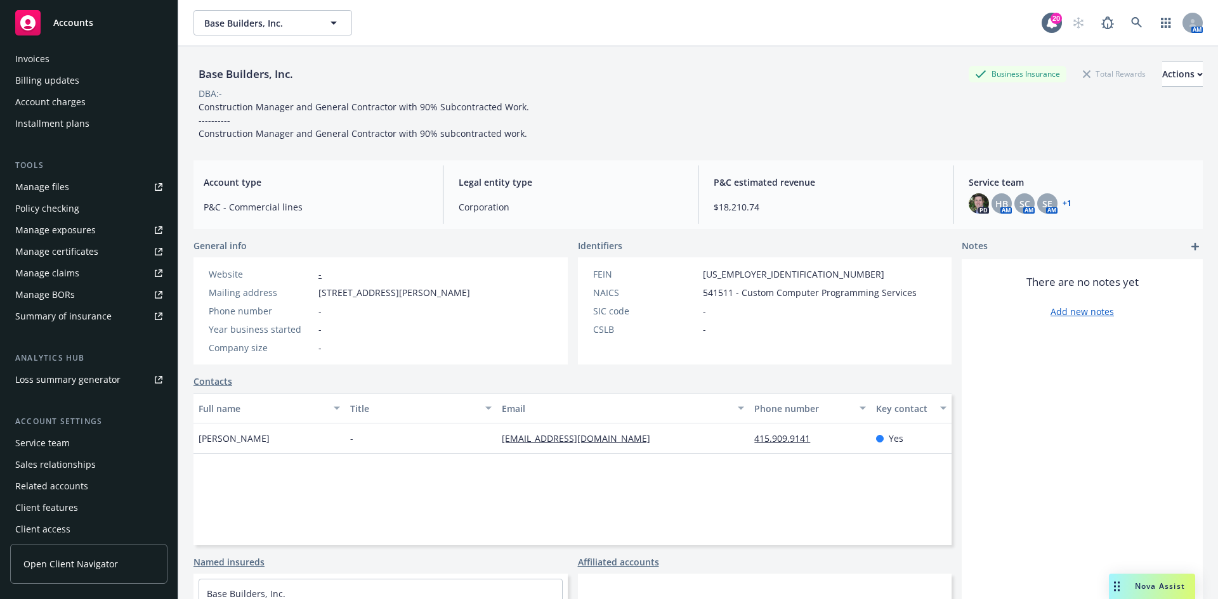
scroll to position [249, 0]
click at [37, 441] on div "Service team" at bounding box center [42, 438] width 55 height 20
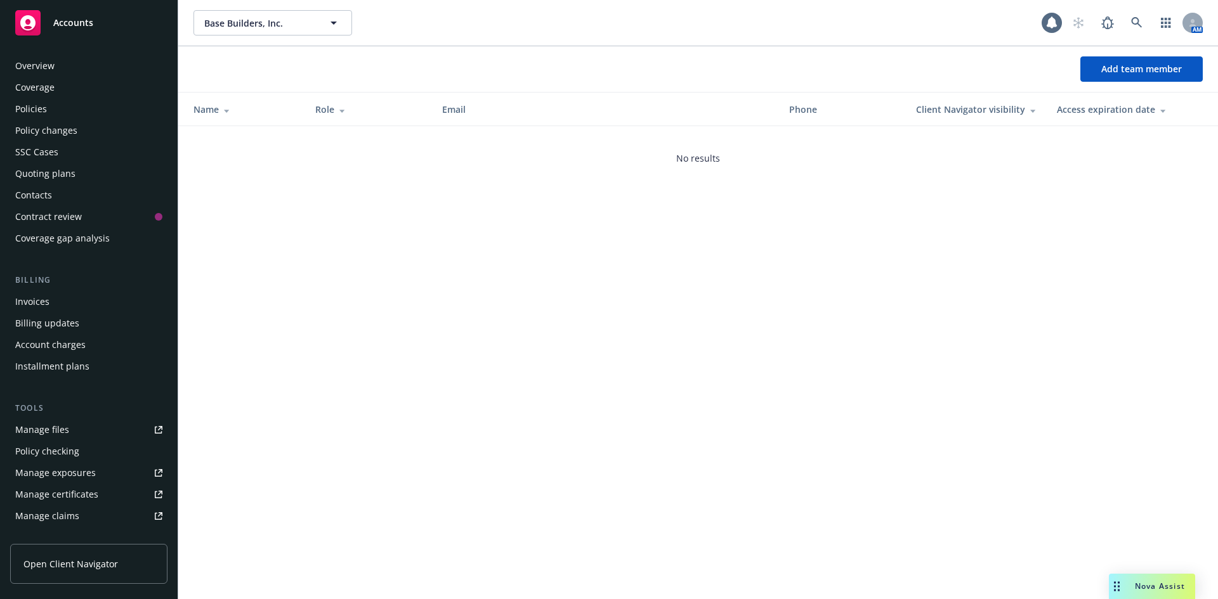
scroll to position [249, 0]
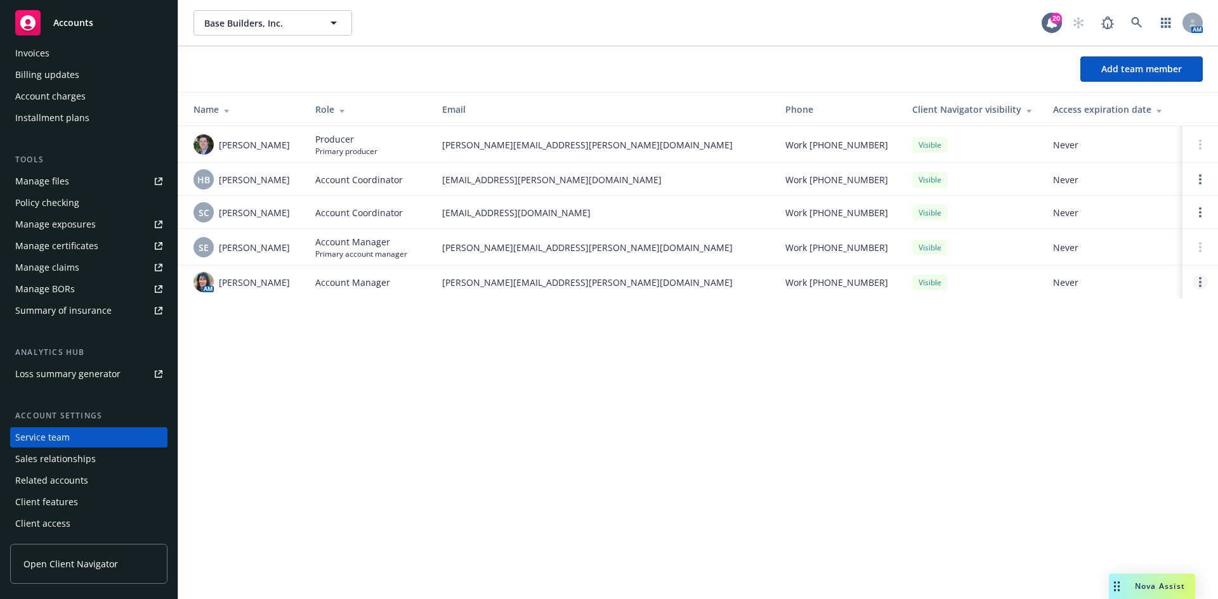
click at [1202, 279] on link "Open options" at bounding box center [1199, 282] width 15 height 15
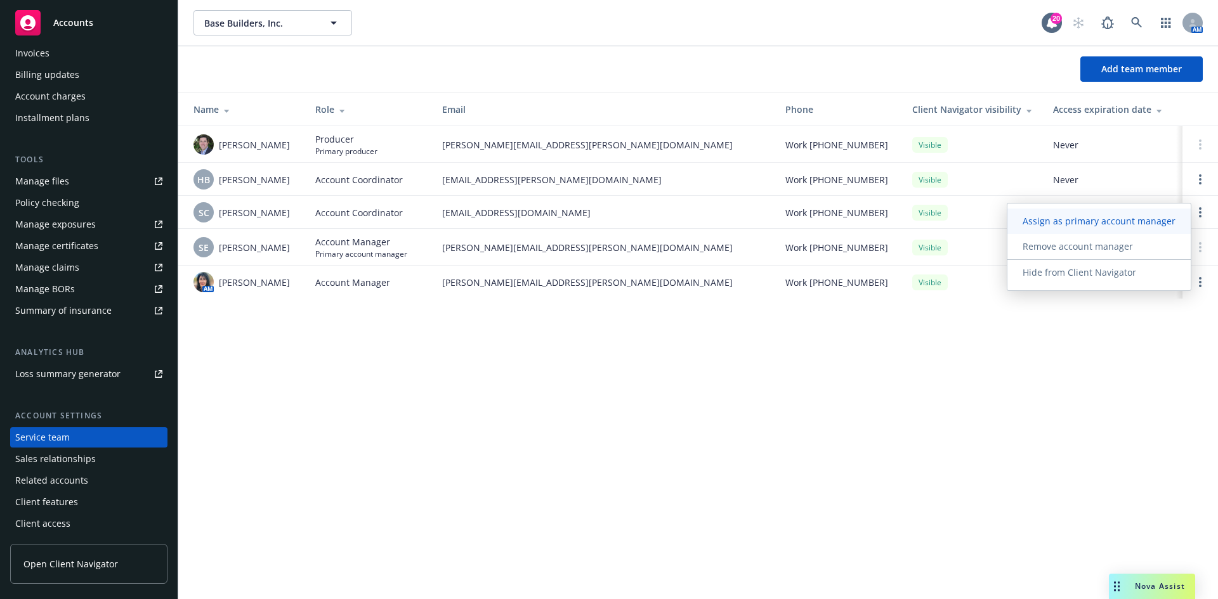
click at [1143, 223] on span "Assign as primary account manager" at bounding box center [1098, 221] width 183 height 12
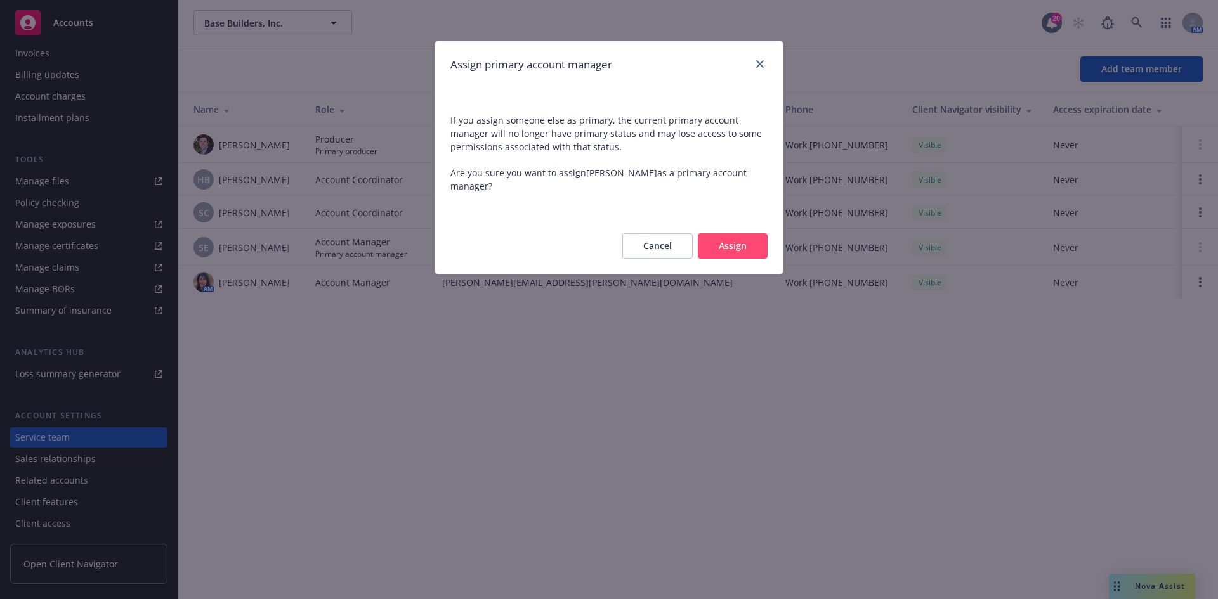
click at [738, 240] on button "Assign" at bounding box center [733, 245] width 70 height 25
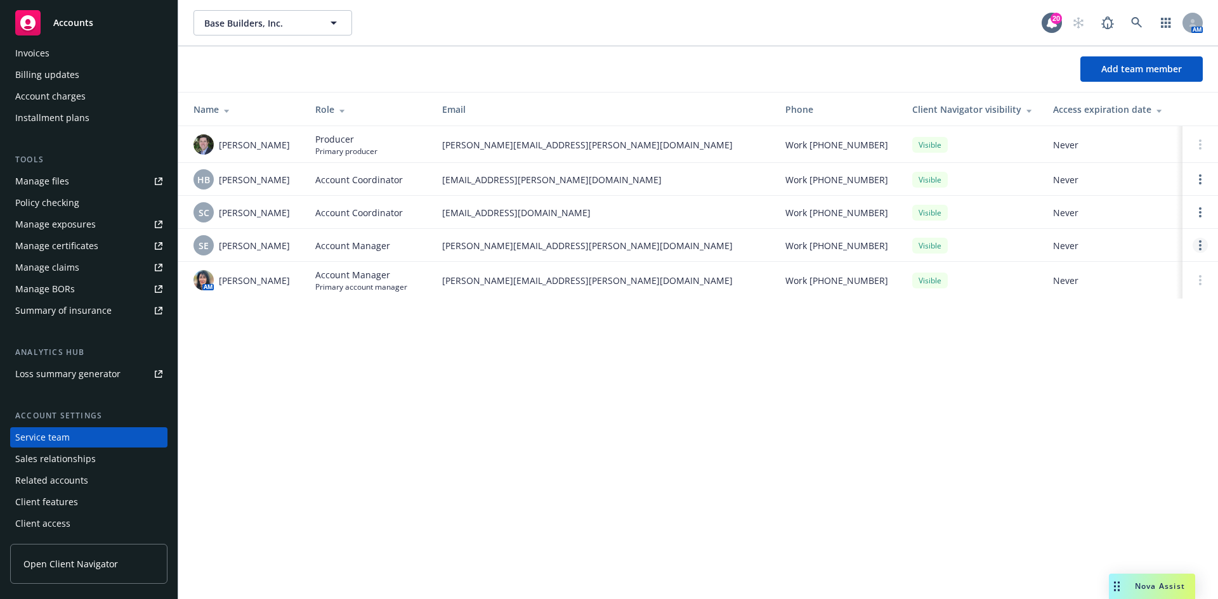
click at [1198, 244] on link "Open options" at bounding box center [1199, 245] width 15 height 15
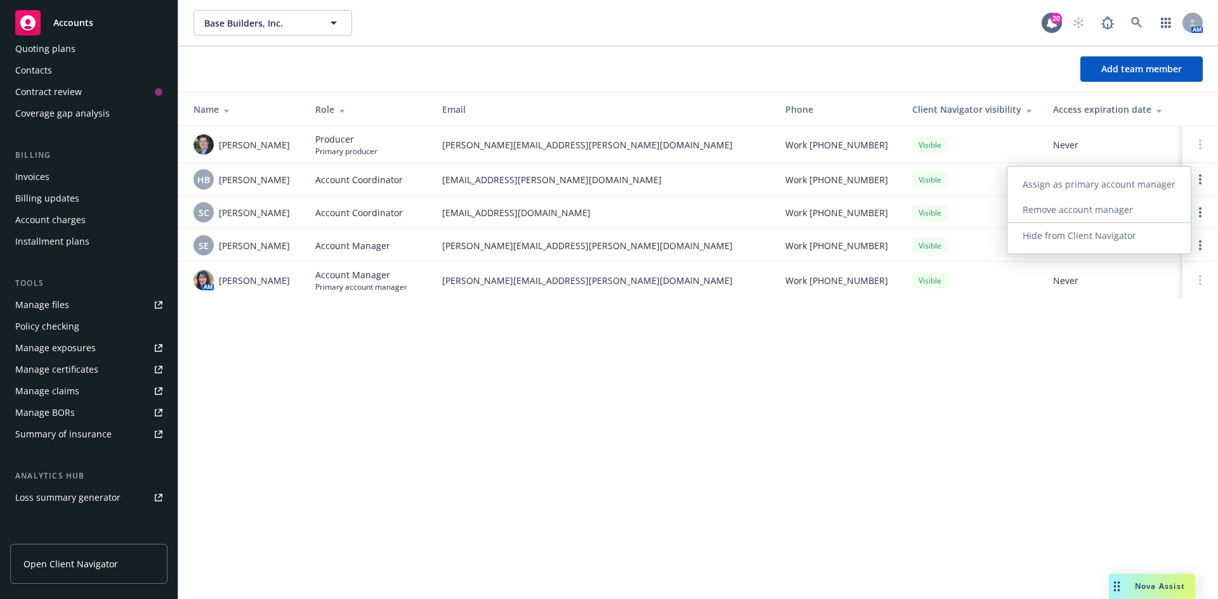
scroll to position [0, 0]
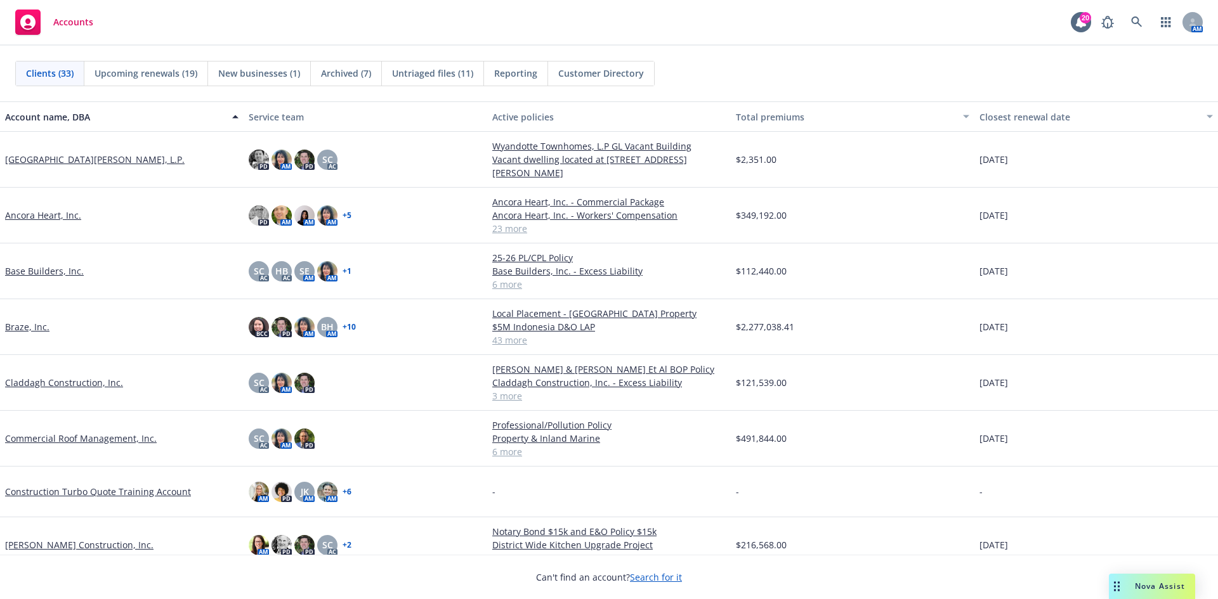
click at [58, 547] on link "[PERSON_NAME] Construction, Inc." at bounding box center [79, 545] width 148 height 13
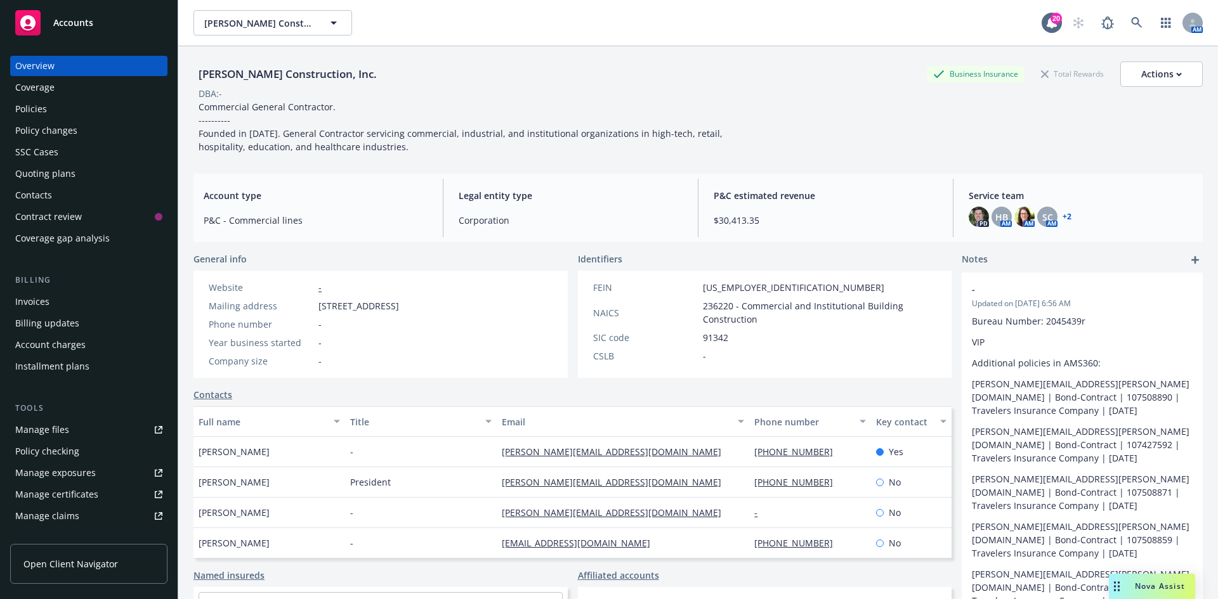
click at [37, 110] on div "Policies" at bounding box center [31, 109] width 32 height 20
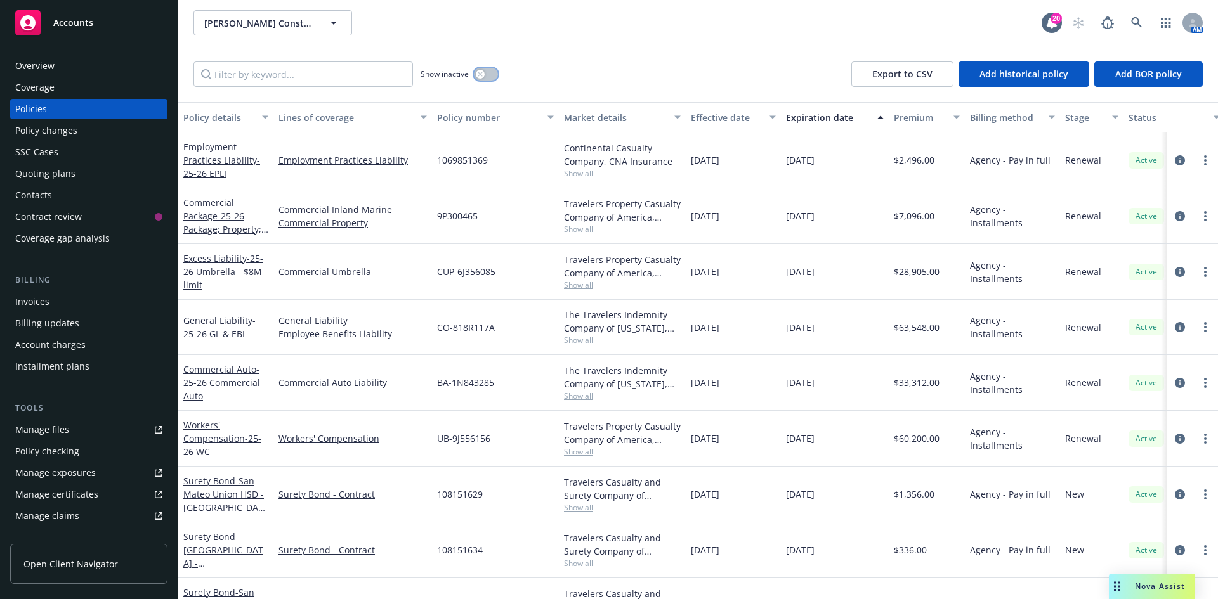
click at [486, 68] on button "button" at bounding box center [486, 74] width 24 height 13
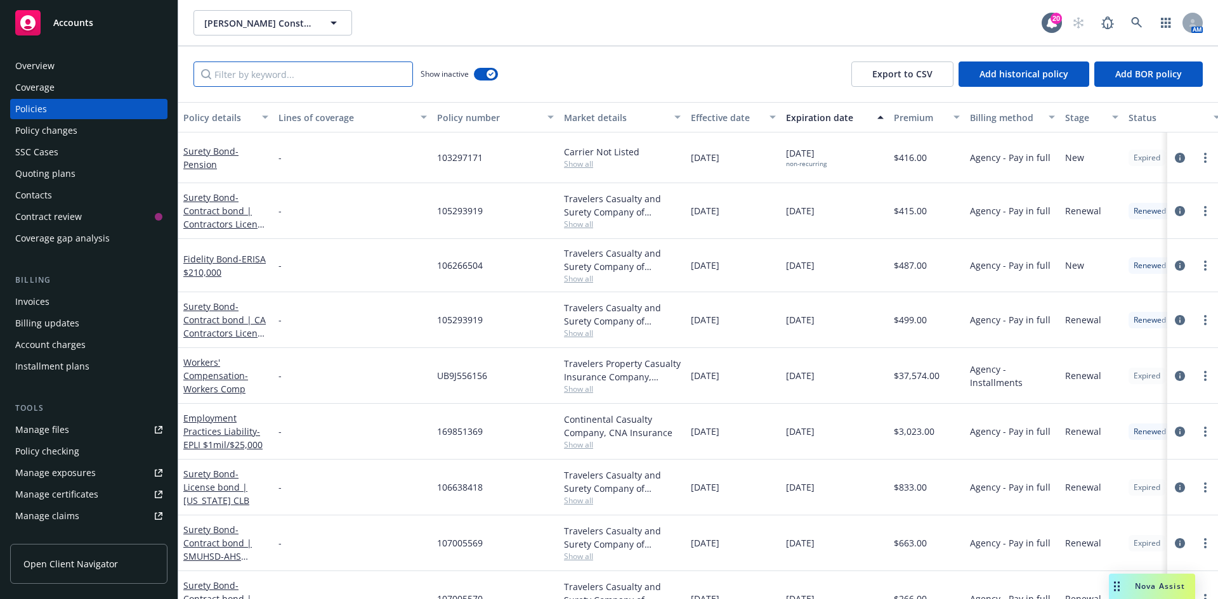
click at [304, 70] on input "Filter by keyword..." at bounding box center [302, 74] width 219 height 25
click at [473, 72] on div "Show inactive" at bounding box center [459, 74] width 77 height 25
click at [486, 74] on div "button" at bounding box center [490, 74] width 9 height 9
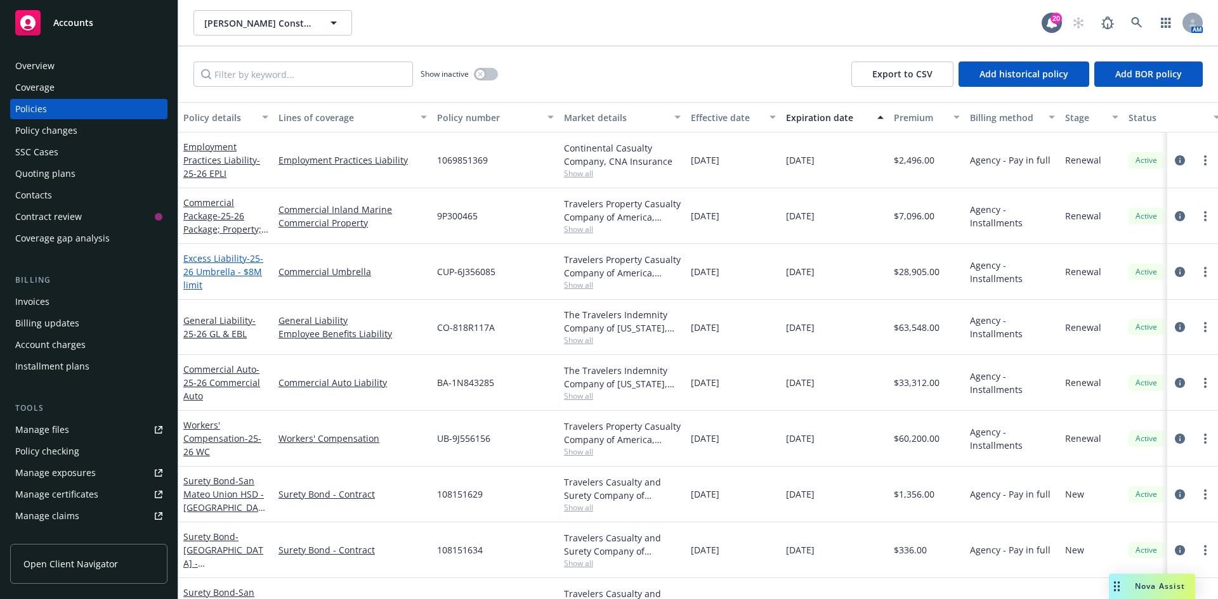
click at [235, 269] on span "- 25-26 Umbrella - $8M limit" at bounding box center [223, 271] width 80 height 39
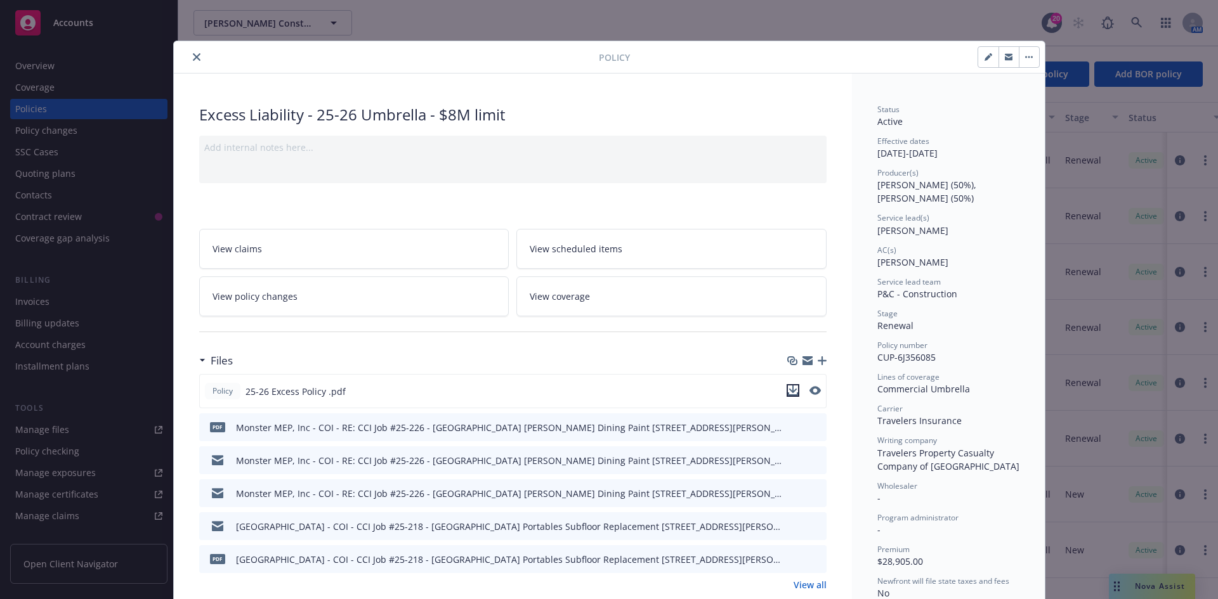
click at [788, 389] on icon "download file" at bounding box center [793, 391] width 10 height 10
click at [189, 55] on button "close" at bounding box center [196, 56] width 15 height 15
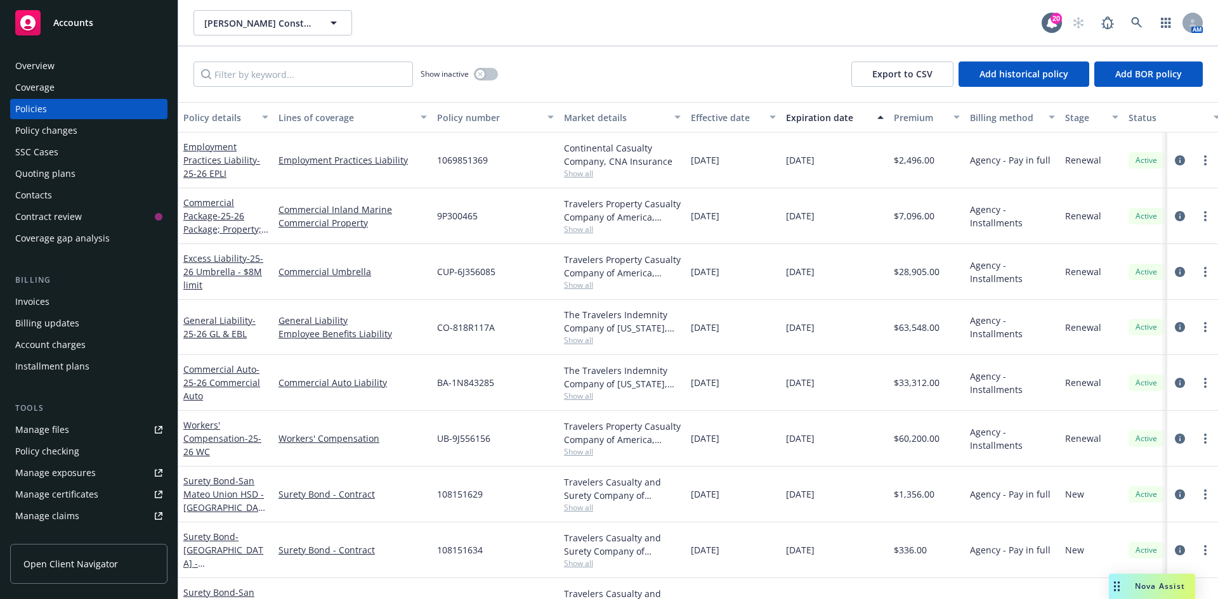
click at [89, 25] on span "Accounts" at bounding box center [73, 23] width 40 height 10
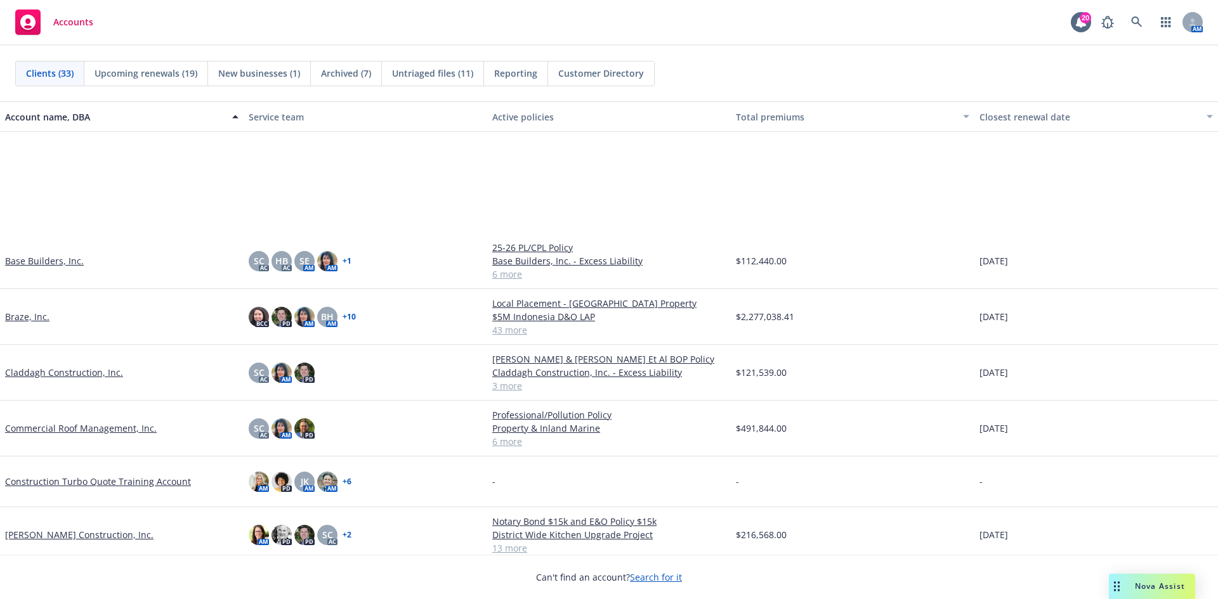
scroll to position [190, 0]
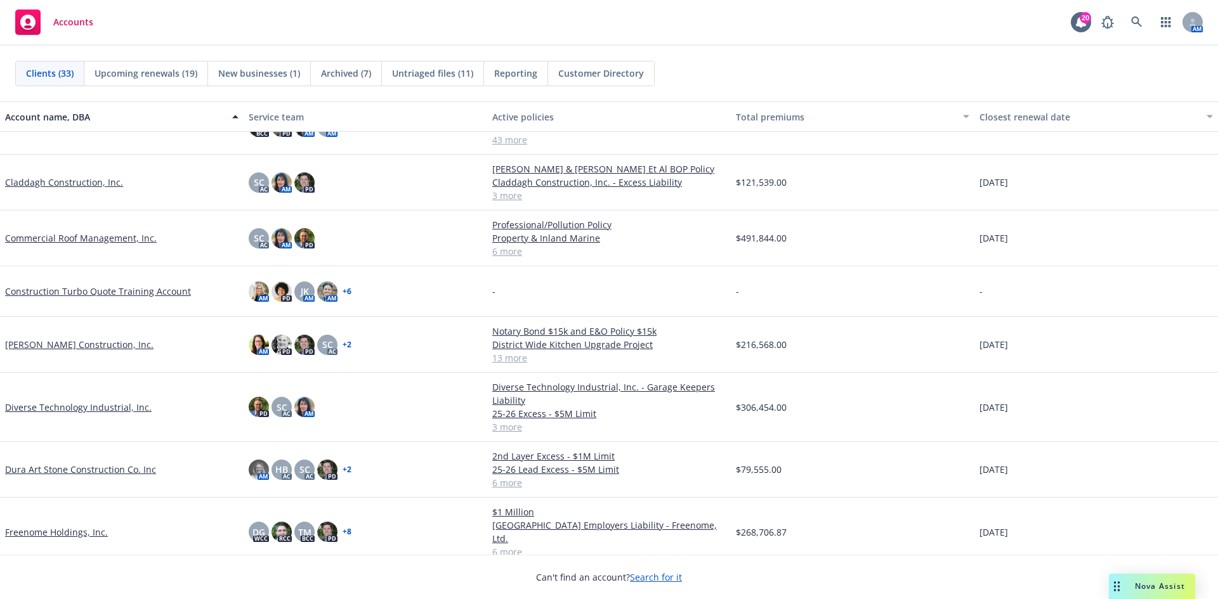
click at [70, 415] on div "Diverse Technology Industrial, Inc." at bounding box center [122, 407] width 244 height 69
click at [77, 409] on link "Diverse Technology Industrial, Inc." at bounding box center [78, 407] width 147 height 13
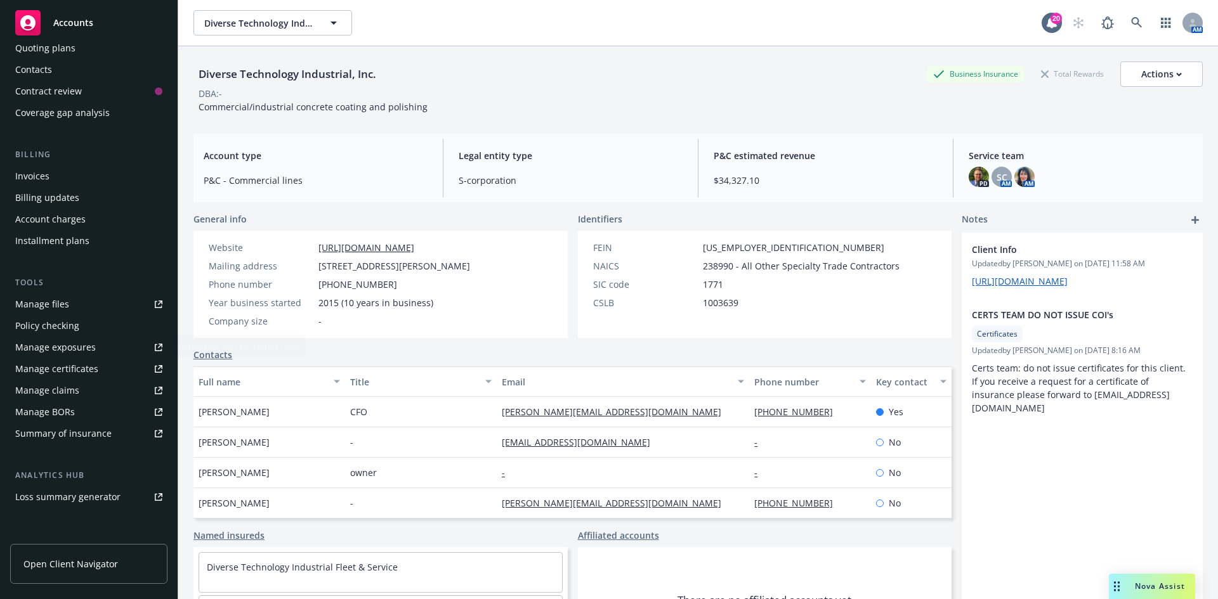
scroll to position [127, 0]
click at [44, 299] on div "Manage files" at bounding box center [42, 303] width 54 height 20
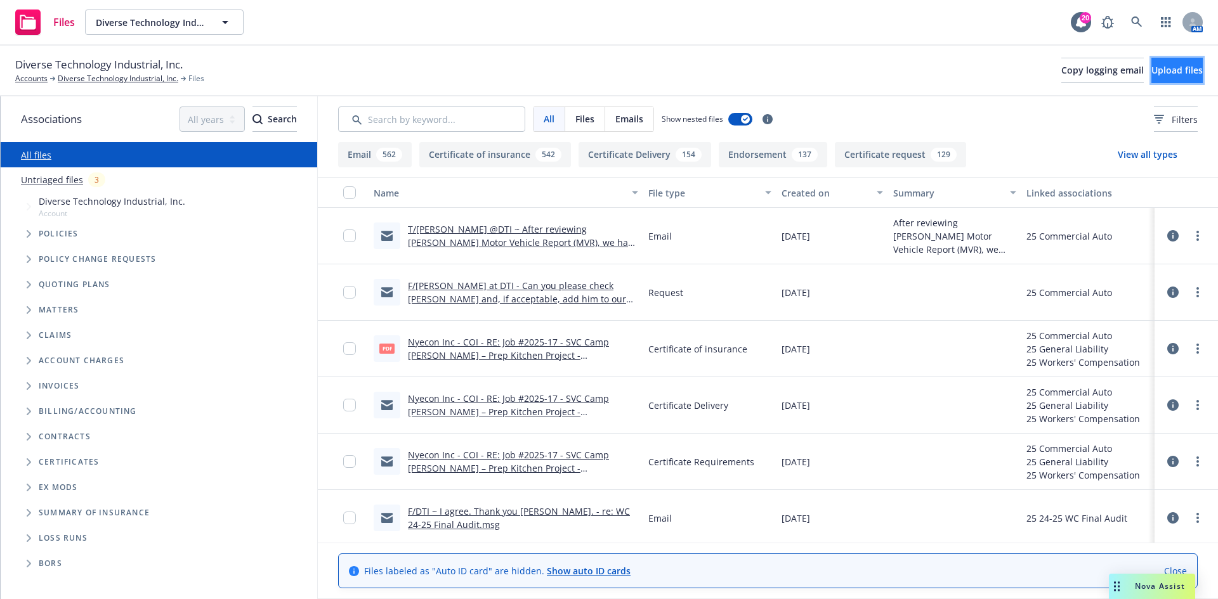
click at [1154, 66] on span "Upload files" at bounding box center [1176, 70] width 51 height 12
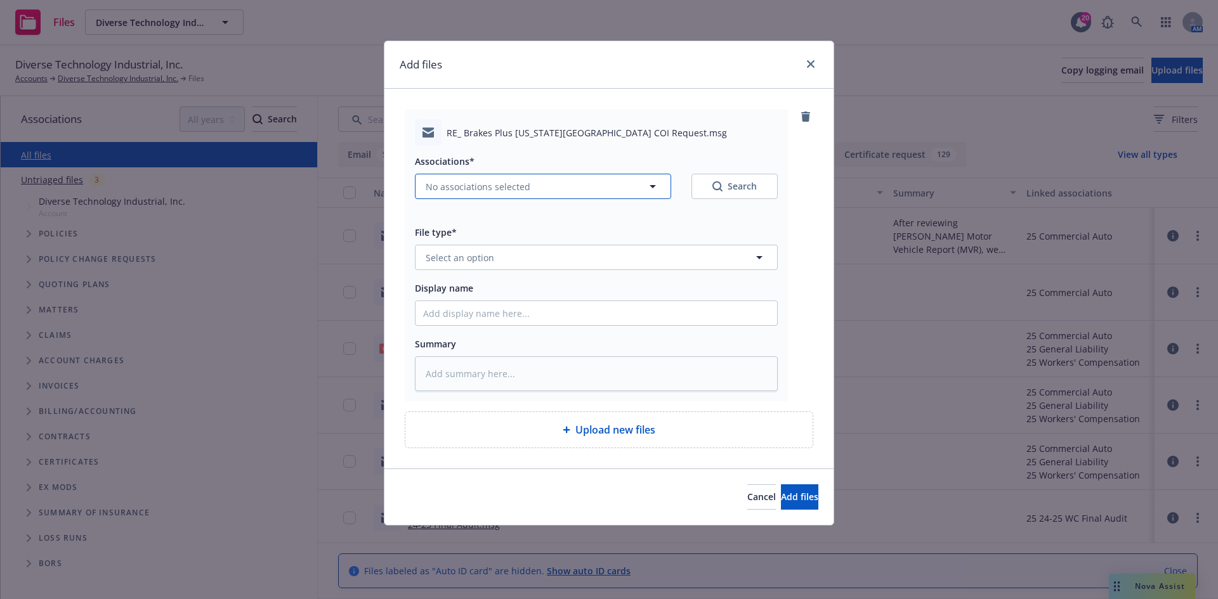
click at [509, 195] on button "No associations selected" at bounding box center [543, 186] width 256 height 25
type textarea "x"
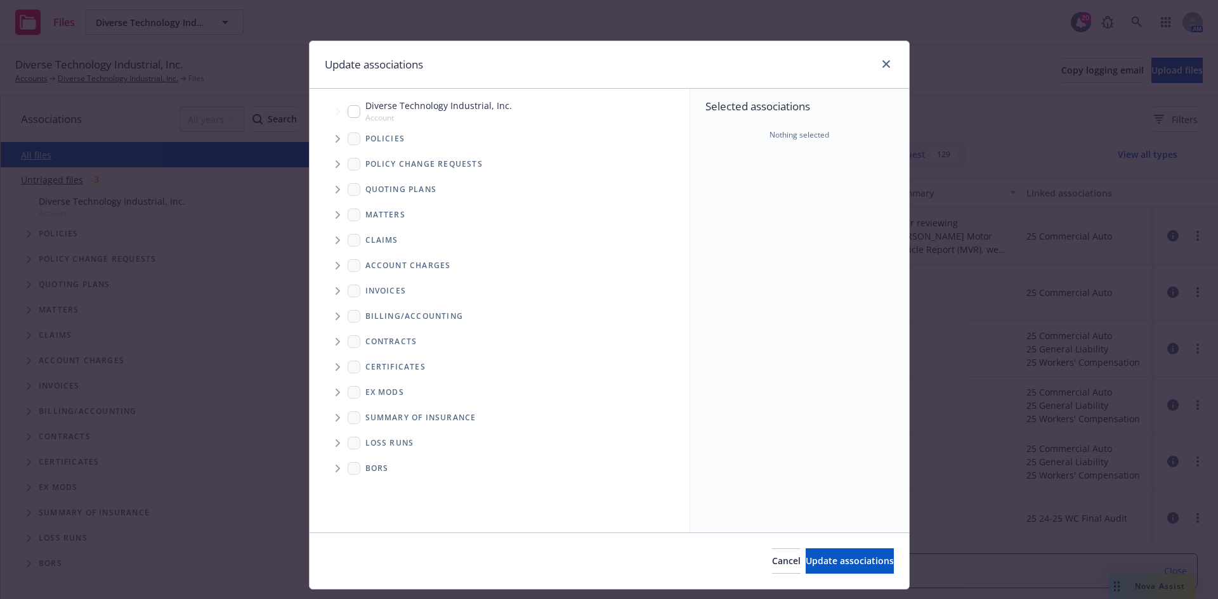
click at [336, 141] on icon "Tree Example" at bounding box center [338, 139] width 5 height 8
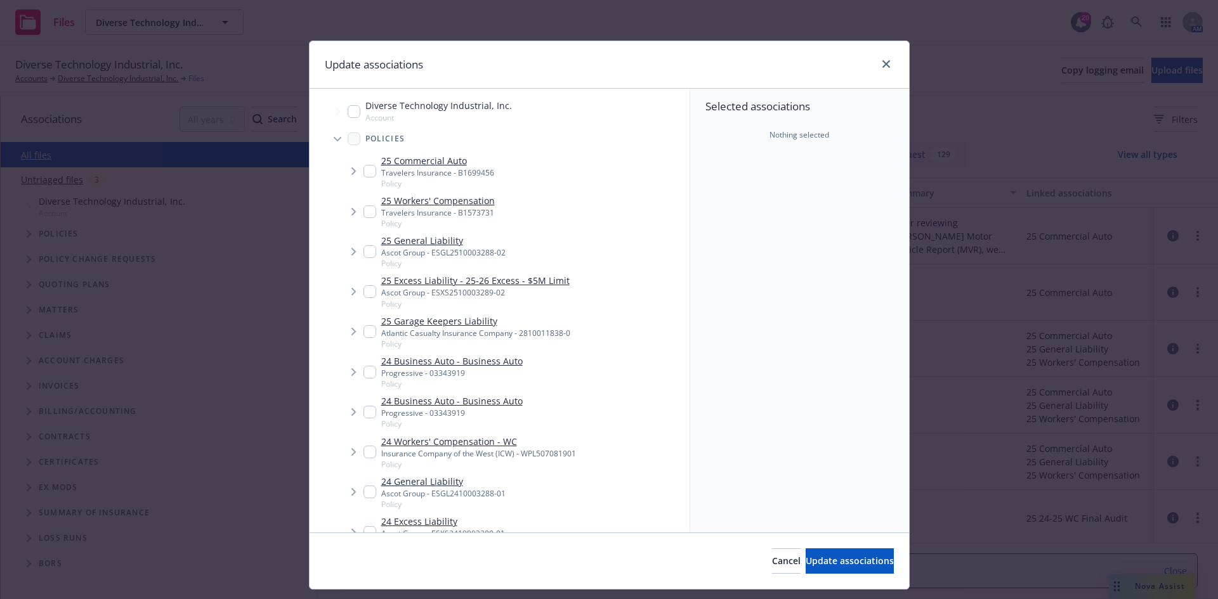
click at [365, 167] on input "Tree Example" at bounding box center [369, 171] width 13 height 13
checkbox input "true"
type textarea "x"
click at [363, 207] on input "Tree Example" at bounding box center [369, 212] width 13 height 13
checkbox input "true"
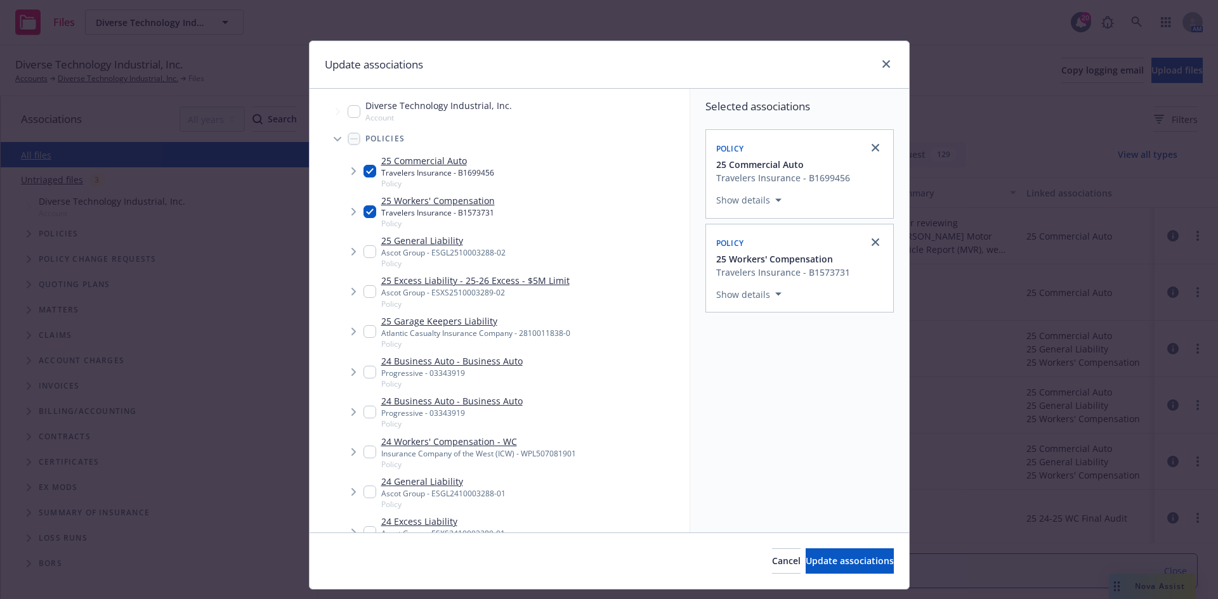
click at [365, 252] on input "Tree Example" at bounding box center [369, 251] width 13 height 13
checkbox input "true"
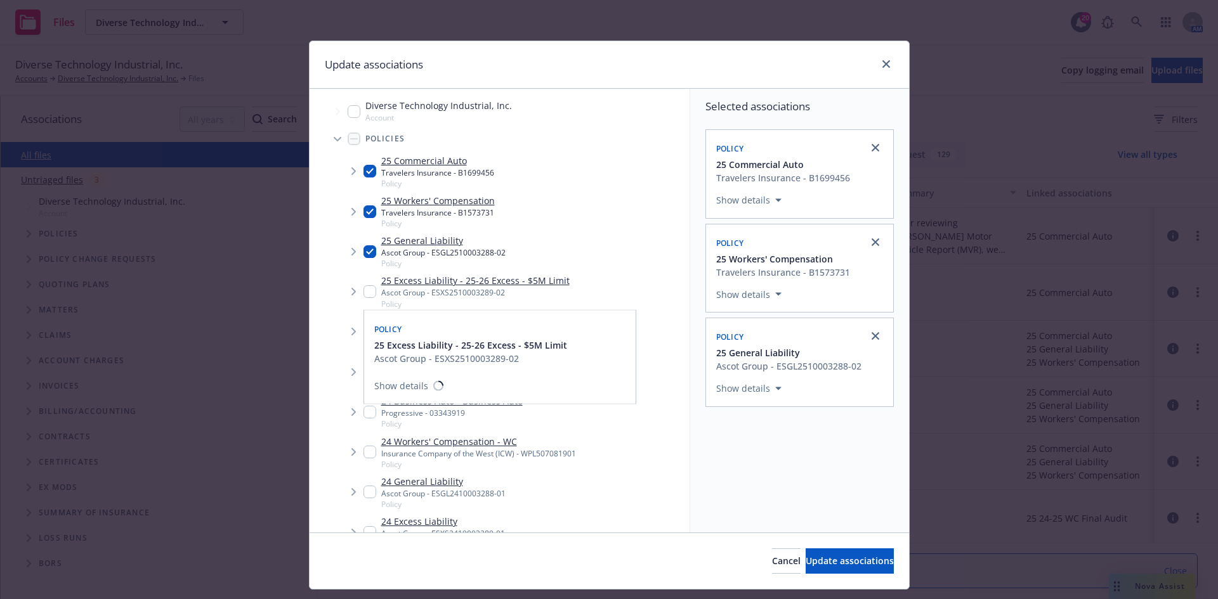
click at [367, 292] on input "Tree Example" at bounding box center [369, 291] width 13 height 13
checkbox input "true"
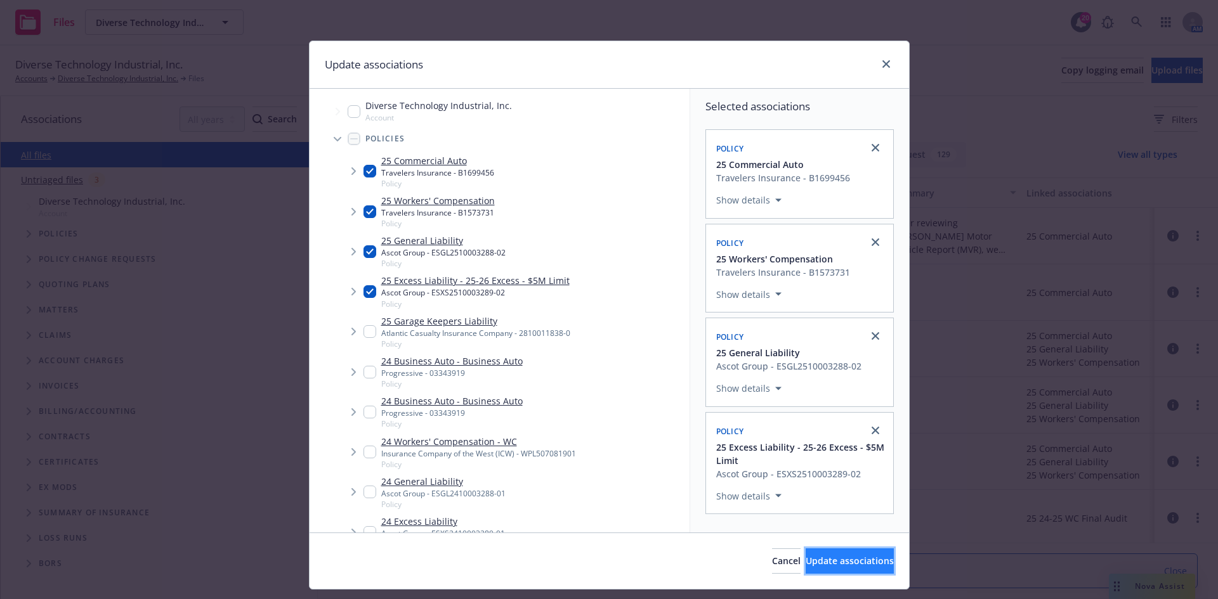
click at [844, 568] on button "Update associations" at bounding box center [850, 561] width 88 height 25
type textarea "x"
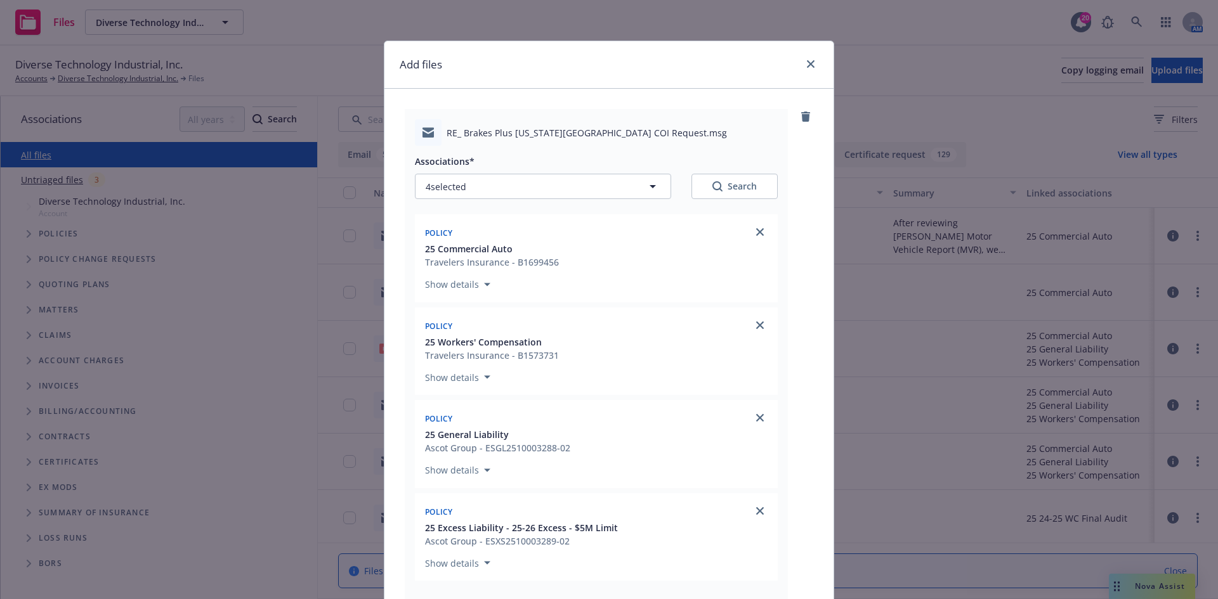
scroll to position [254, 0]
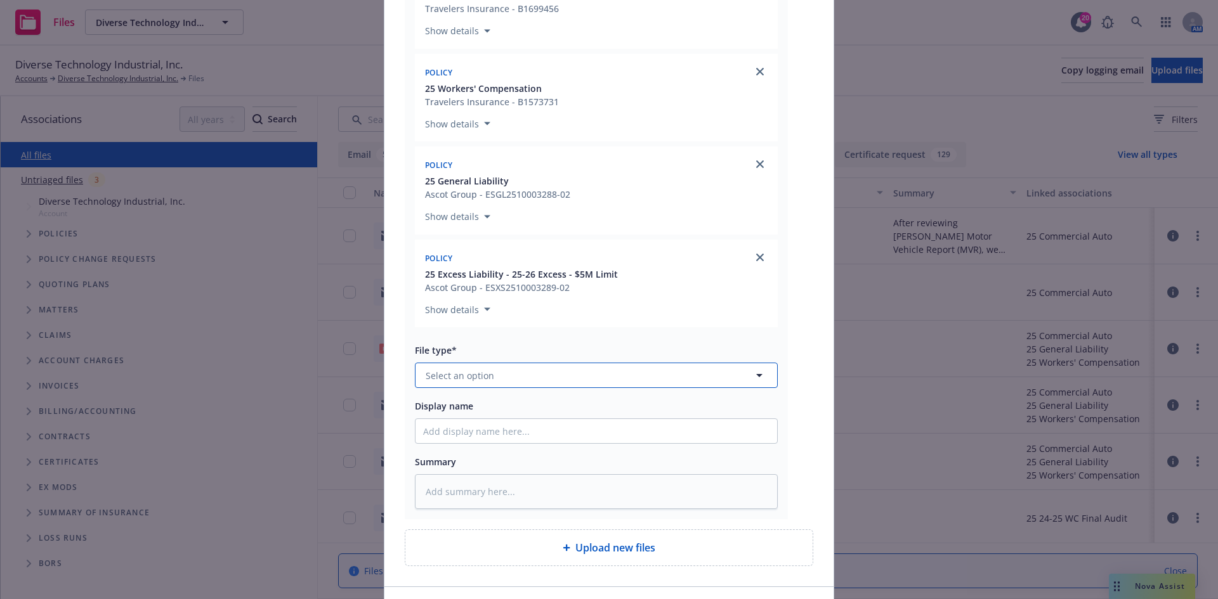
click at [617, 378] on button "Select an option" at bounding box center [596, 375] width 363 height 25
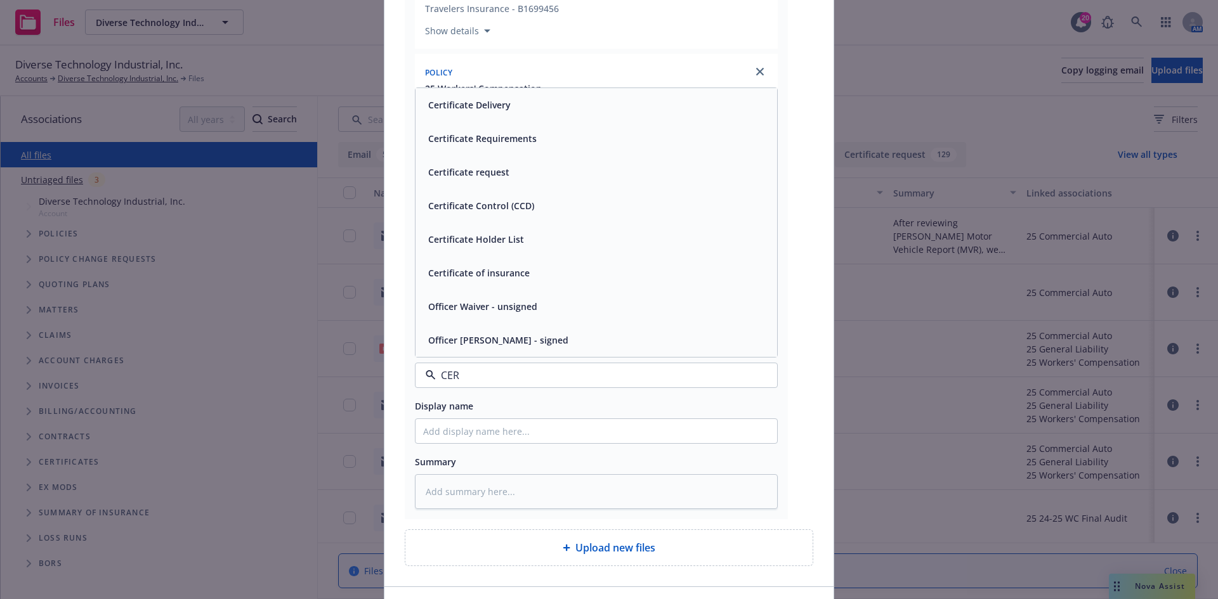
type input "CERT"
click at [554, 168] on div "Certificate Delivery" at bounding box center [596, 172] width 346 height 18
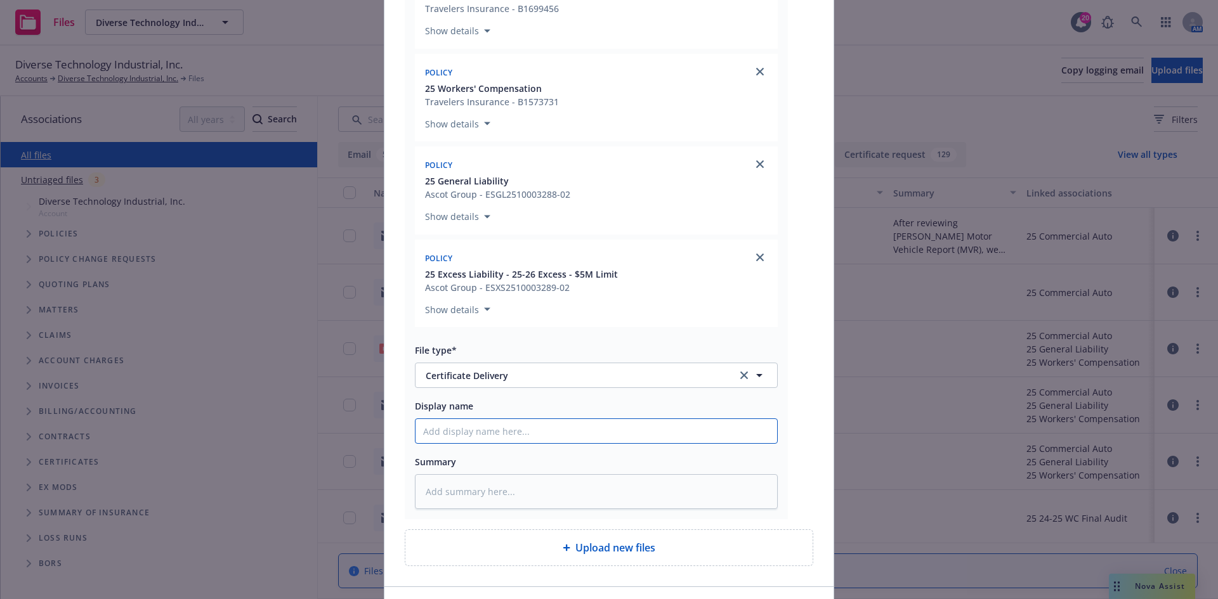
click at [505, 438] on input "Display name" at bounding box center [596, 431] width 362 height 24
type textarea "x"
type input "t"
type textarea "x"
type input "t/"
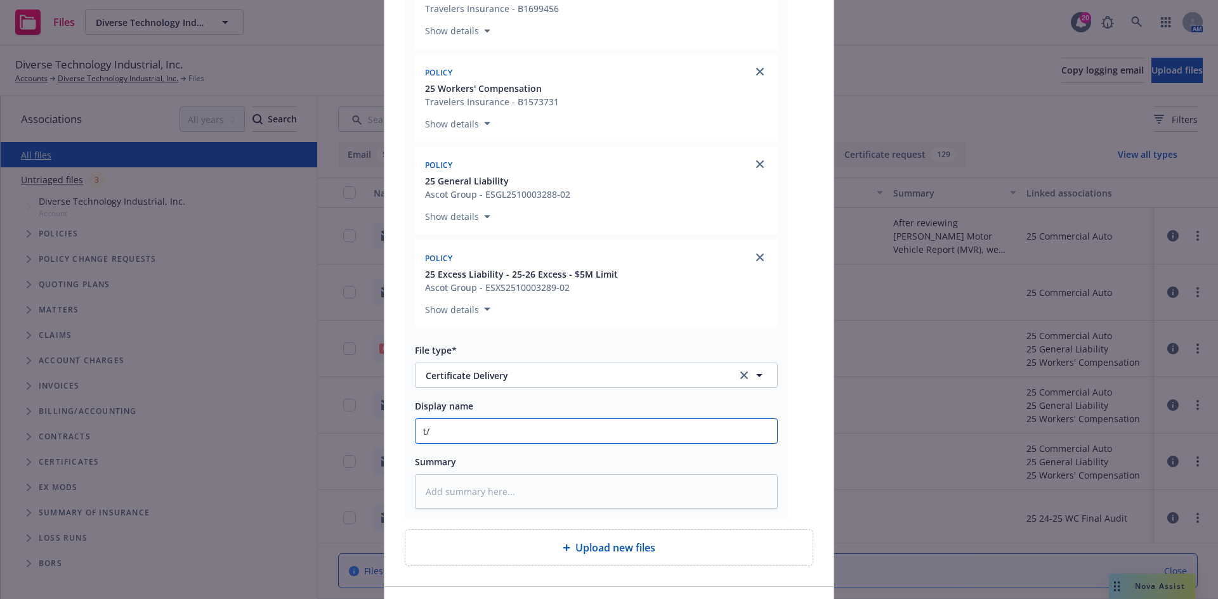
type textarea "x"
type input "t"
type textarea "x"
type input "T"
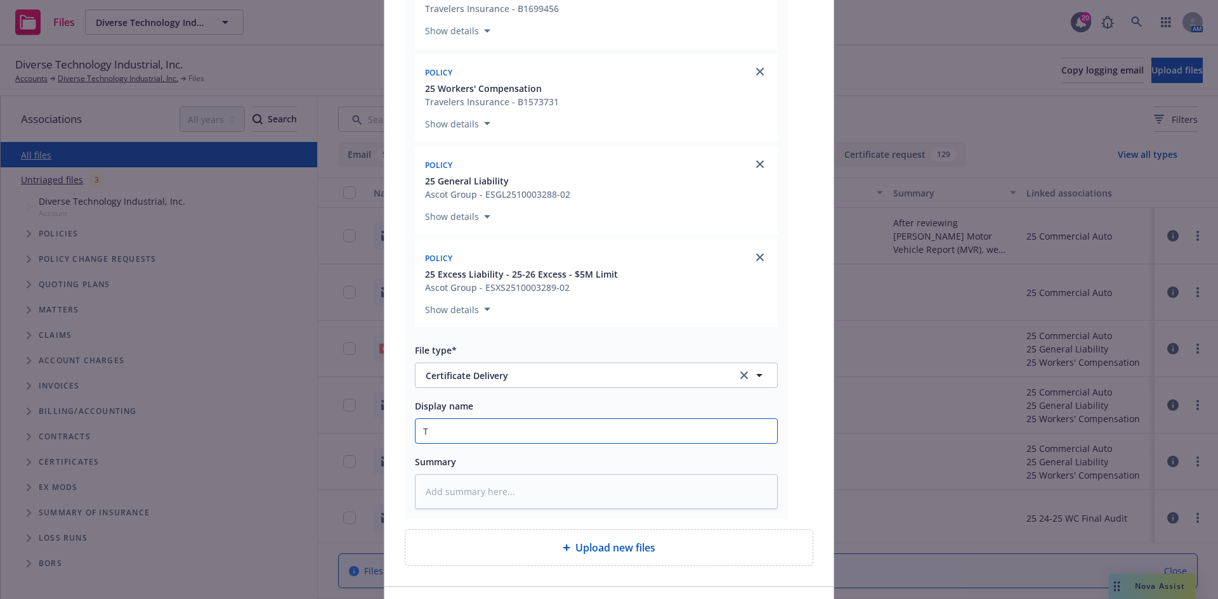
type textarea "x"
type input "T/"
type textarea "x"
type input "T/D"
type textarea "x"
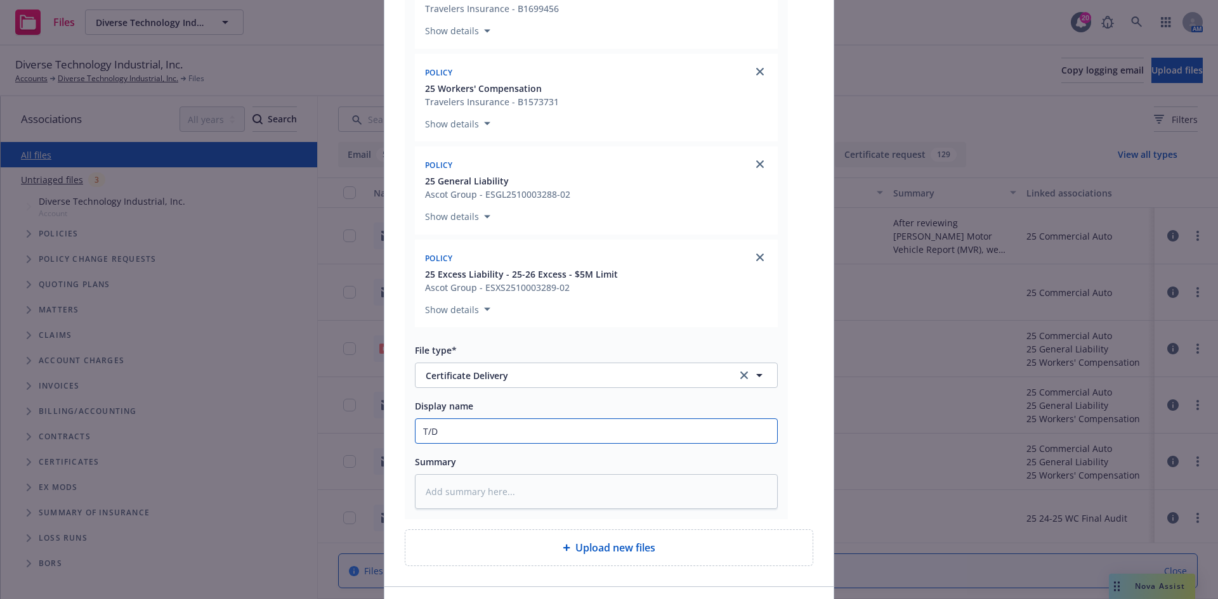
type input "T/DI"
type textarea "x"
type input "T/DIT"
type textarea "x"
type input "T/DIT"
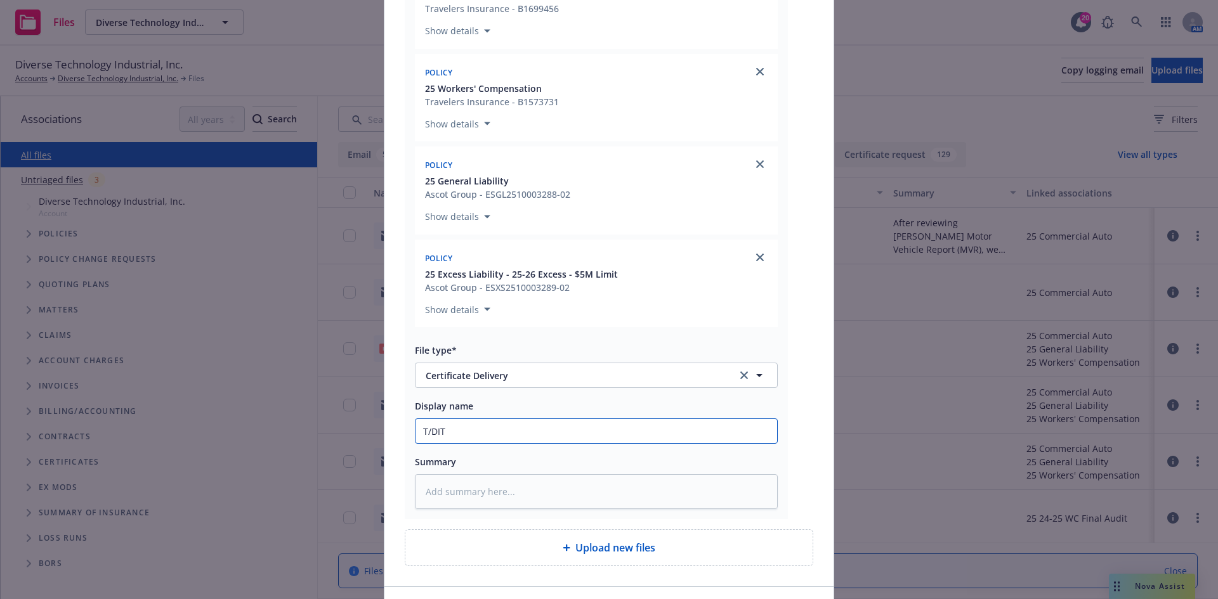
type textarea "x"
type input "T/DIT"
type textarea "x"
type input "T/DI"
type textarea "x"
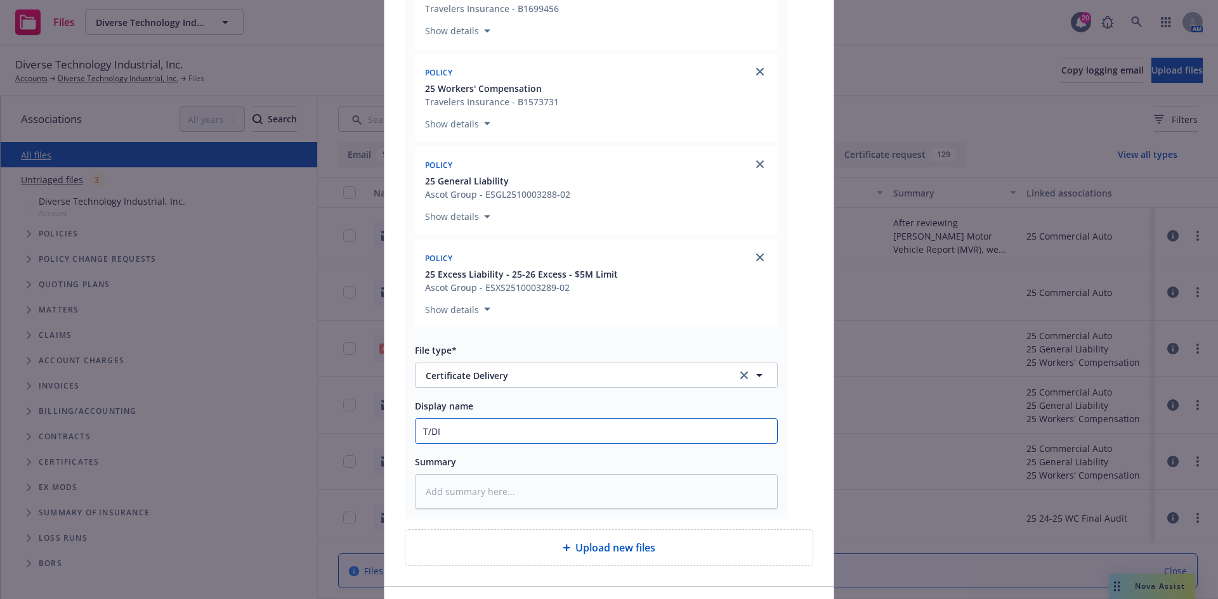
type input "T/D"
type textarea "x"
type input "T/DT"
type textarea "x"
type input "T/DTI"
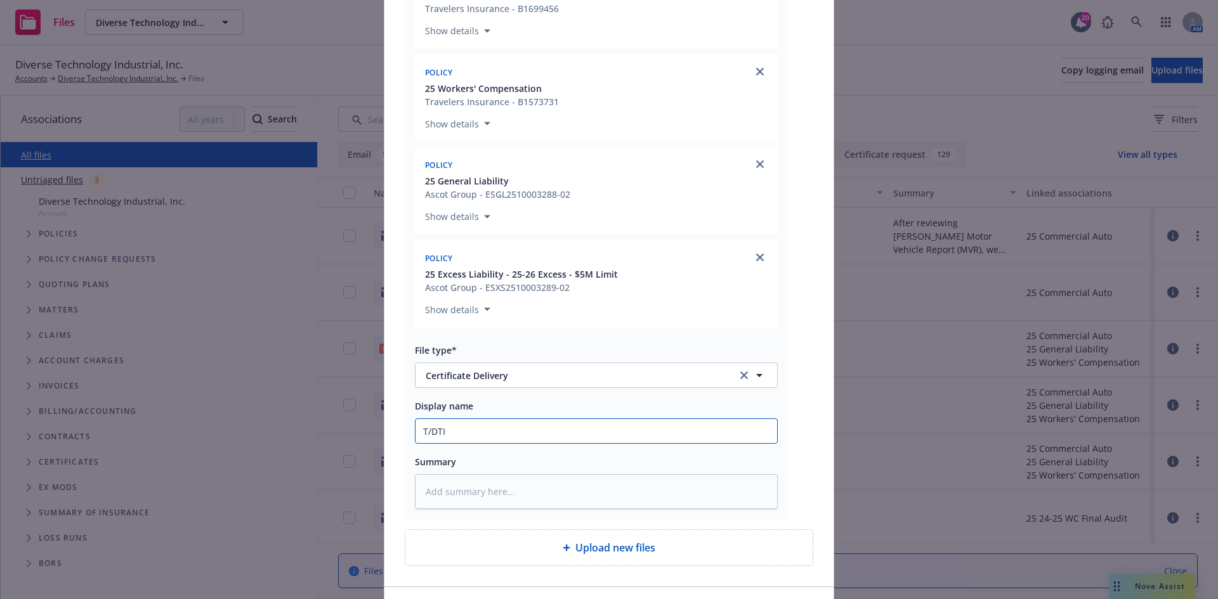
type textarea "x"
type input "T/DTI"
type textarea "x"
type input "T/DTI -"
type textarea "x"
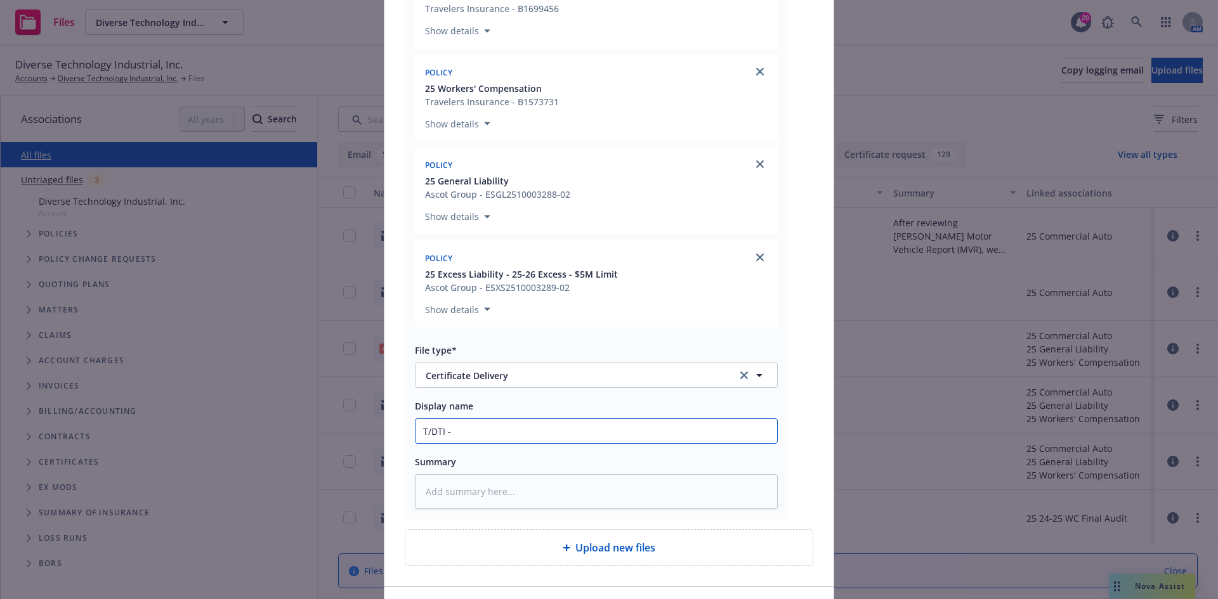
type input "T/DTI -"
paste input "Stratus Unlimited, LLC - COI - RE: Brakes Plus [US_STATE] City project."
type textarea "x"
type input "T/DTI - Stratus Unlimited, LLC - COI - RE: Brakes Plus [US_STATE] City project."
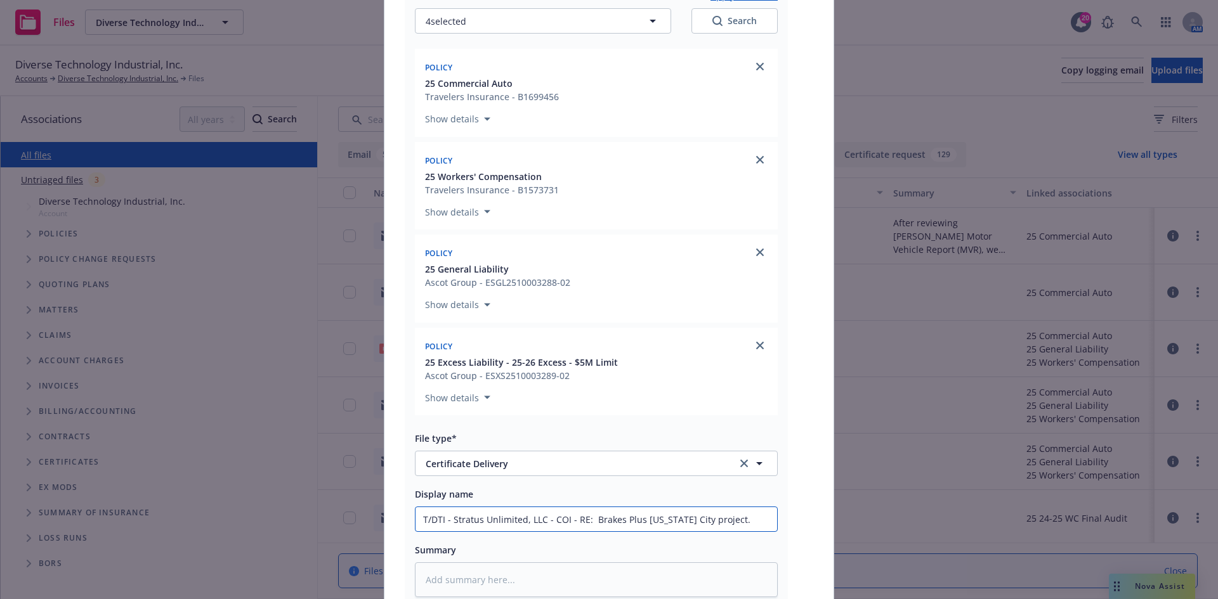
scroll to position [0, 0]
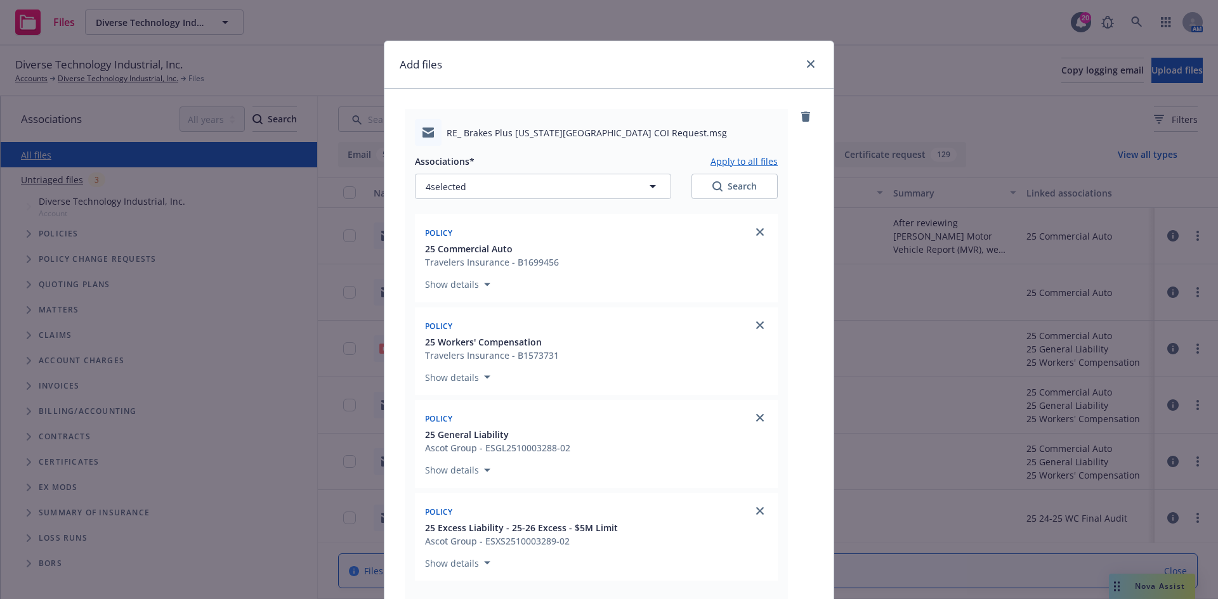
click at [722, 157] on button "Apply to all files" at bounding box center [743, 160] width 67 height 15
type textarea "x"
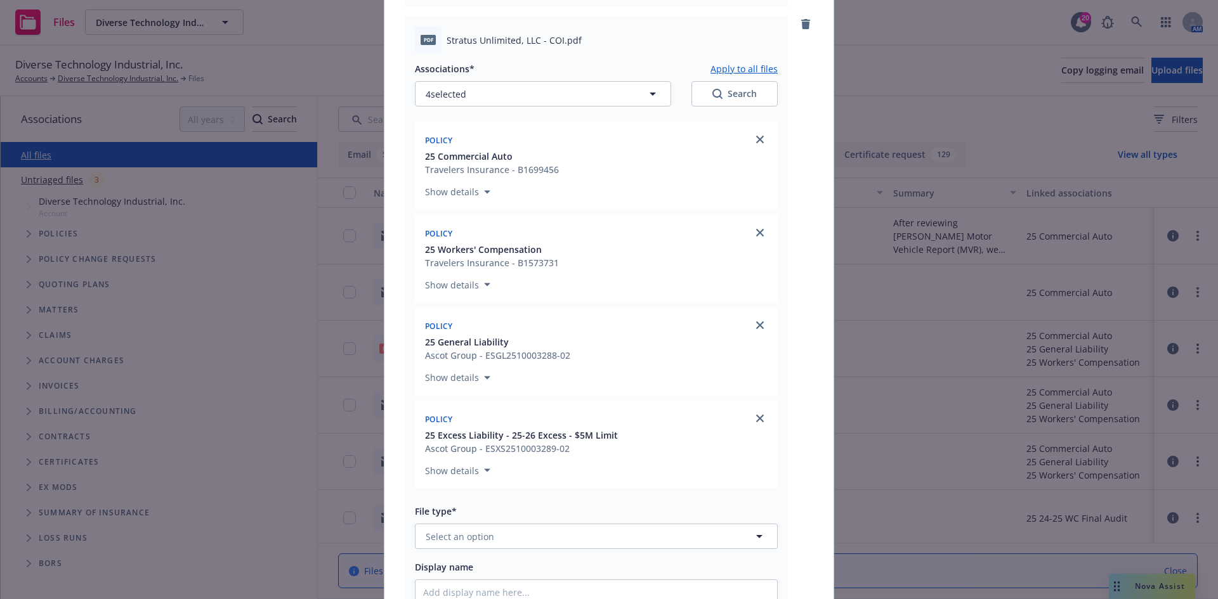
scroll to position [888, 0]
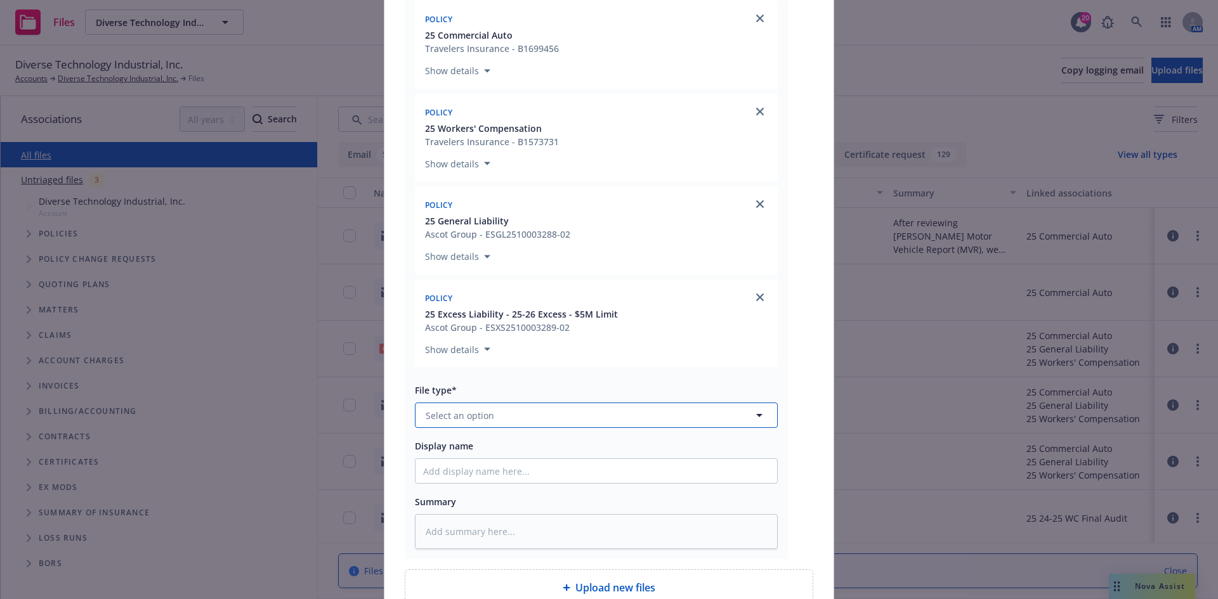
click at [523, 420] on button "Select an option" at bounding box center [596, 415] width 363 height 25
type input "CER"
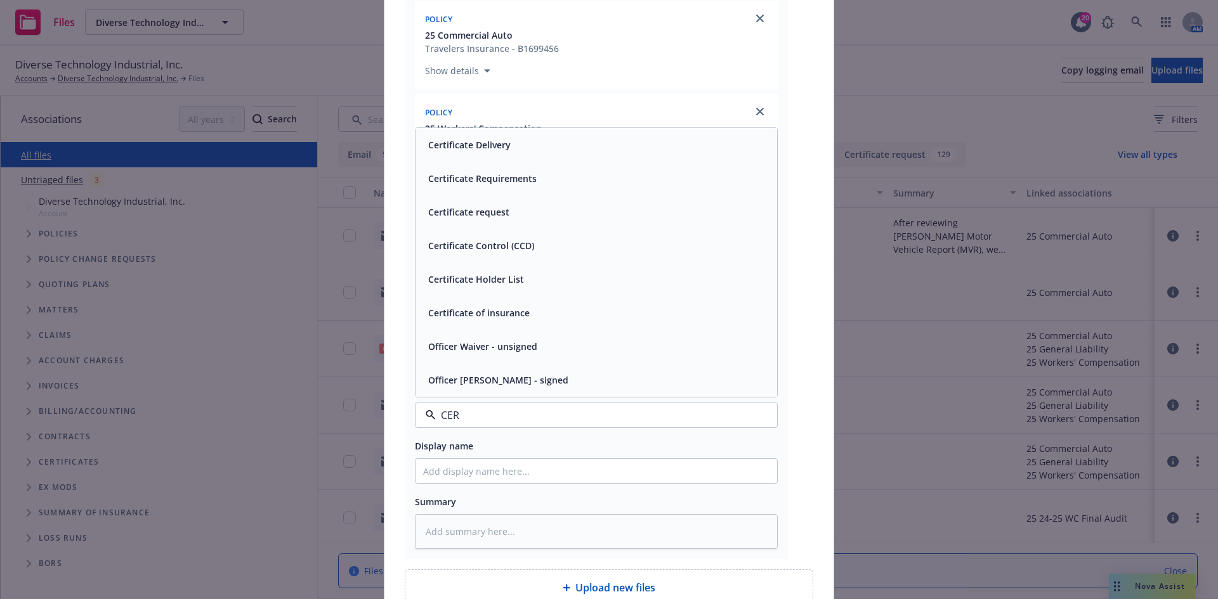
click at [514, 316] on span "Certificate of insurance" at bounding box center [478, 312] width 101 height 13
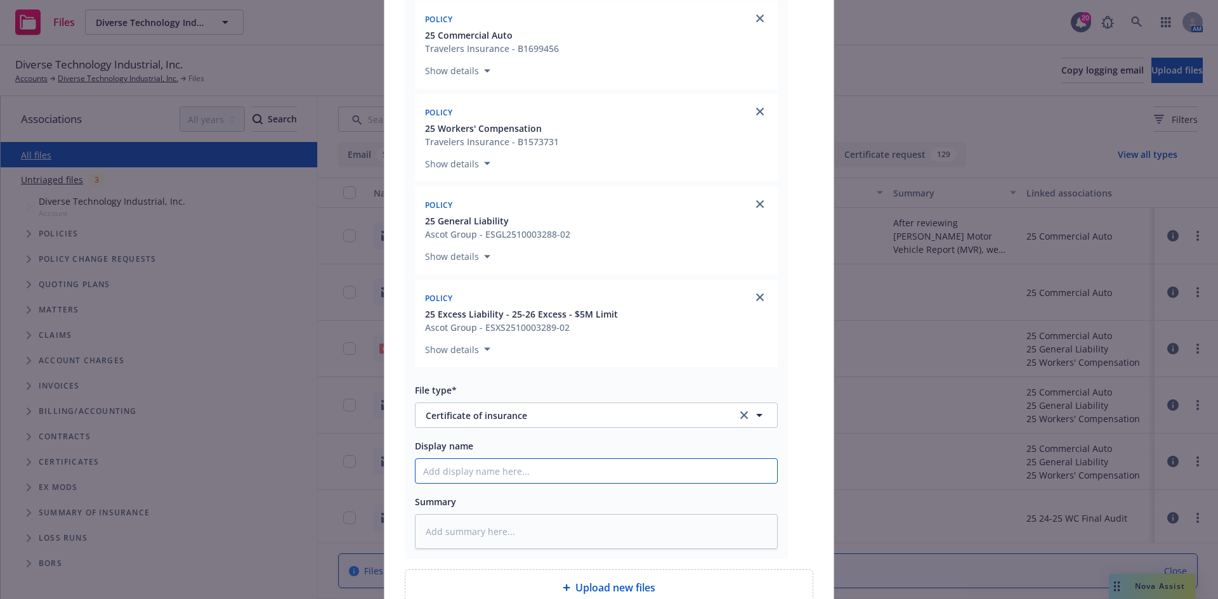
click at [494, 460] on input "Display name" at bounding box center [596, 471] width 362 height 24
paste input "Stratus Unlimited, LLC - COI - RE: Brakes Plus [US_STATE] City project."
type textarea "x"
type input "Stratus Unlimited, LLC - COI - RE: Brakes Plus [US_STATE] City project."
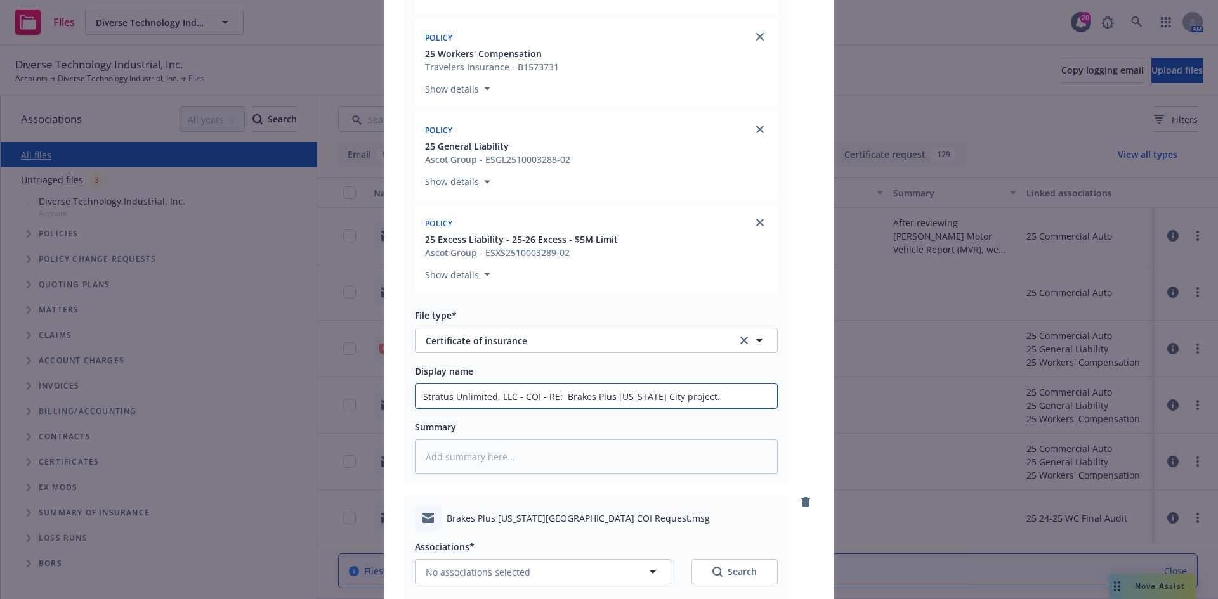
scroll to position [709, 0]
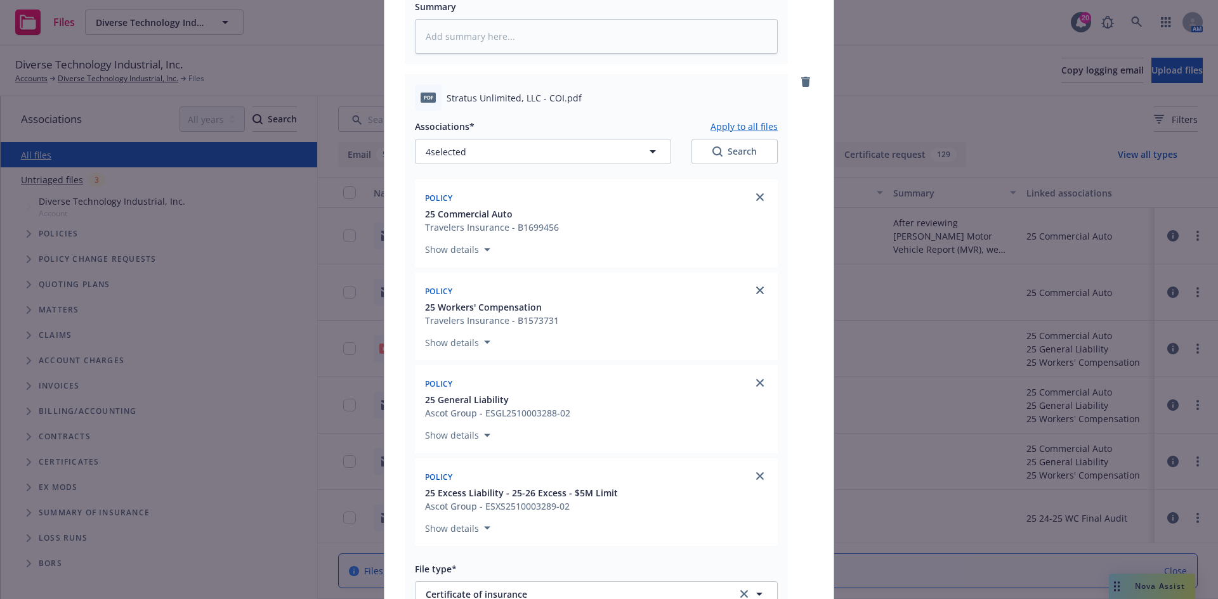
click at [741, 128] on button "Apply to all files" at bounding box center [743, 126] width 67 height 15
type textarea "x"
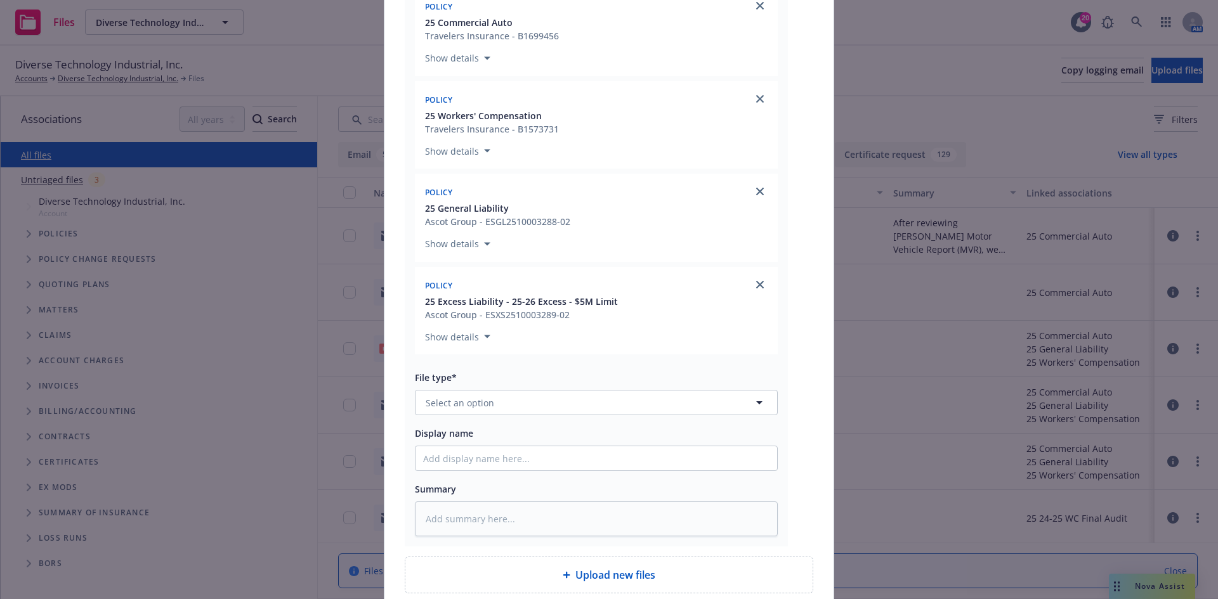
scroll to position [1597, 0]
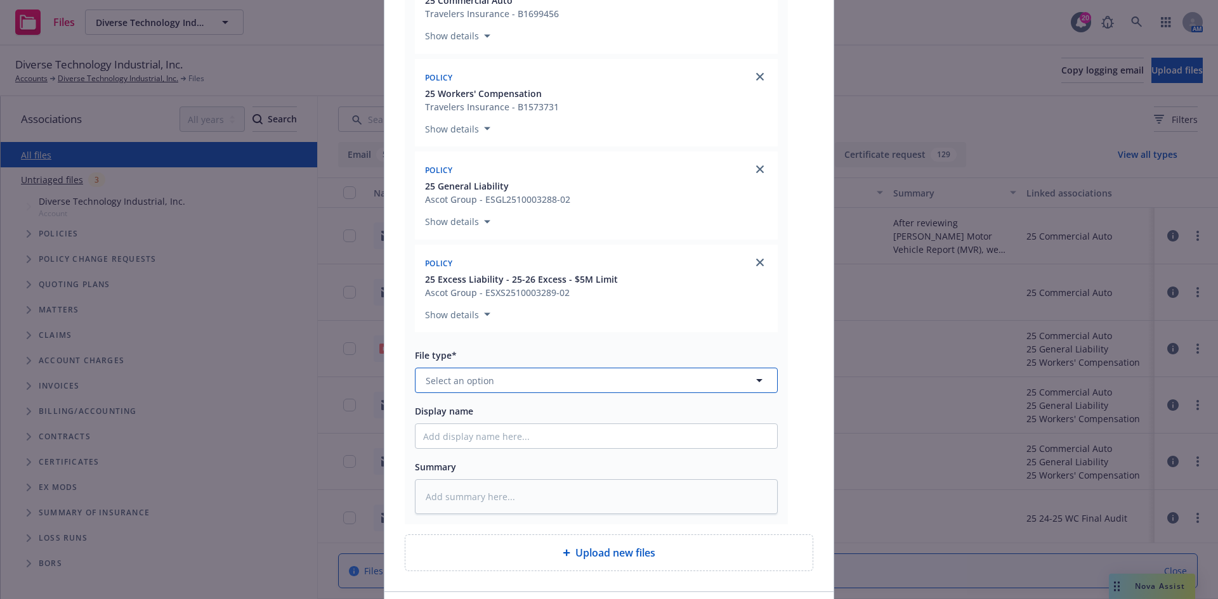
click at [548, 390] on button "Select an option" at bounding box center [596, 380] width 363 height 25
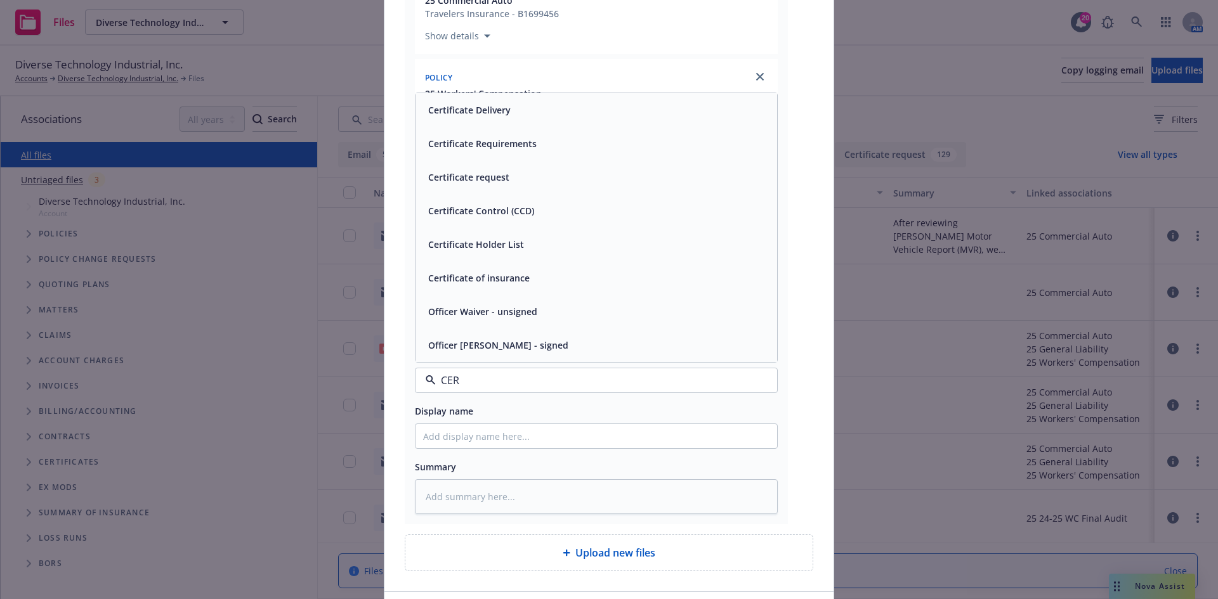
type input "CERT"
click at [472, 247] on span "Certificate request" at bounding box center [468, 244] width 81 height 13
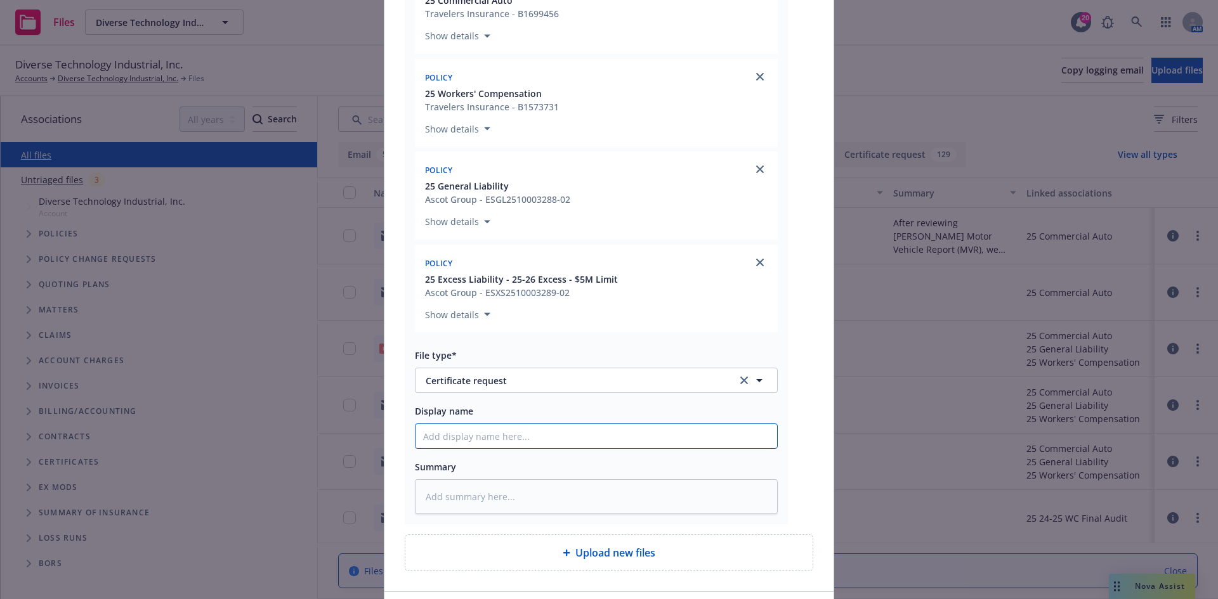
click at [467, 438] on input "Display name" at bounding box center [596, 436] width 362 height 24
paste input "Stratus Unlimited, LLC - COI - RE: Brakes Plus [US_STATE] City project."
type textarea "x"
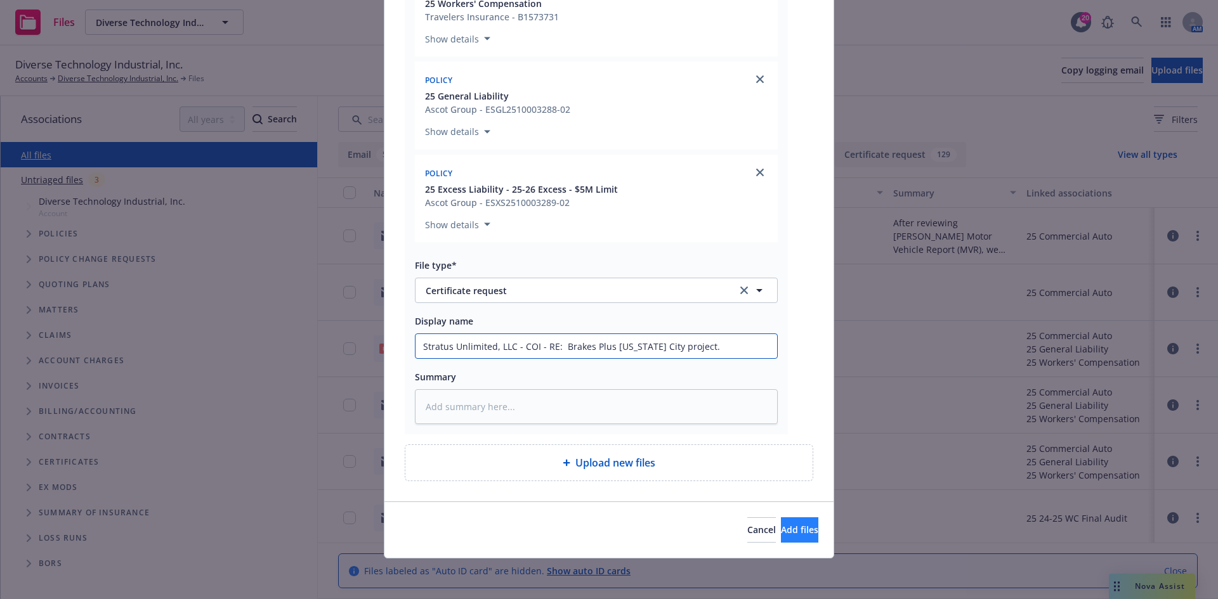
type input "Stratus Unlimited, LLC - COI - RE: Brakes Plus [US_STATE] City project."
drag, startPoint x: 788, startPoint y: 534, endPoint x: 802, endPoint y: 523, distance: 17.6
click at [789, 534] on span "Add files" at bounding box center [799, 530] width 37 height 12
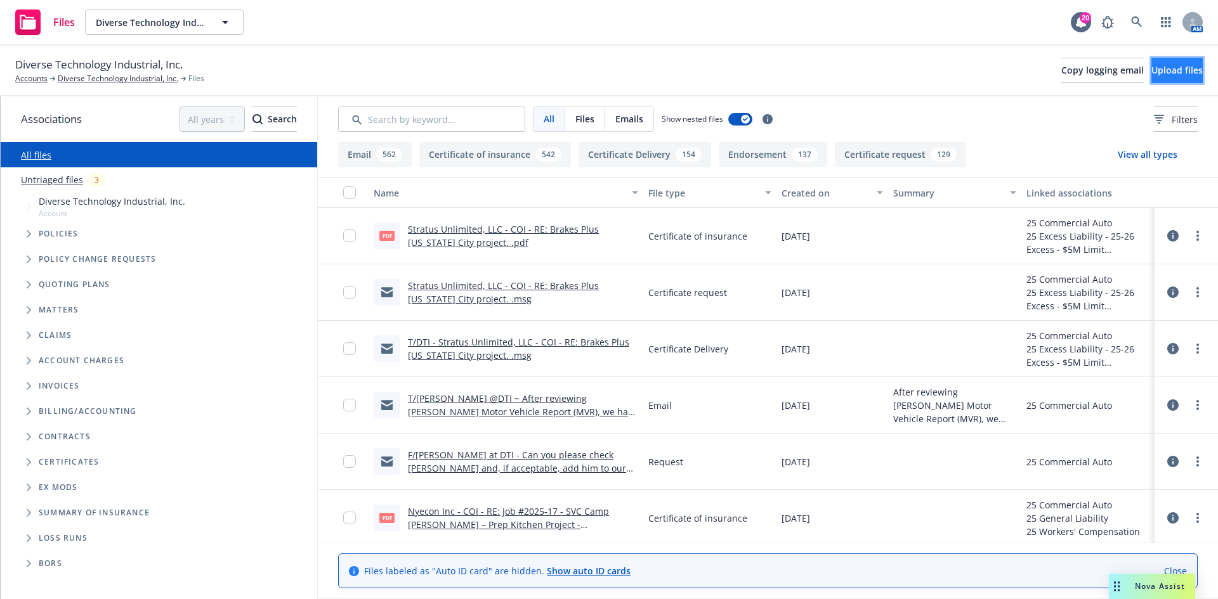
click at [1160, 77] on button "Upload files" at bounding box center [1176, 70] width 51 height 25
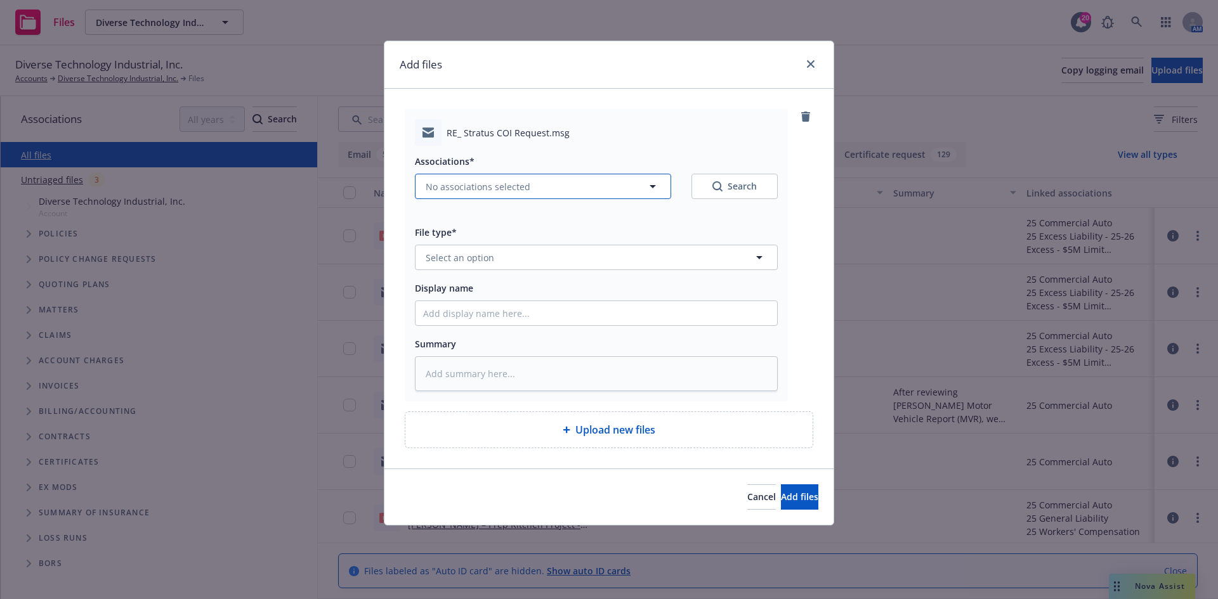
click at [498, 176] on button "No associations selected" at bounding box center [543, 186] width 256 height 25
type textarea "x"
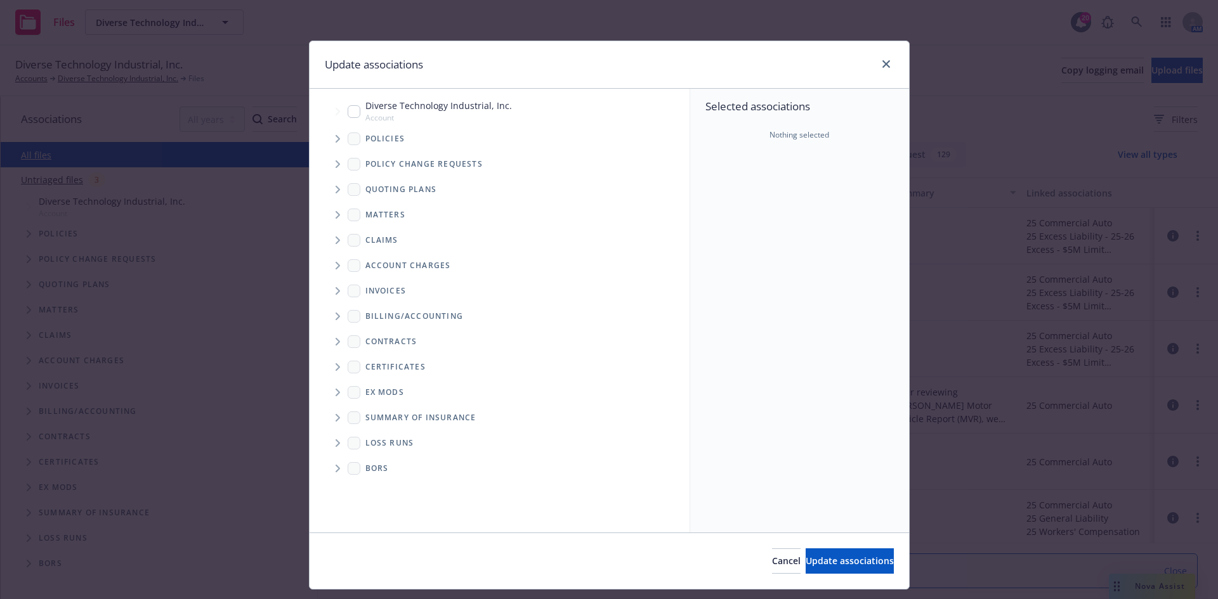
click at [336, 140] on icon "Tree Example" at bounding box center [338, 139] width 4 height 8
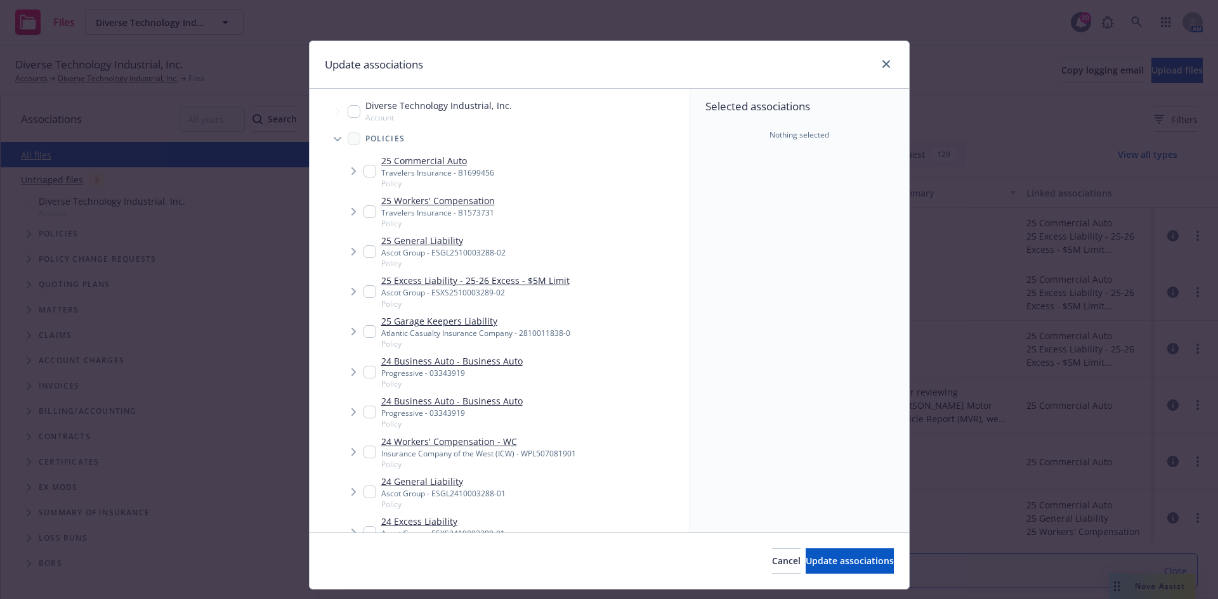
click at [365, 175] on input "Tree Example" at bounding box center [369, 171] width 13 height 13
checkbox input "true"
click at [358, 211] on span "Tree Example" at bounding box center [353, 212] width 20 height 20
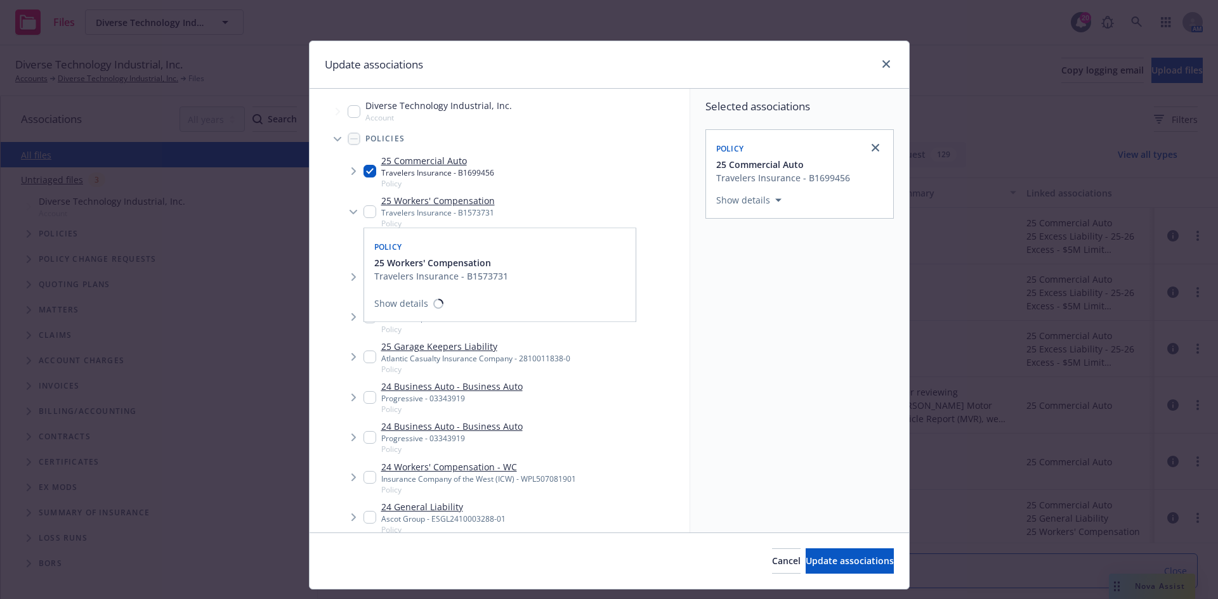
drag, startPoint x: 368, startPoint y: 210, endPoint x: 363, endPoint y: 230, distance: 20.8
click at [367, 210] on input "Tree Example" at bounding box center [369, 212] width 13 height 13
checkbox input "true"
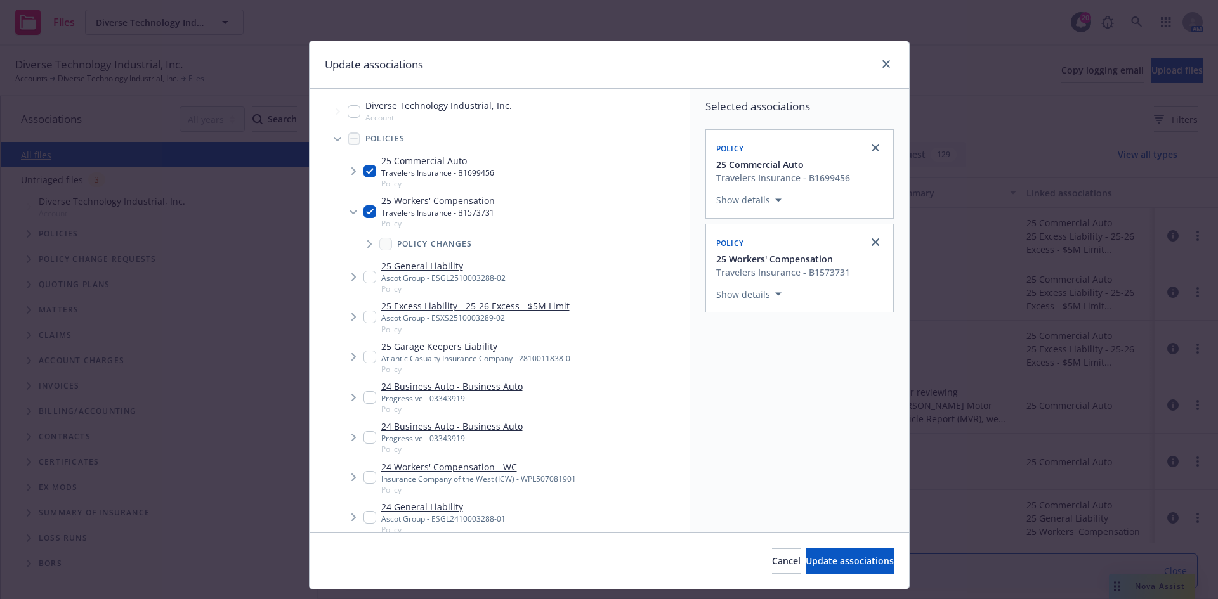
click at [363, 278] on input "Tree Example" at bounding box center [369, 277] width 13 height 13
checkbox input "true"
click at [365, 317] on input "Tree Example" at bounding box center [369, 317] width 13 height 13
checkbox input "true"
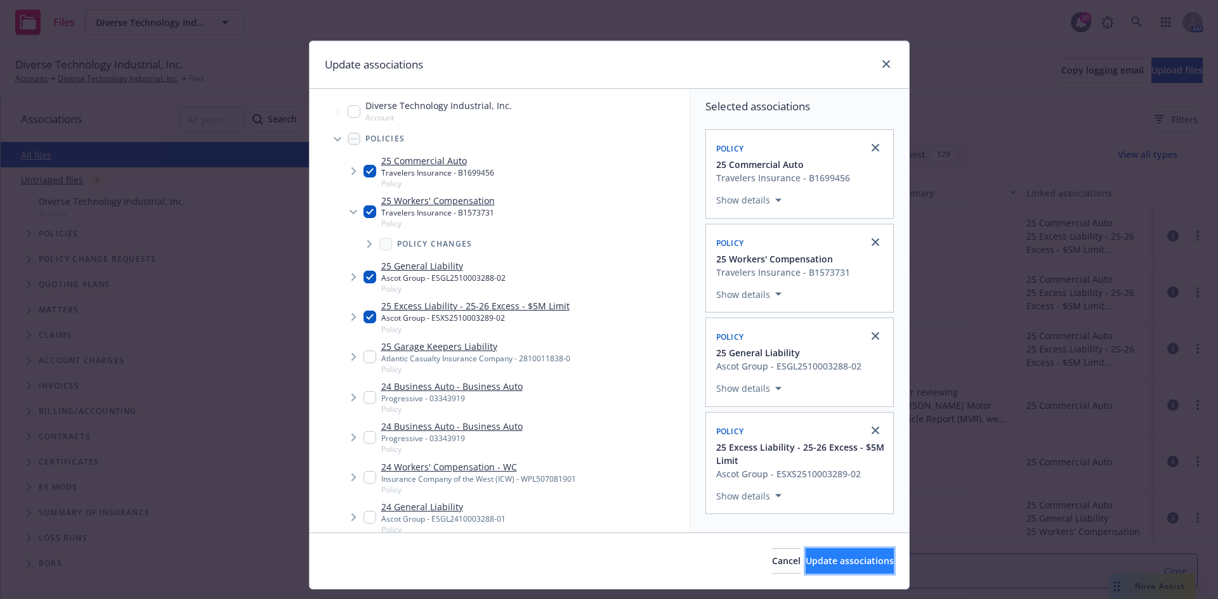
click at [806, 558] on span "Update associations" at bounding box center [850, 561] width 88 height 12
type textarea "x"
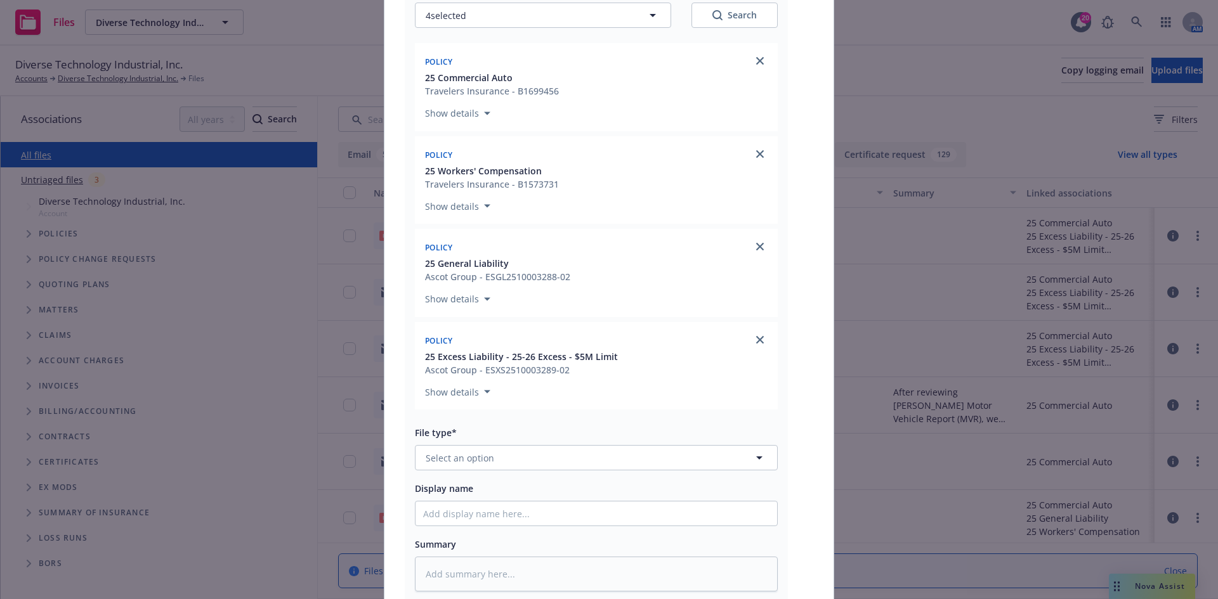
scroll to position [254, 0]
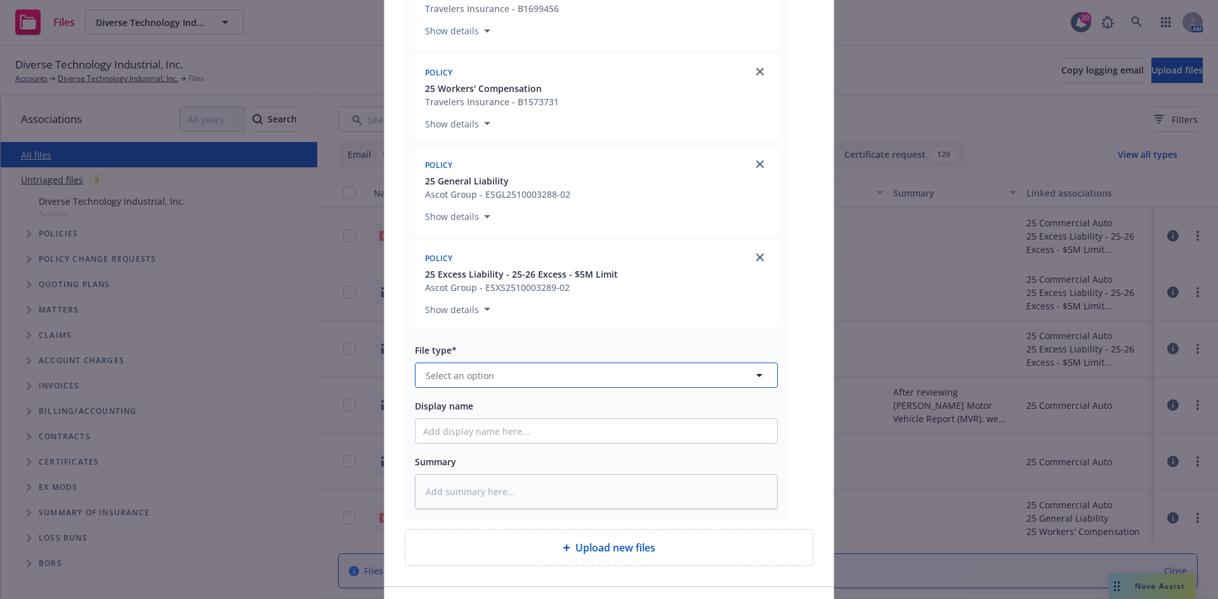
click at [571, 382] on button "Select an option" at bounding box center [596, 375] width 363 height 25
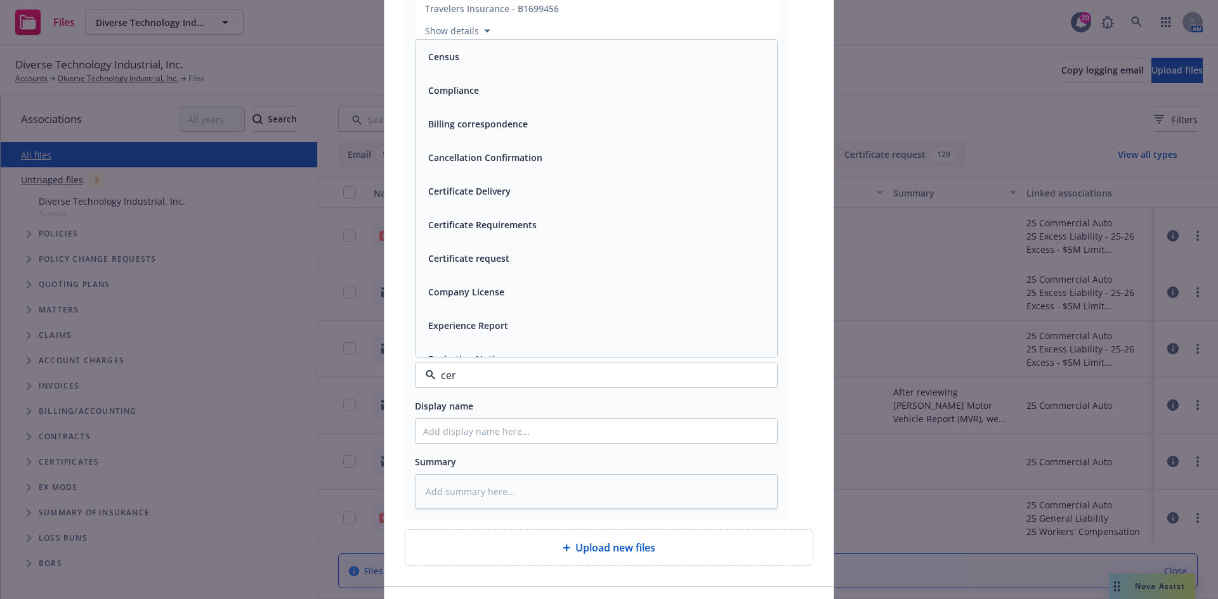
type input "cert"
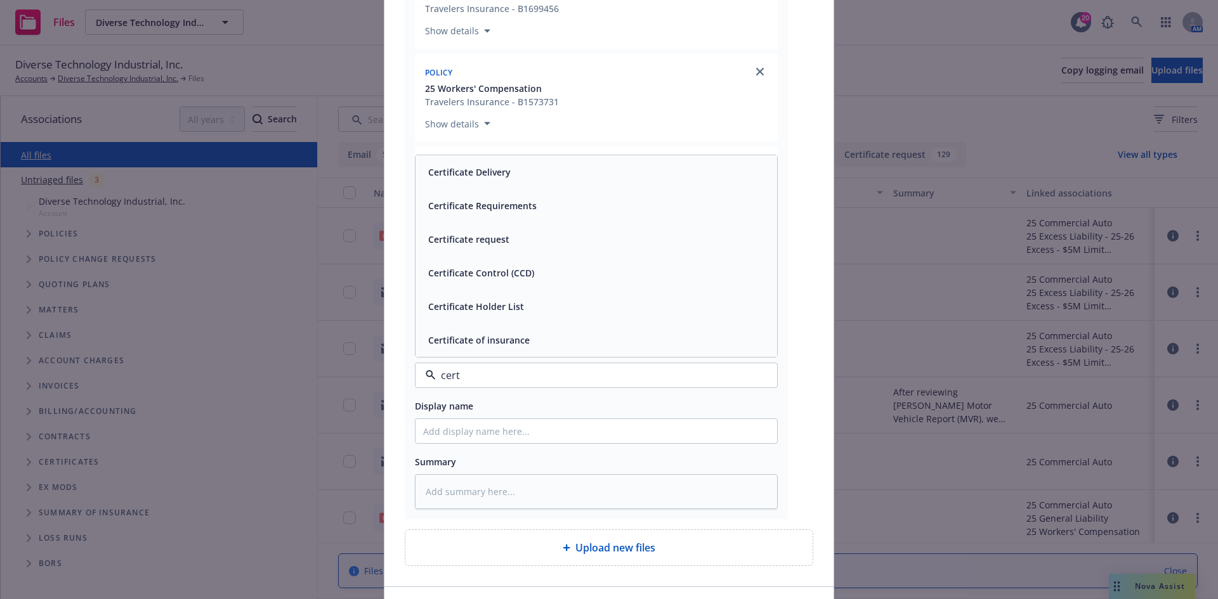
click at [508, 332] on div "Certificate of insurance" at bounding box center [477, 340] width 109 height 18
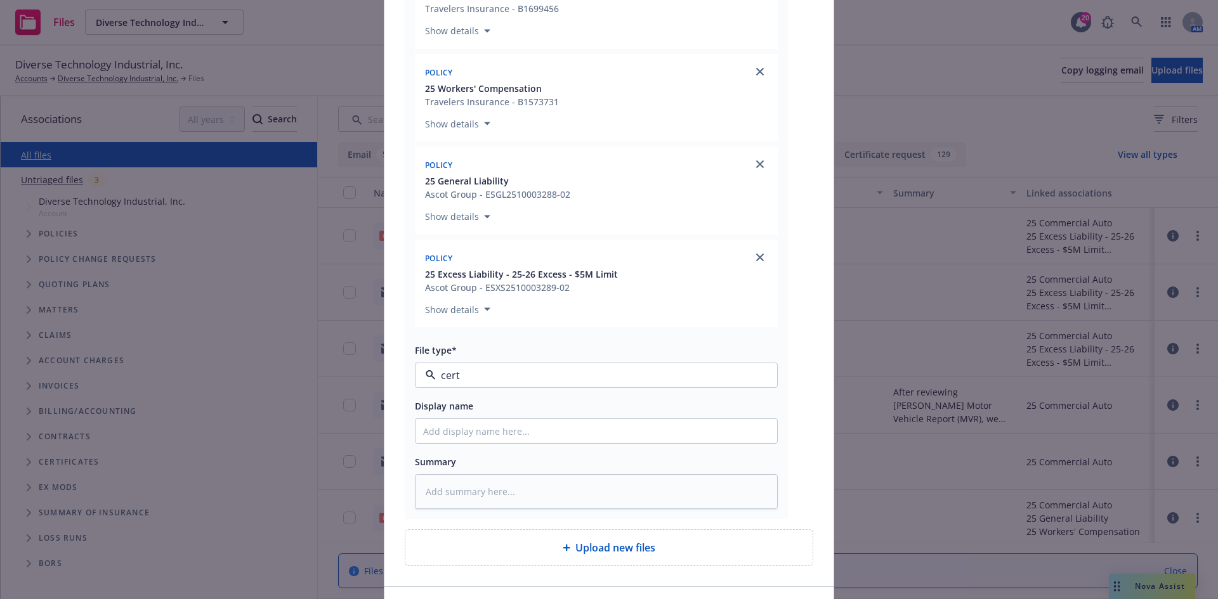
type textarea "x"
click at [505, 369] on span "Certificate of insurance" at bounding box center [573, 375] width 294 height 13
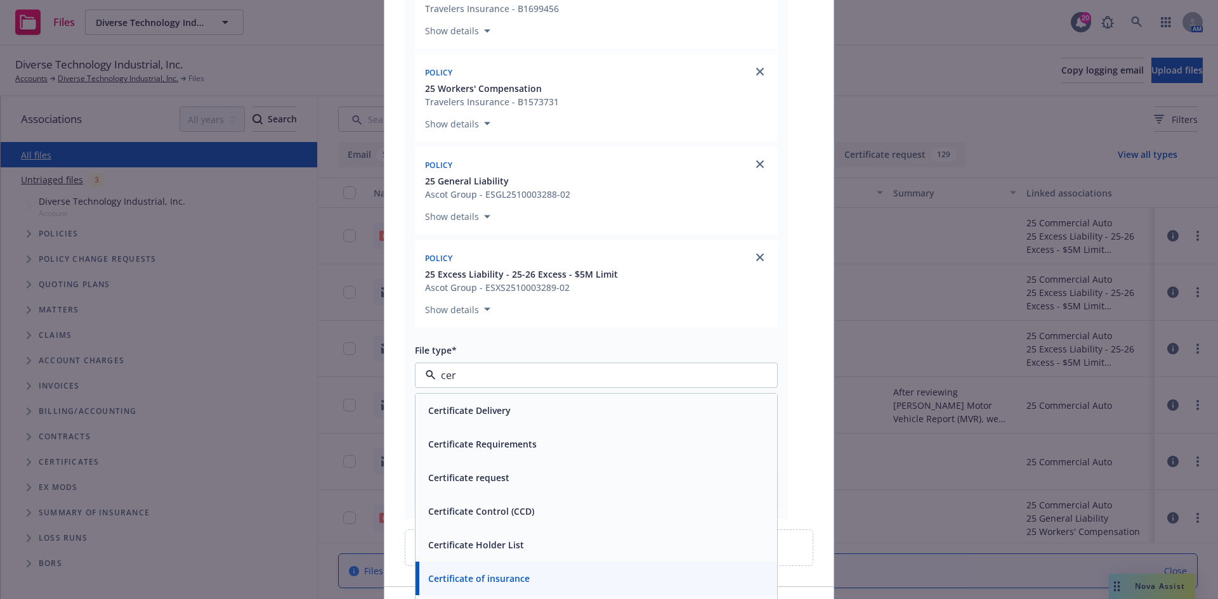
type input "cert"
click at [509, 403] on div "Certificate Delivery" at bounding box center [596, 411] width 346 height 18
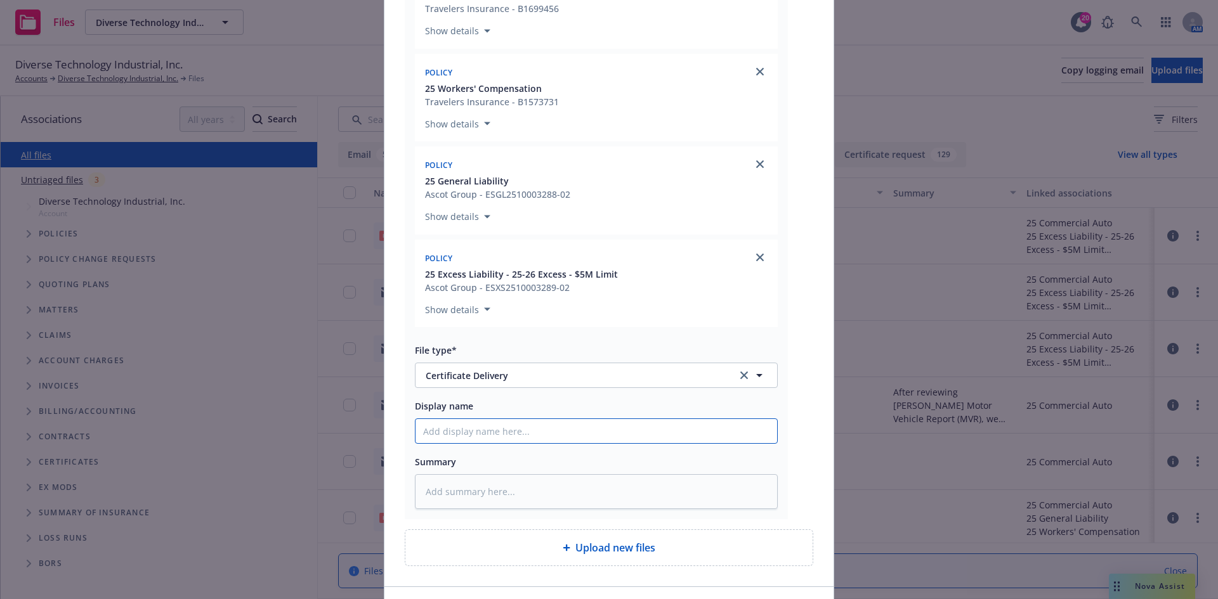
click at [483, 429] on input "Display name" at bounding box center [596, 431] width 362 height 24
paste input "Stratus Unlimited, LLC - COI - WPBNI.pdf"
type textarea "x"
type input "Stratus Unlimited, LLC - COI - WPBNI.pdf"
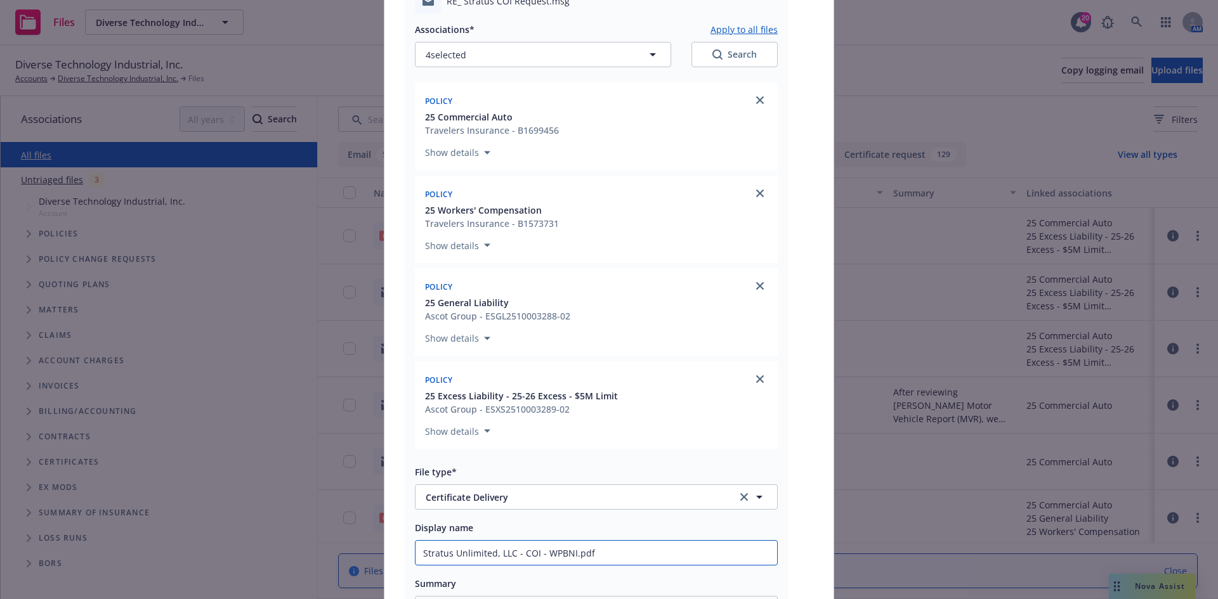
scroll to position [63, 0]
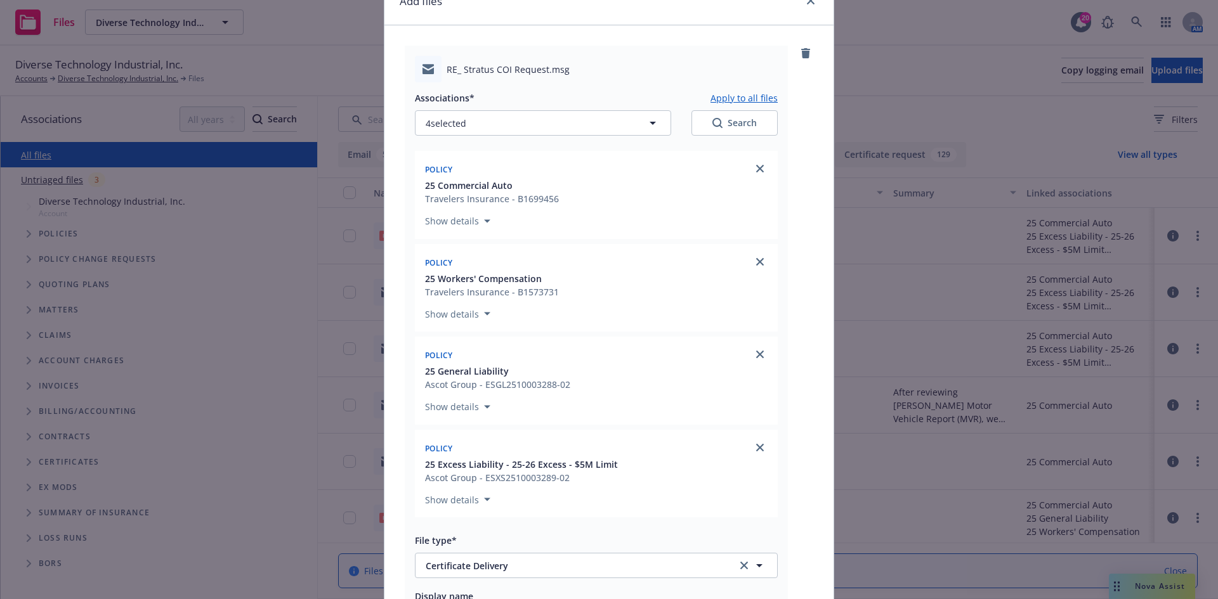
click at [727, 93] on button "Apply to all files" at bounding box center [743, 97] width 67 height 15
type textarea "x"
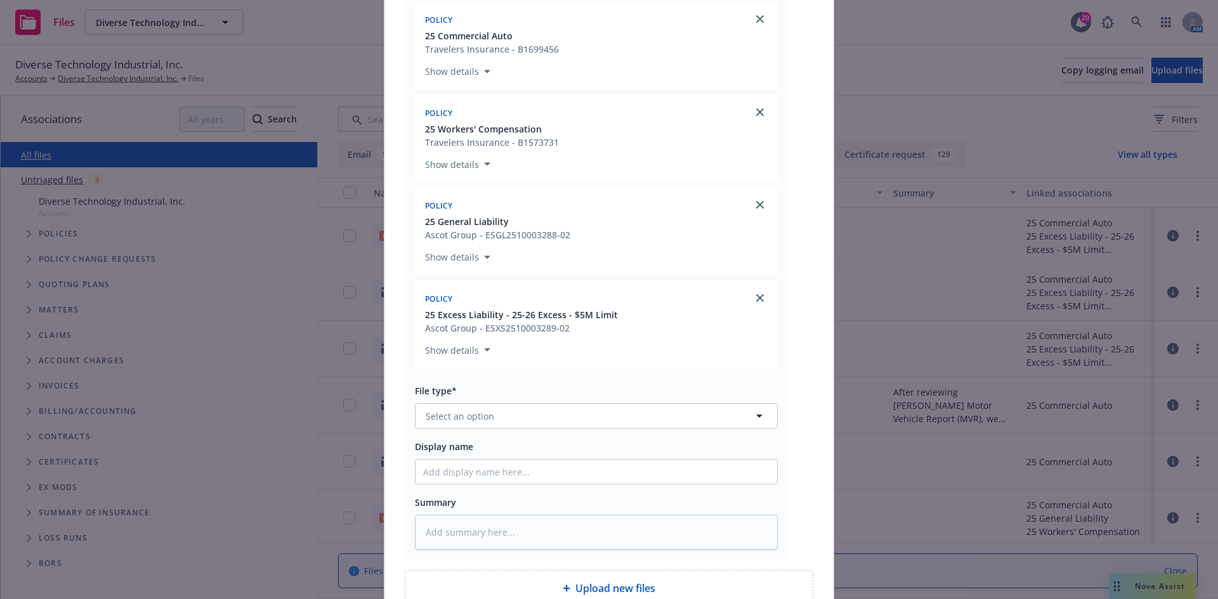
scroll to position [888, 0]
click at [533, 426] on button "Select an option" at bounding box center [596, 415] width 363 height 25
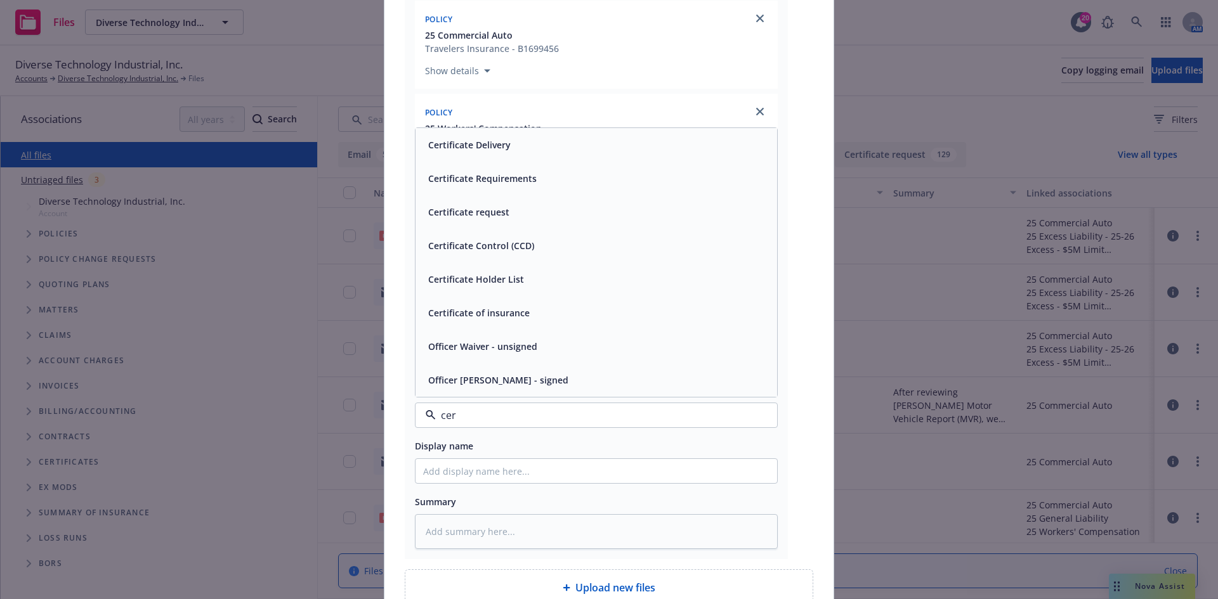
type input "cert"
click at [521, 384] on span "Certificate of insurance" at bounding box center [478, 380] width 101 height 13
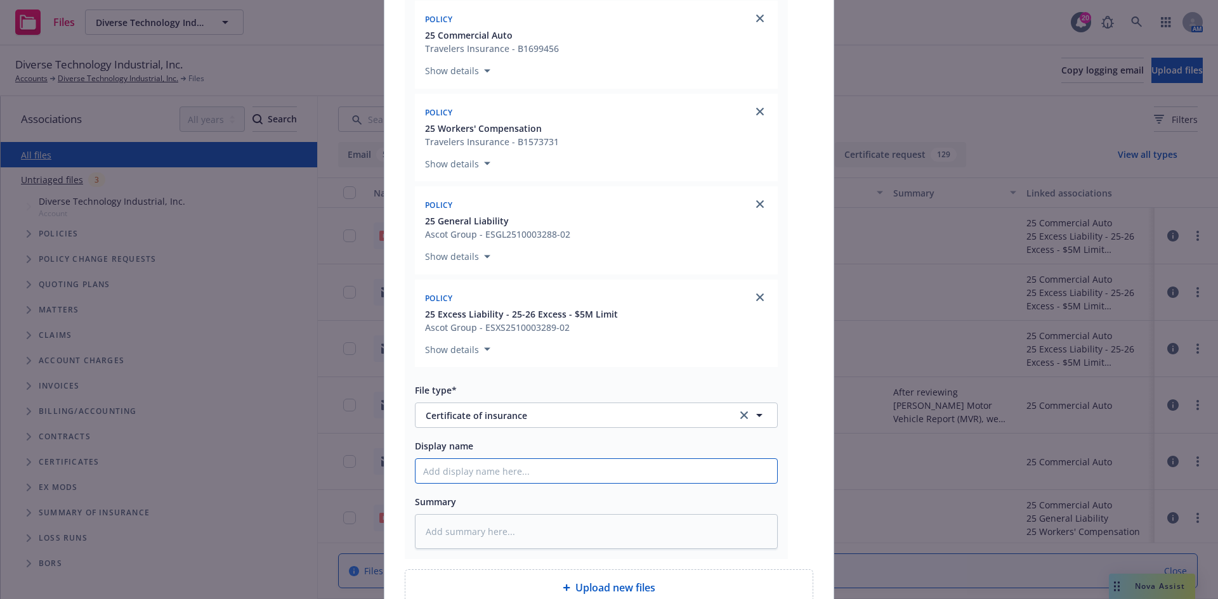
click at [511, 466] on input "Display name" at bounding box center [596, 471] width 362 height 24
paste input "Stratus Unlimited, LLC - COI - WPBNI.pdf"
type textarea "x"
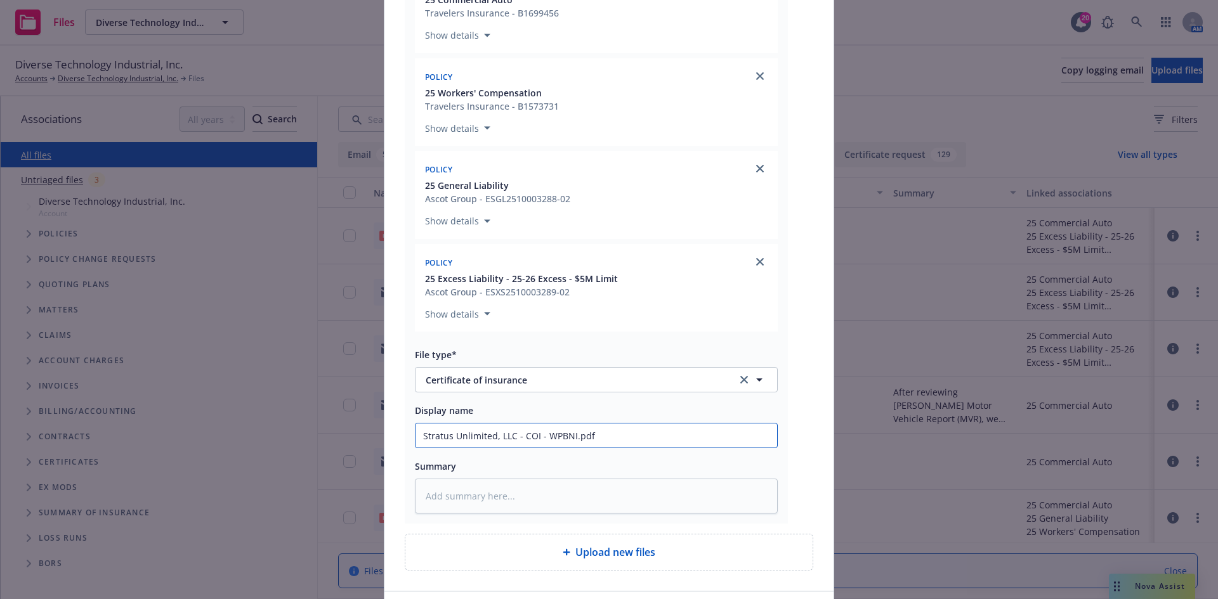
scroll to position [1013, 0]
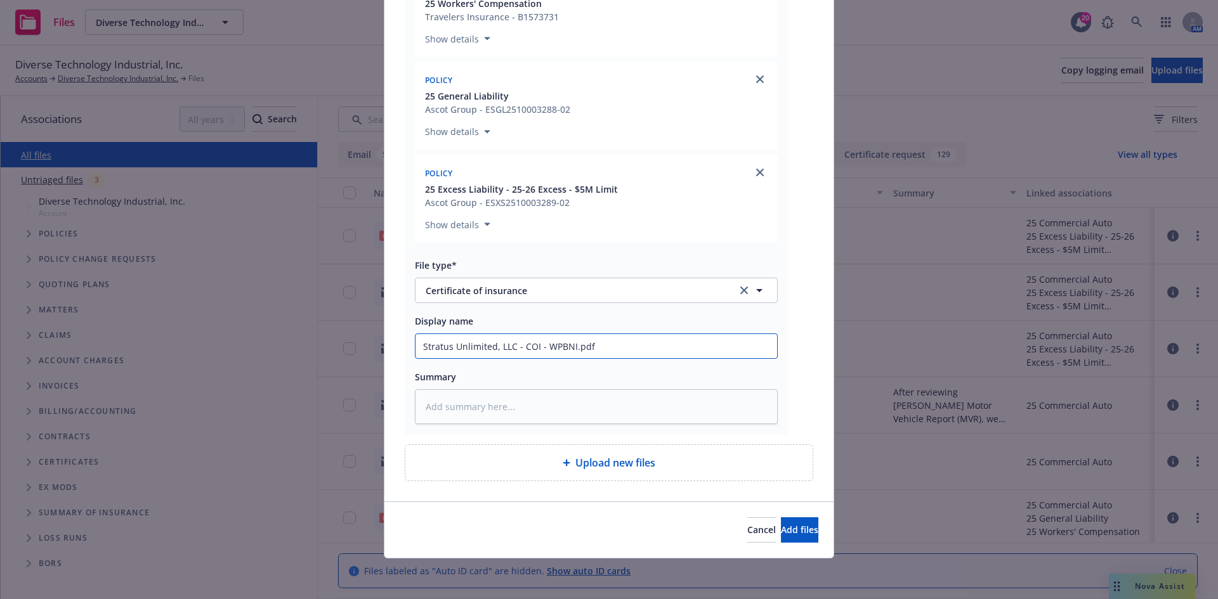
type input "Stratus Unlimited, LLC - COI - WPBNI.pdf"
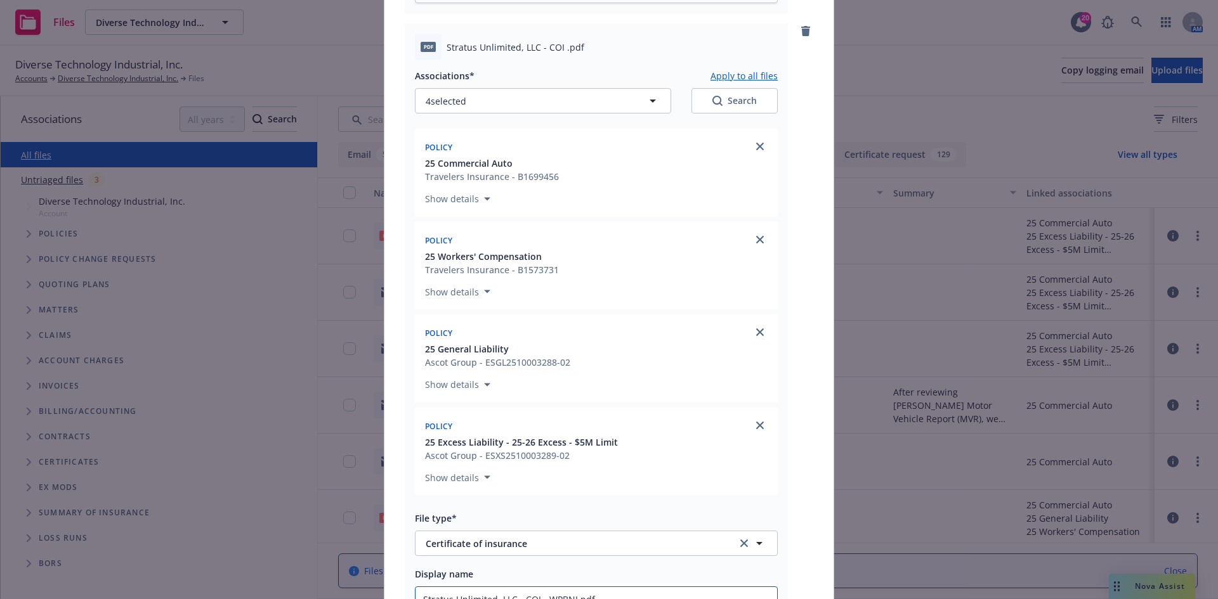
scroll to position [759, 0]
click at [717, 76] on button "Apply to all files" at bounding box center [743, 76] width 67 height 15
type textarea "x"
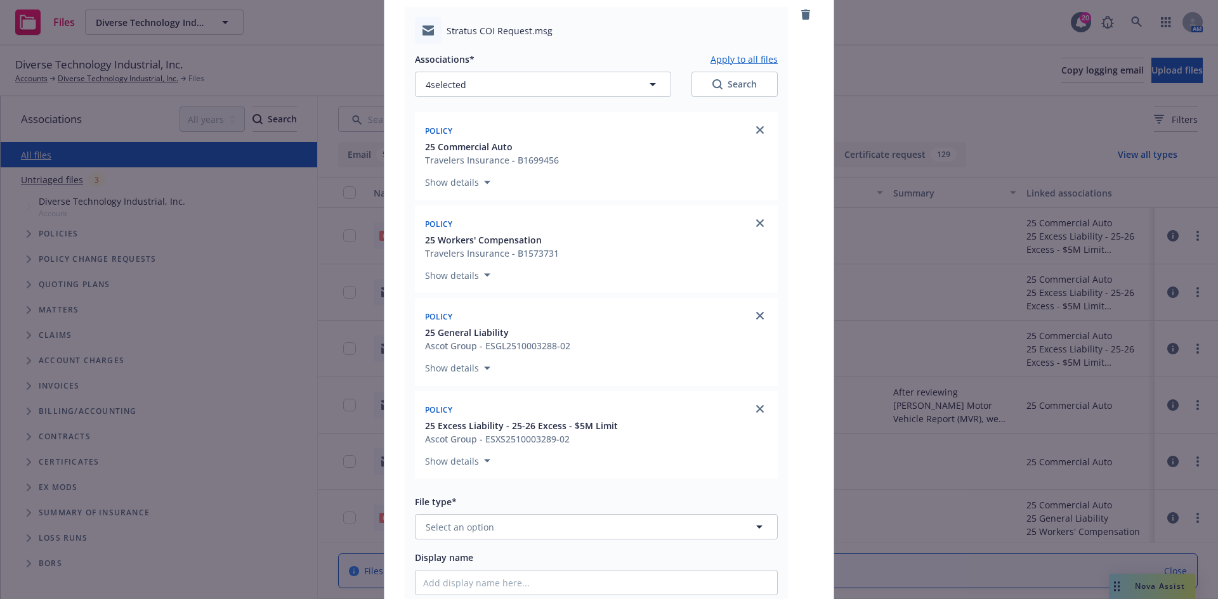
scroll to position [1457, 0]
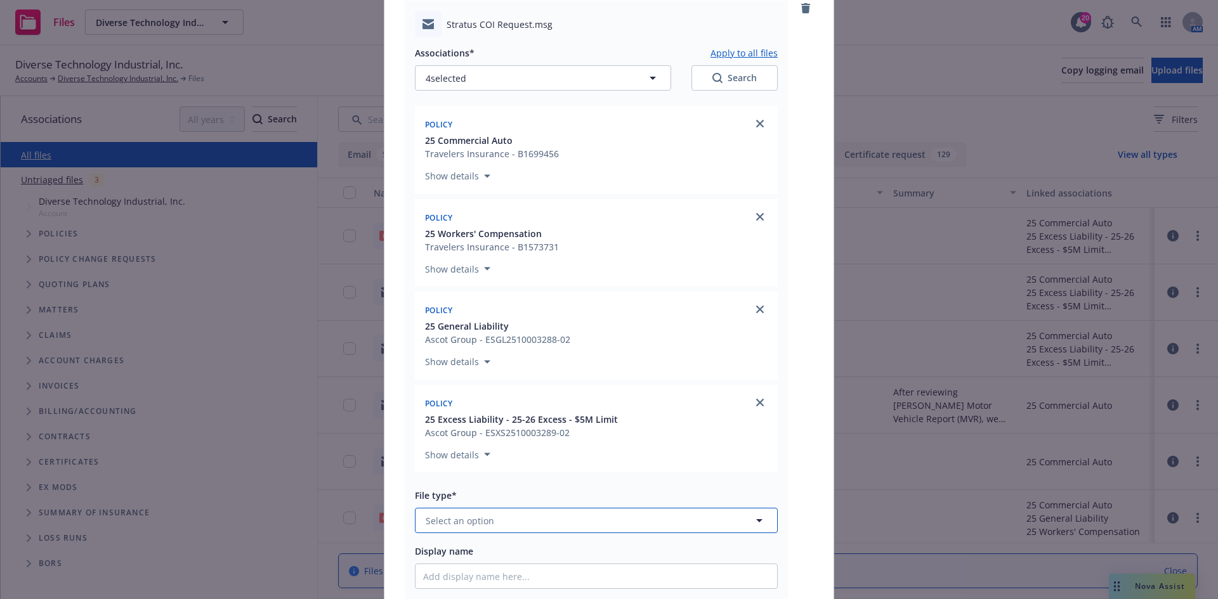
click at [487, 519] on span "Select an option" at bounding box center [460, 520] width 69 height 13
type input "cert"
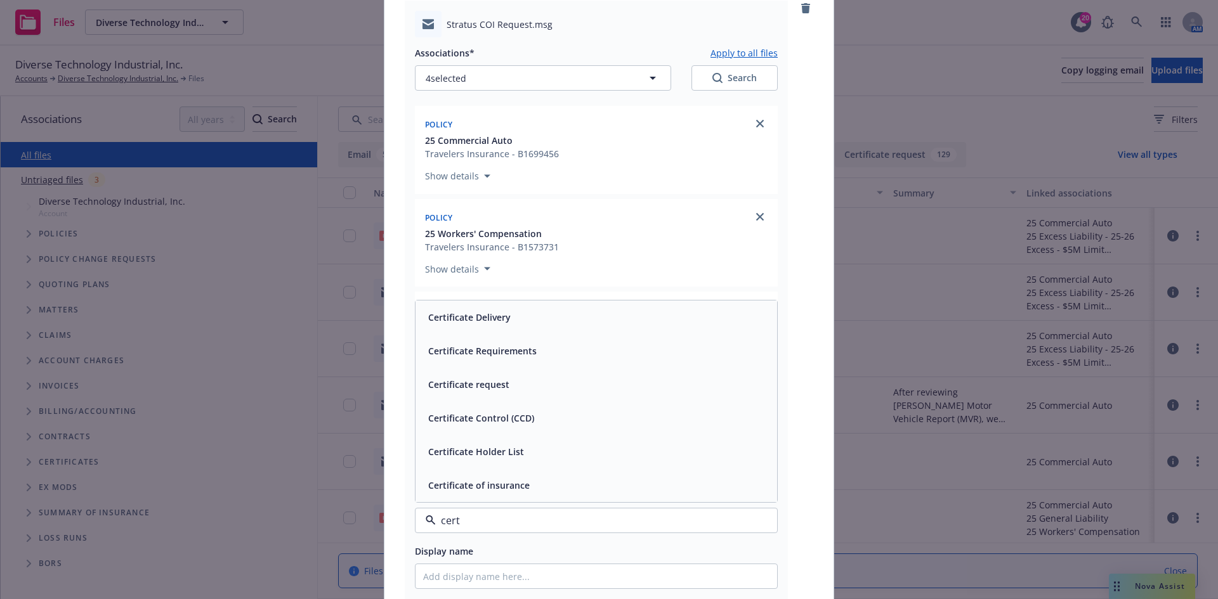
click at [481, 382] on span "Certificate request" at bounding box center [468, 384] width 81 height 13
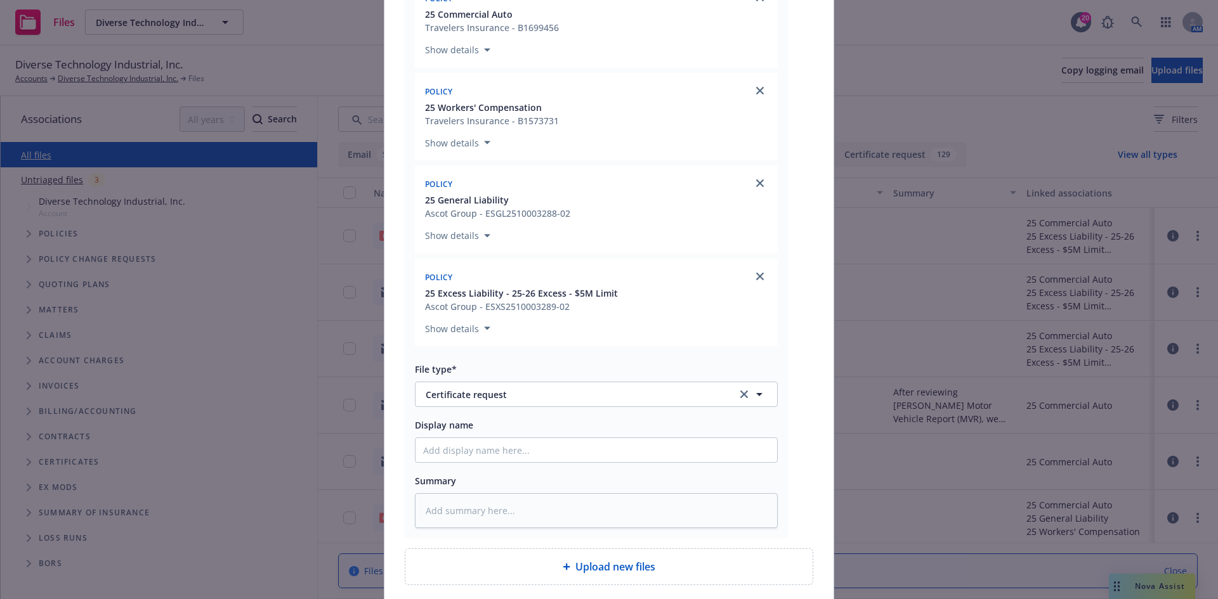
scroll to position [1584, 0]
click at [468, 444] on input "Display name" at bounding box center [596, 450] width 362 height 24
paste input "Stratus Unlimited, LLC - COI - WPBNI.pdf"
type textarea "x"
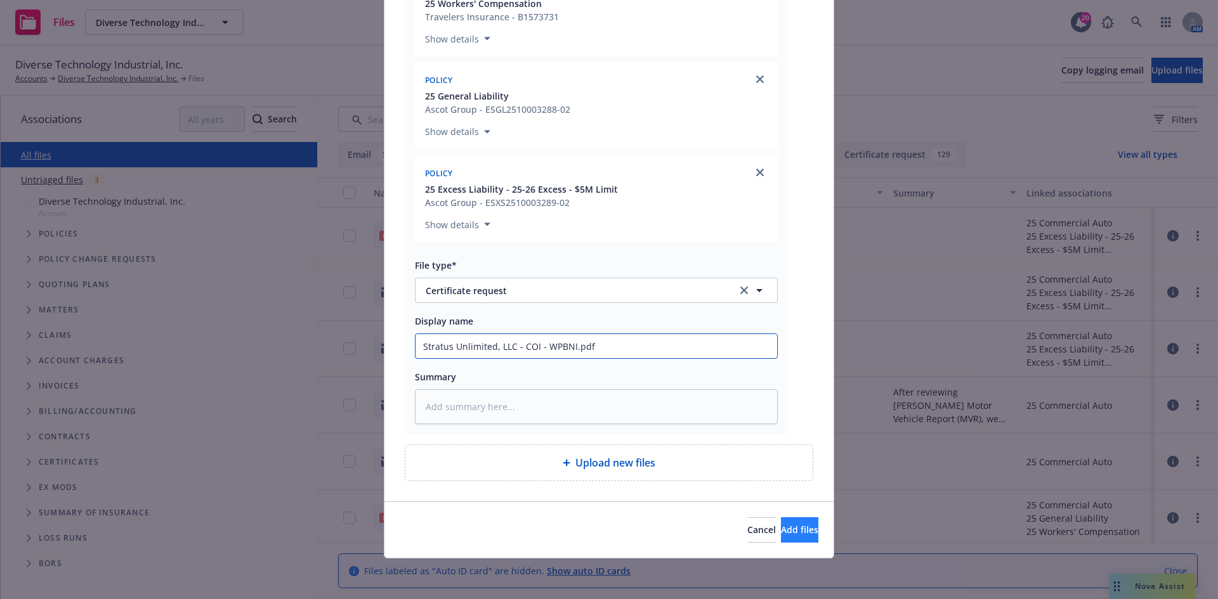
type input "Stratus Unlimited, LLC - COI - WPBNI.pdf"
click at [781, 525] on span "Add files" at bounding box center [799, 530] width 37 height 12
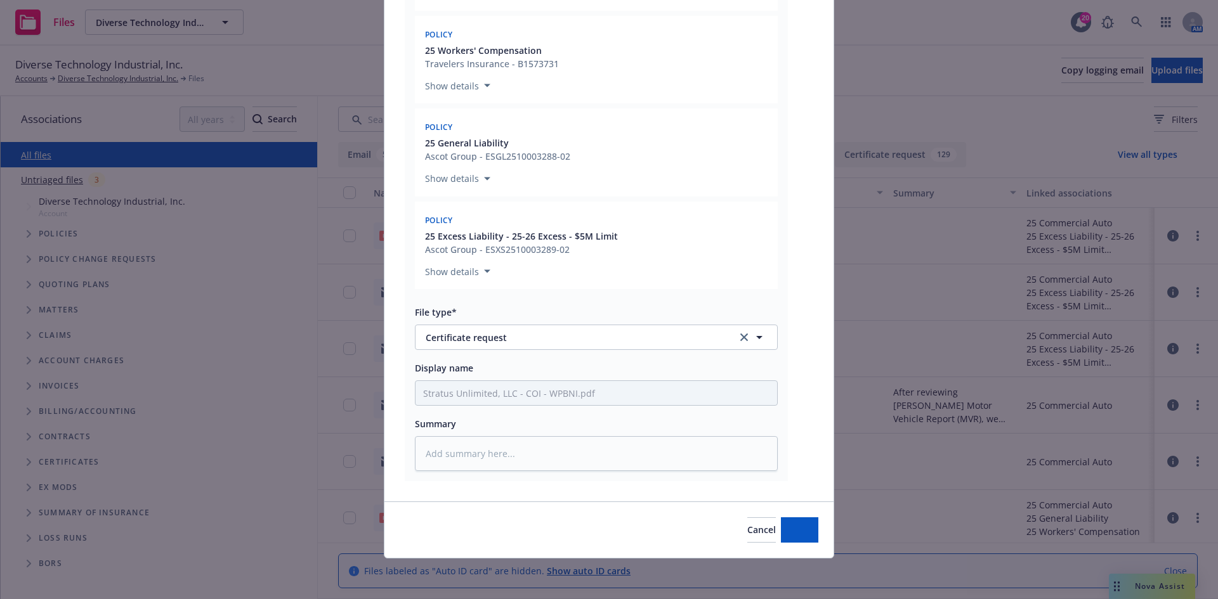
type textarea "x"
